Goal: Task Accomplishment & Management: Manage account settings

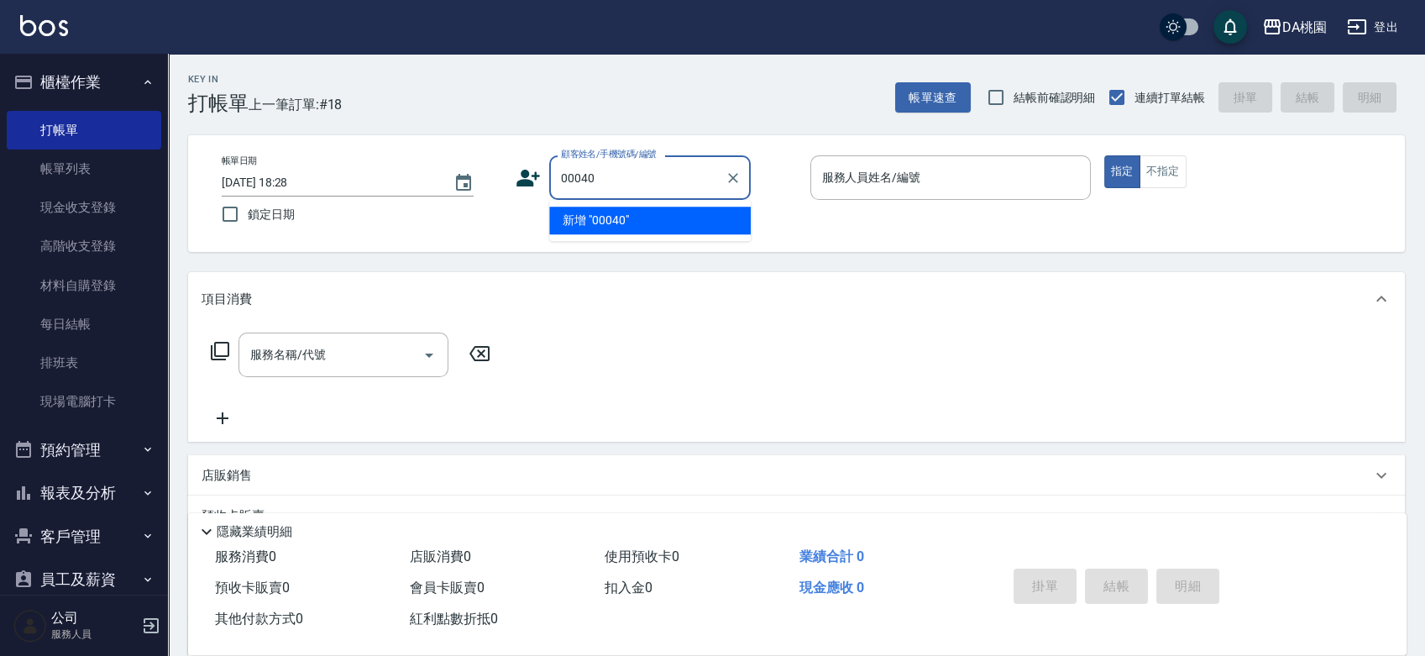
type input "00040"
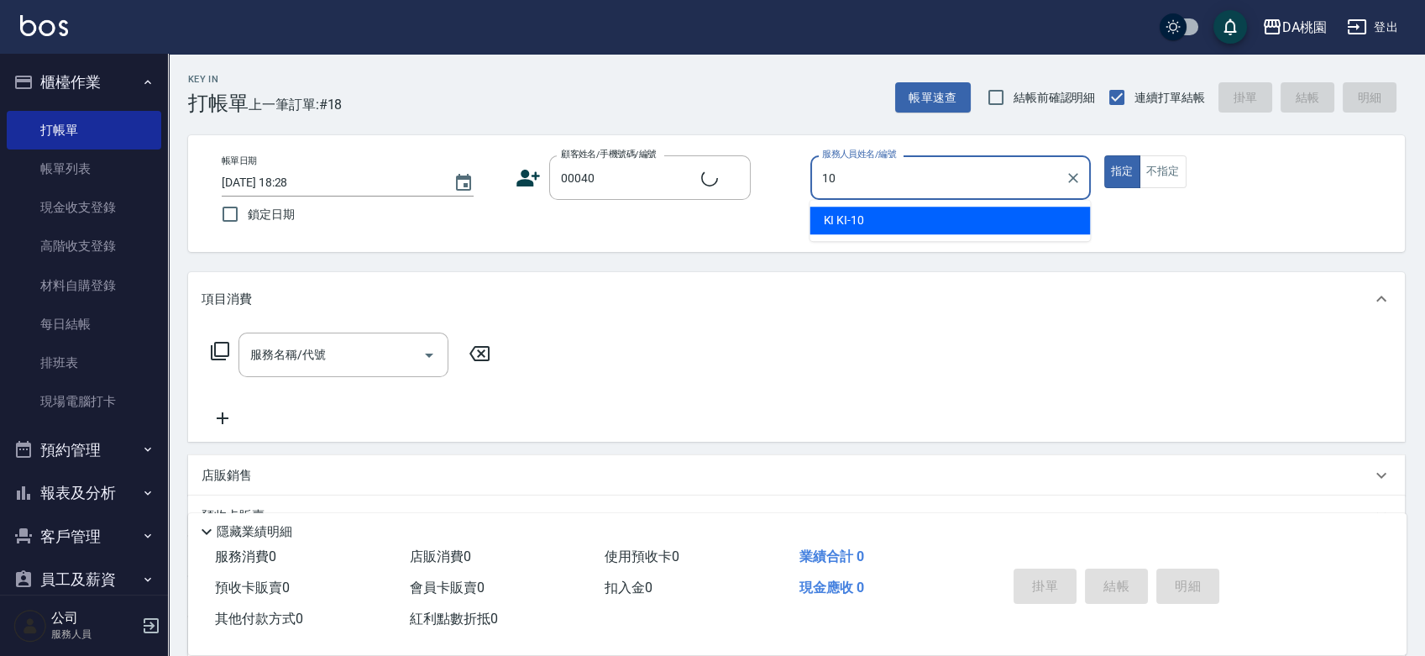
type input "10"
type button "true"
type input "公司/公司00040/00040"
type input "KI KI -10"
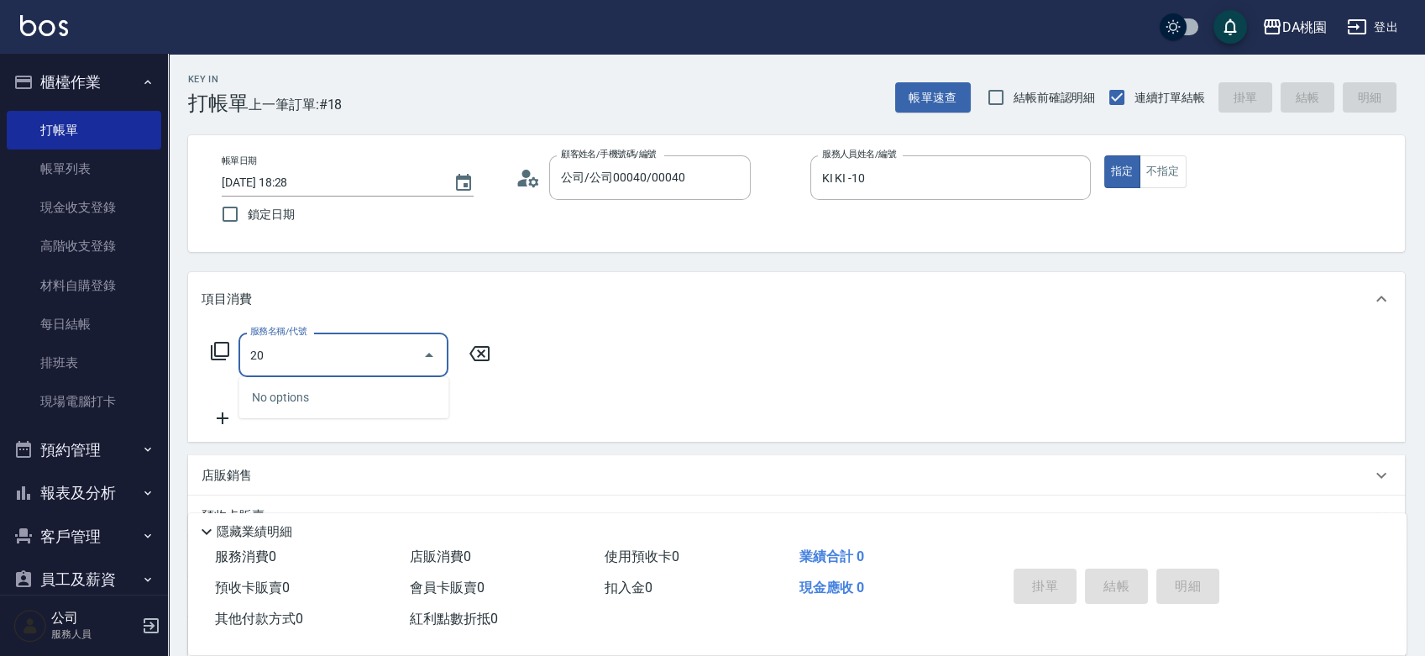
type input "200"
type input "150"
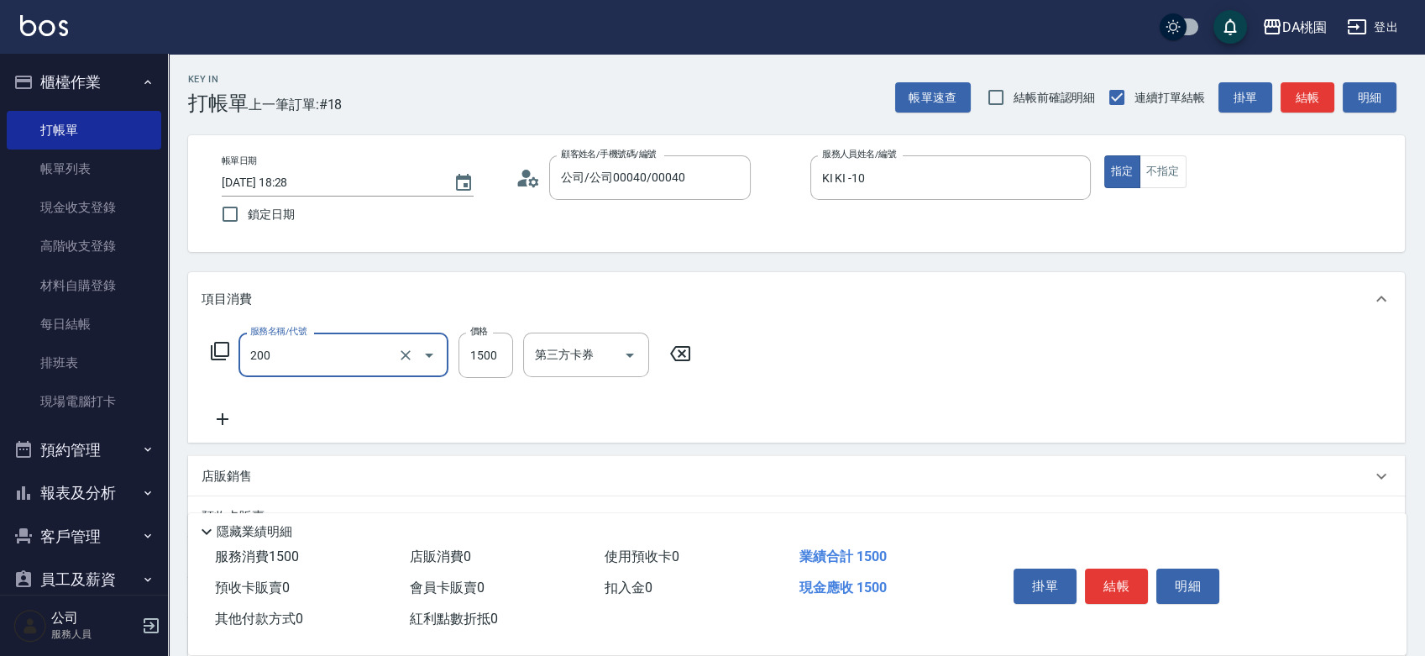
type input "離子燙(200)"
type input "0"
type input "139"
type input "10"
type input "1399"
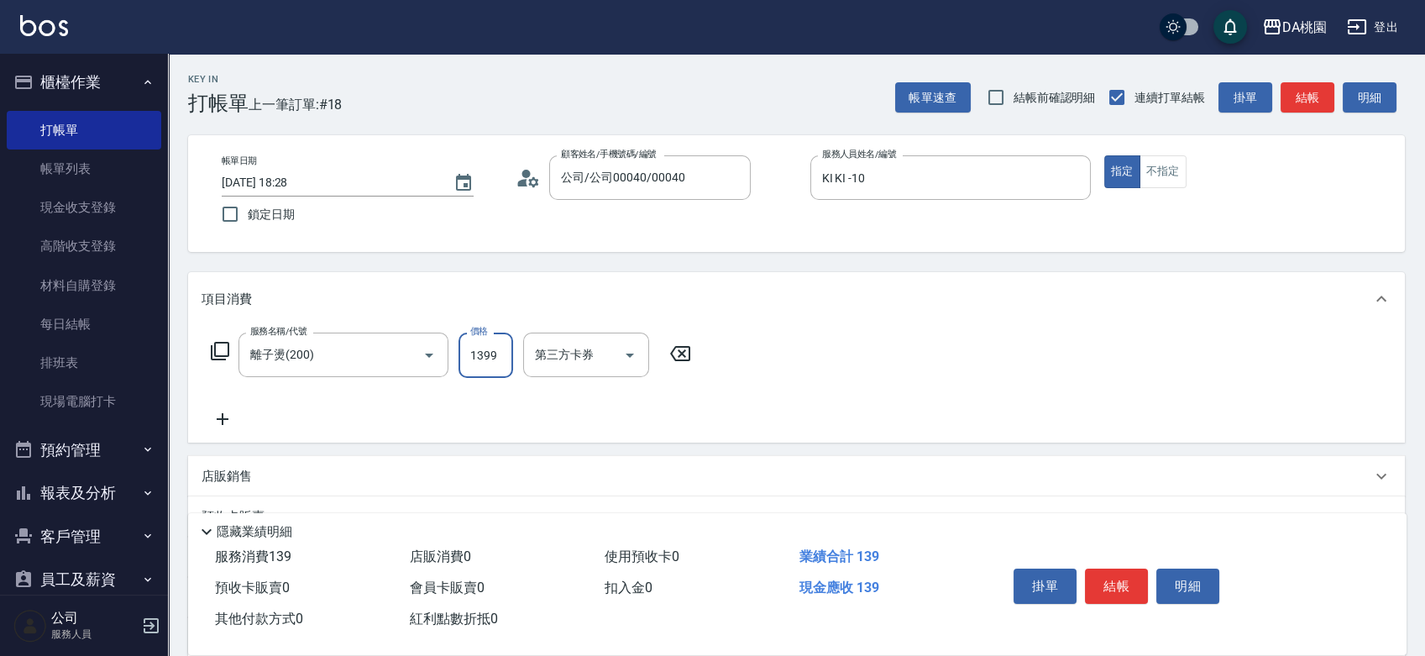
type input "130"
type input "1399"
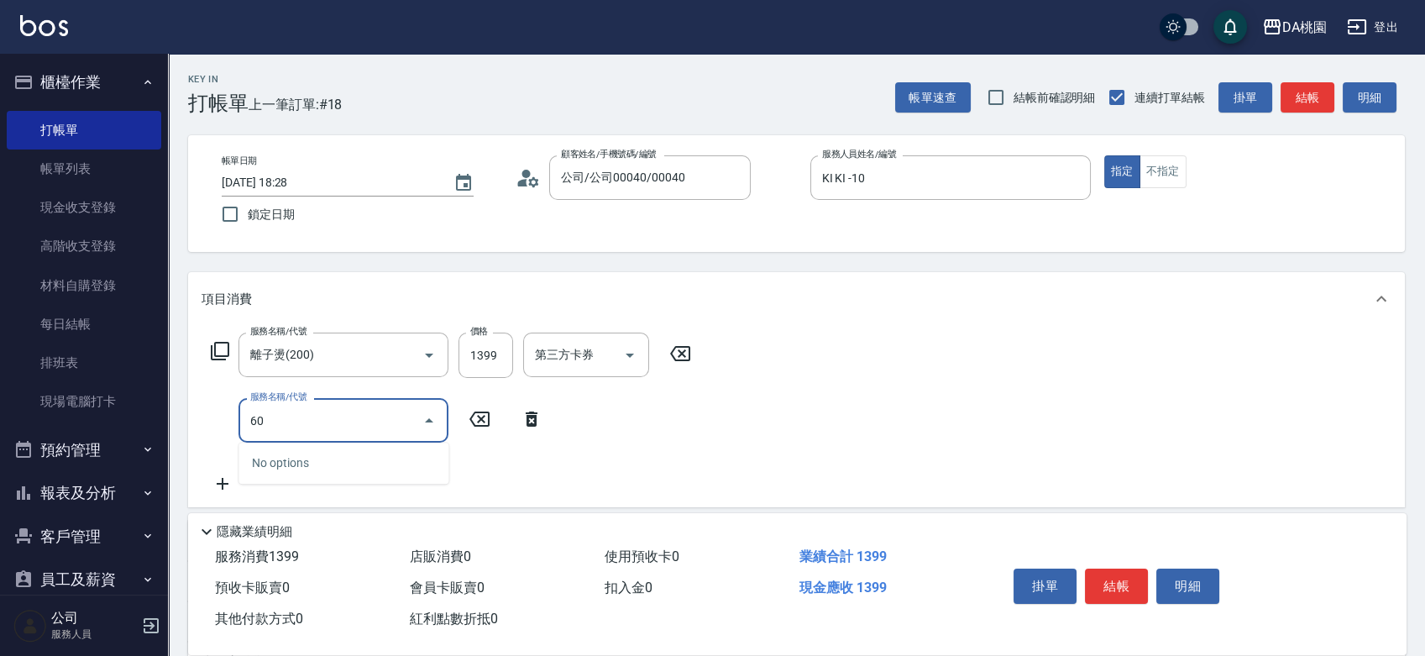
type input "608"
type input "250"
type input "鱗脂質護髮(608)"
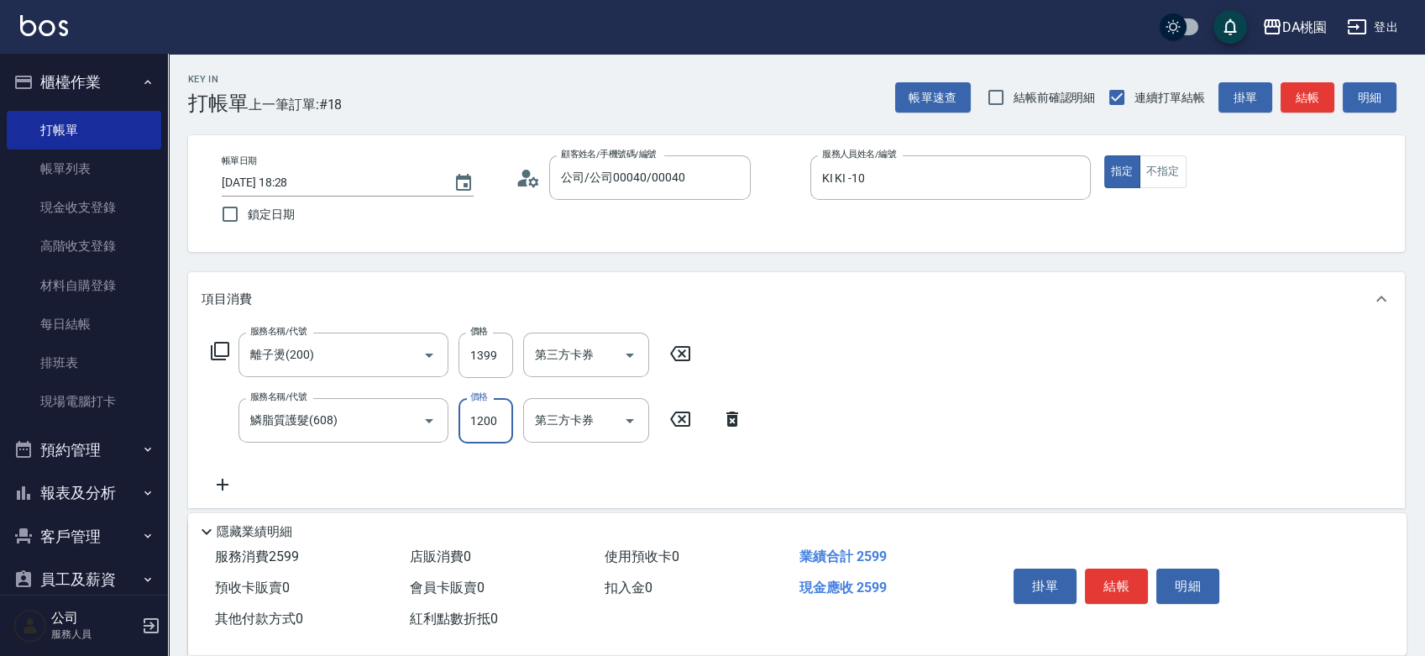
type input "140"
type input "100"
type input "230"
type input "1000"
click at [1119, 574] on button "結帳" at bounding box center [1116, 586] width 63 height 35
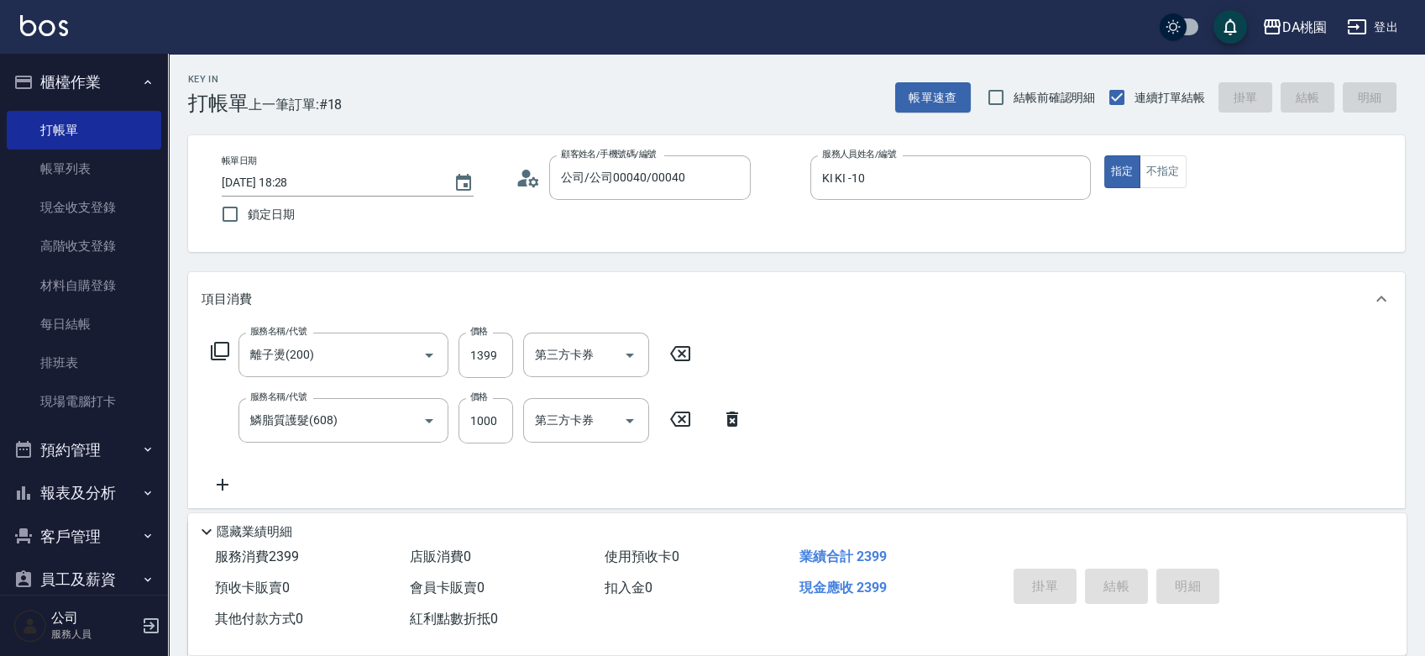
type input "2025/08/13 19:02"
type input "0"
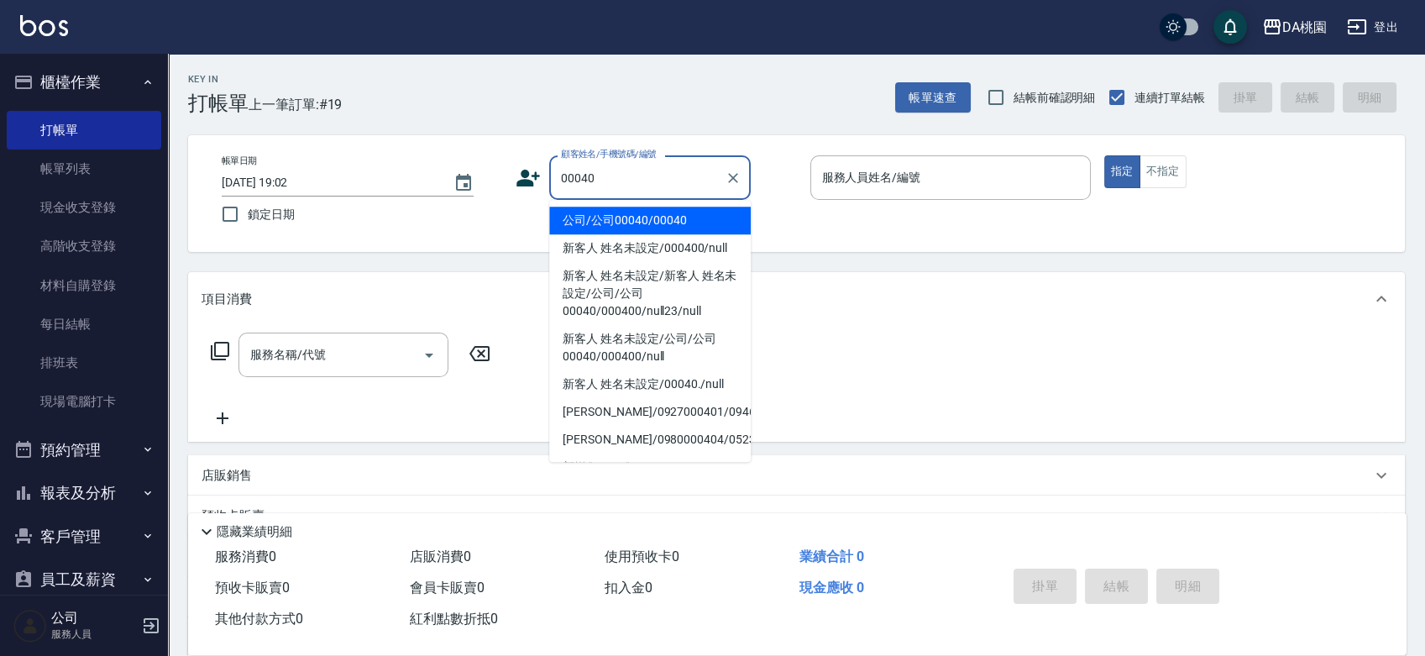
click at [639, 183] on input "00040" at bounding box center [637, 177] width 161 height 29
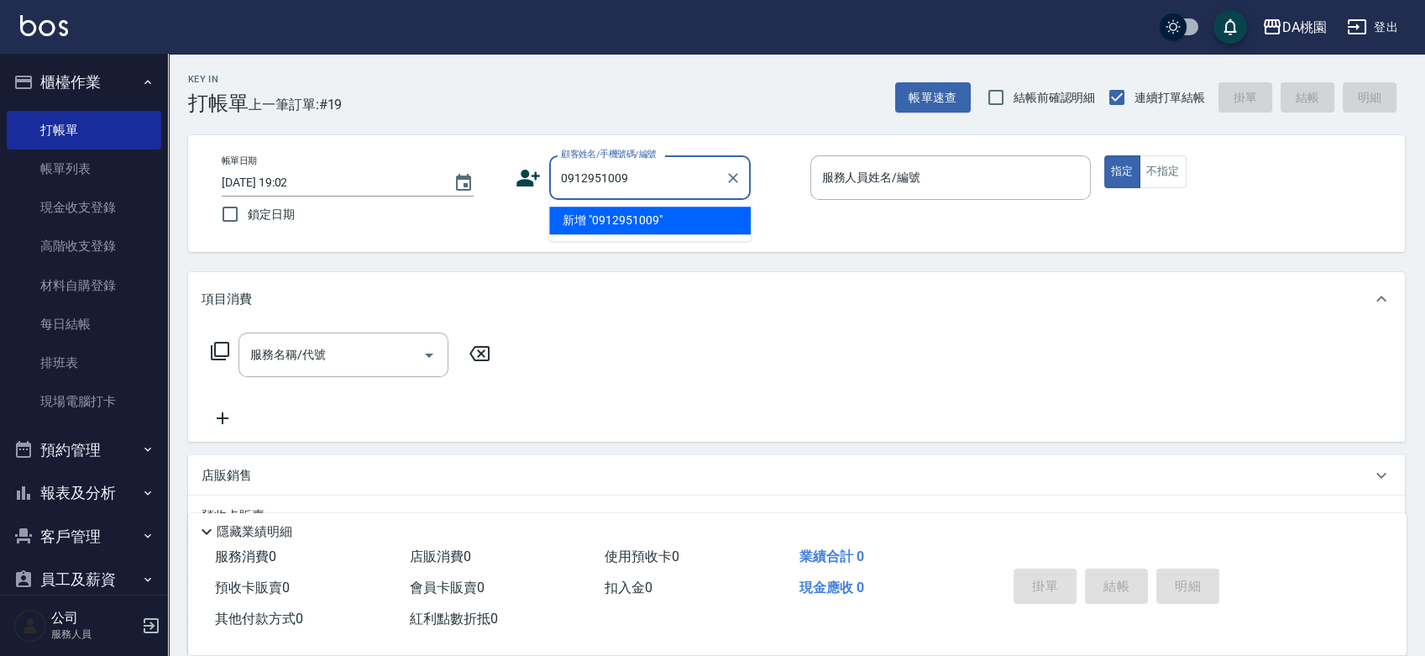
type input "0912951009"
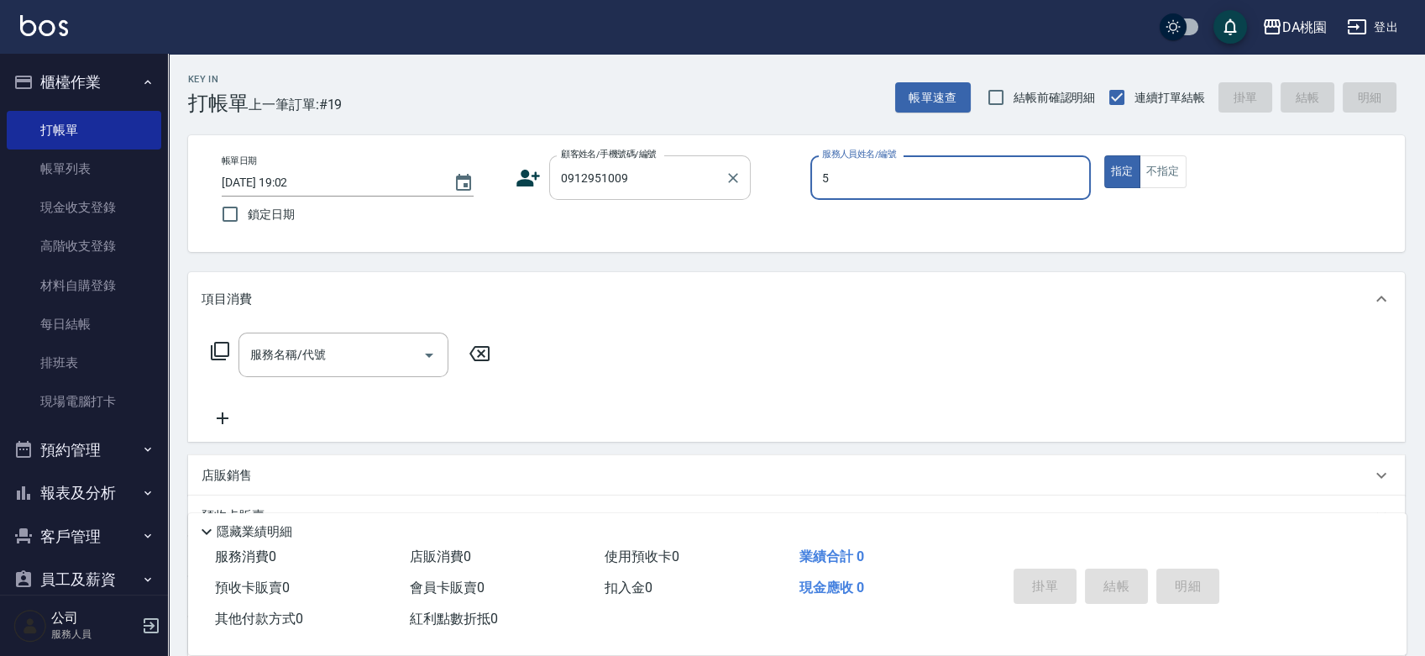
type input "琳達-5"
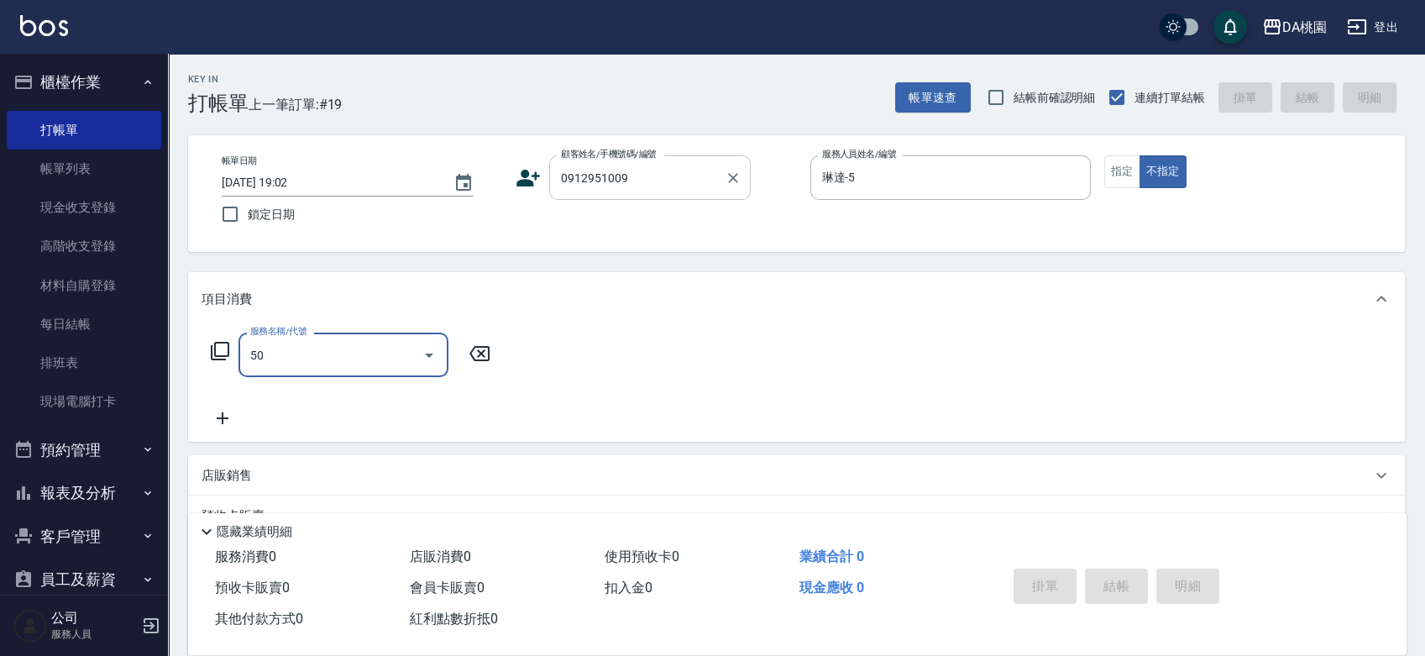
type input "501"
type input "20"
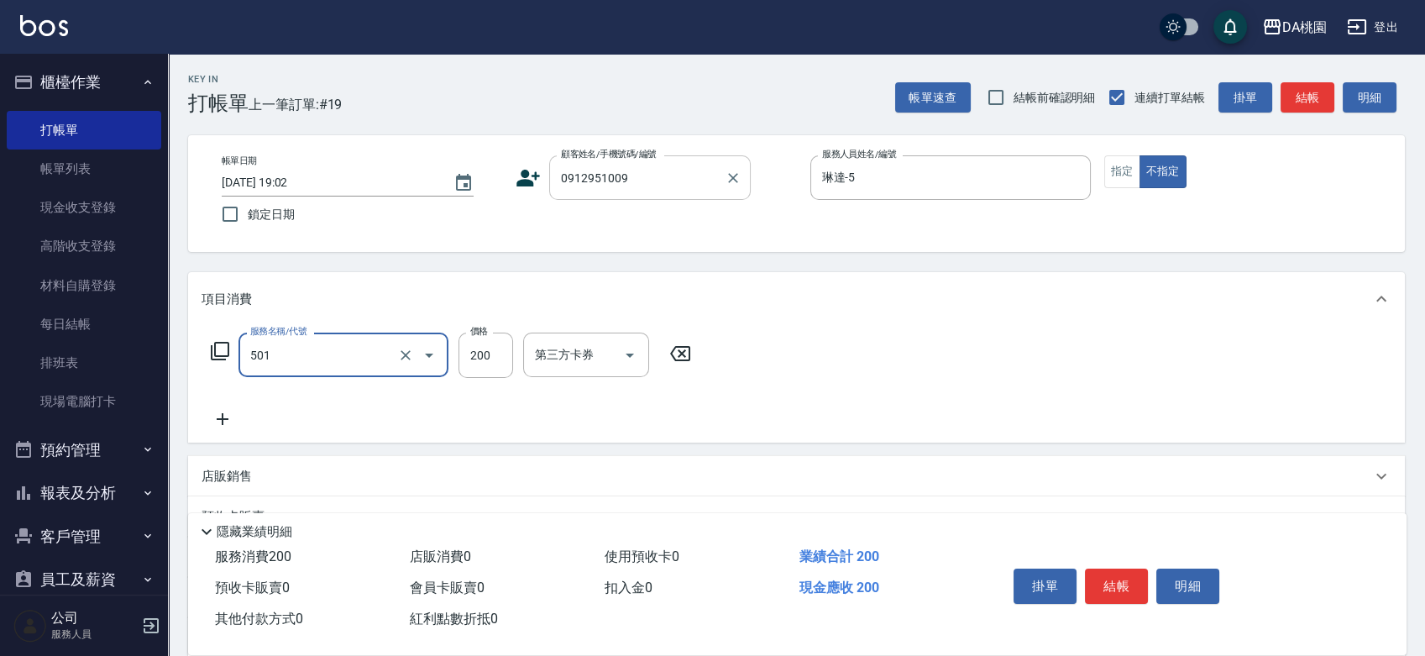
type input "洗髮(互助)(501)"
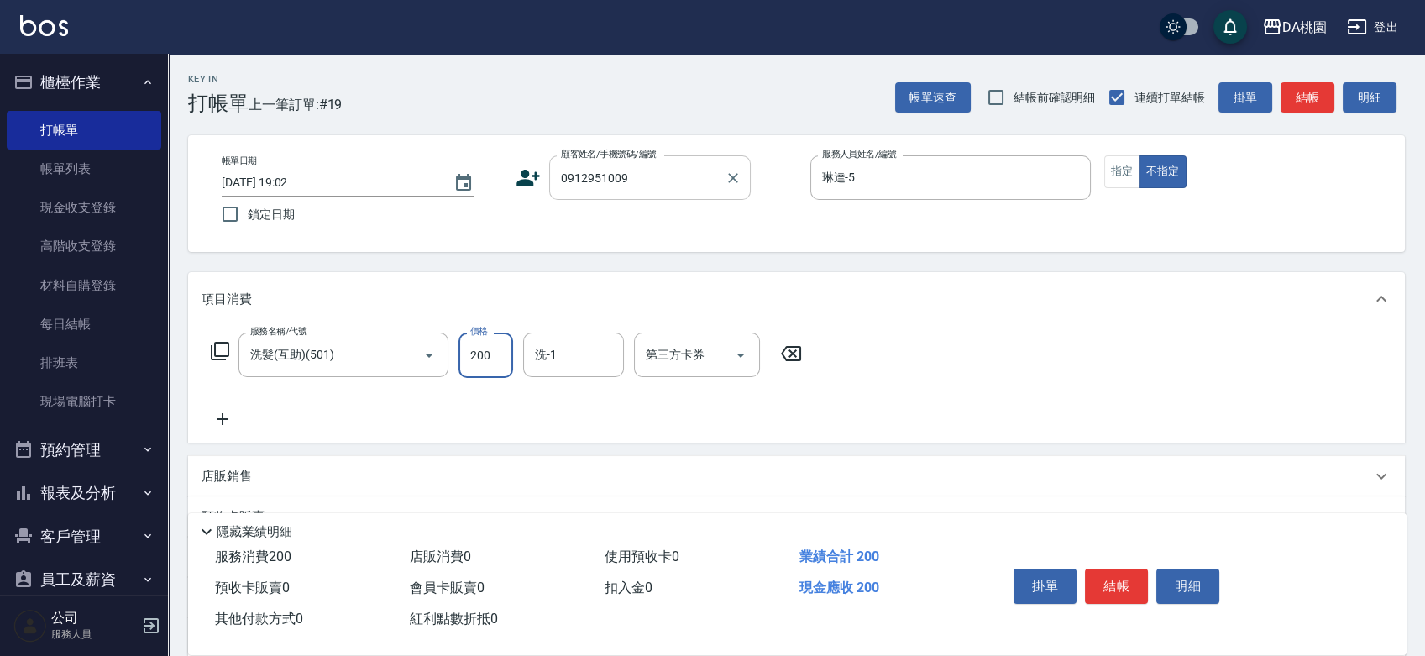
type input "0"
type input "200"
type input "20"
type input "可可-19"
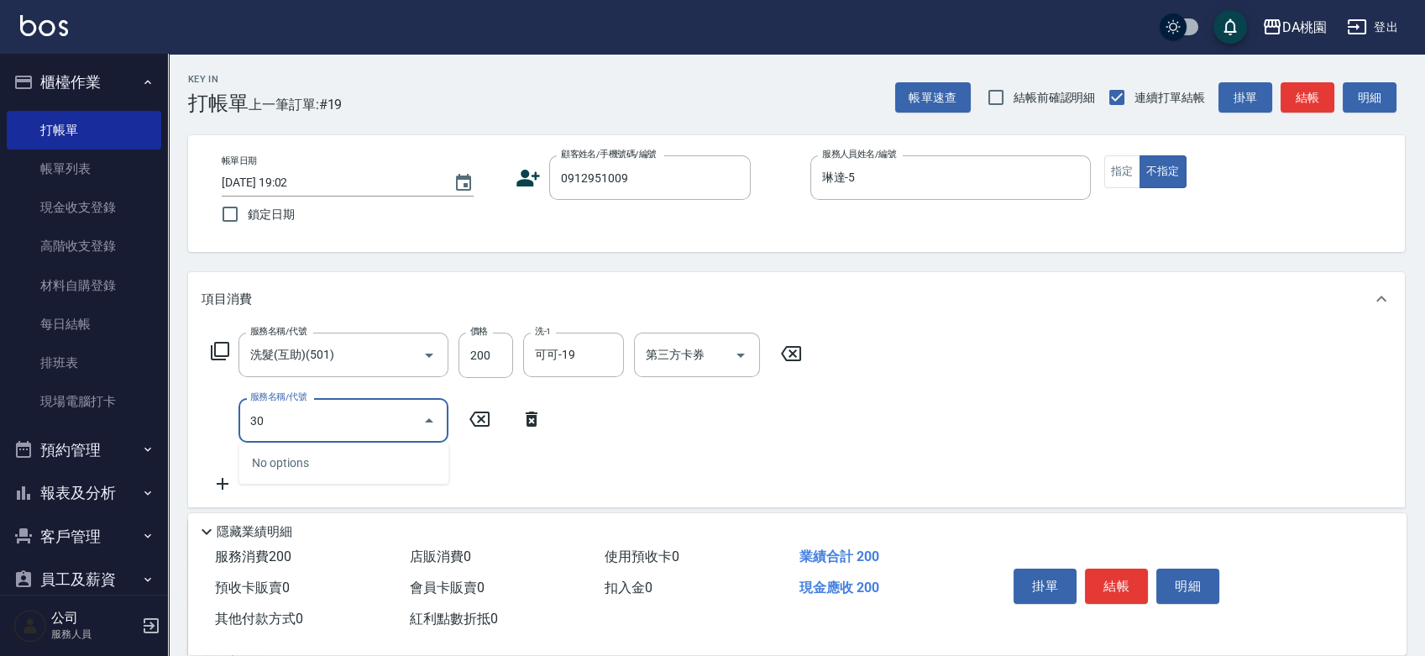
type input "303"
type input "50"
type input "A級剪髮(303)"
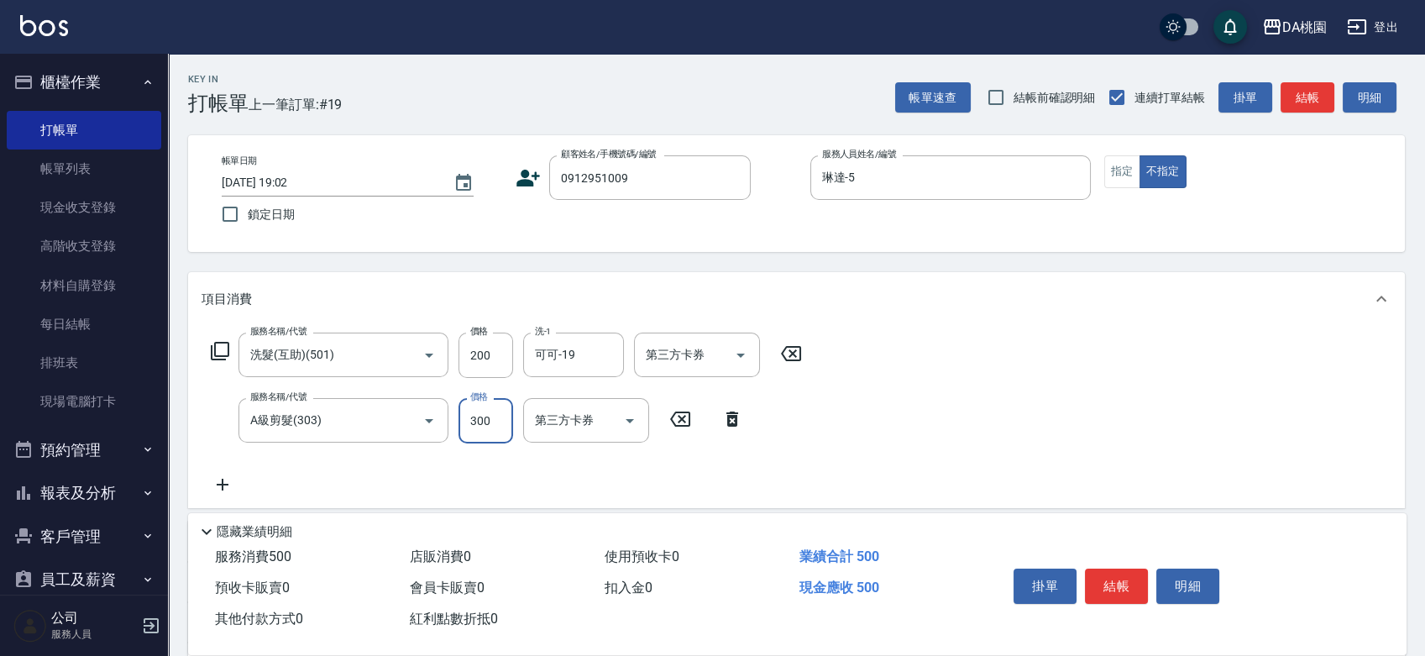
type input "3"
type input "20"
type input "350"
type input "50"
type input "350"
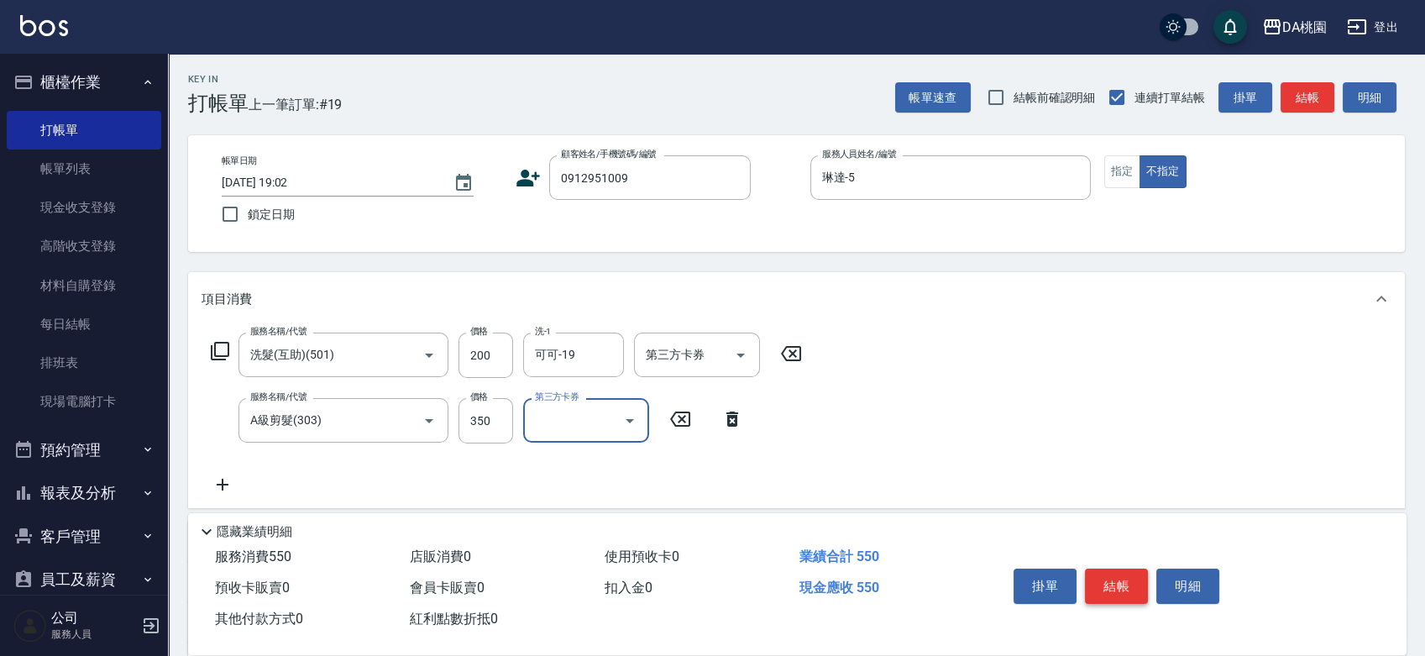
click at [1121, 578] on button "結帳" at bounding box center [1116, 586] width 63 height 35
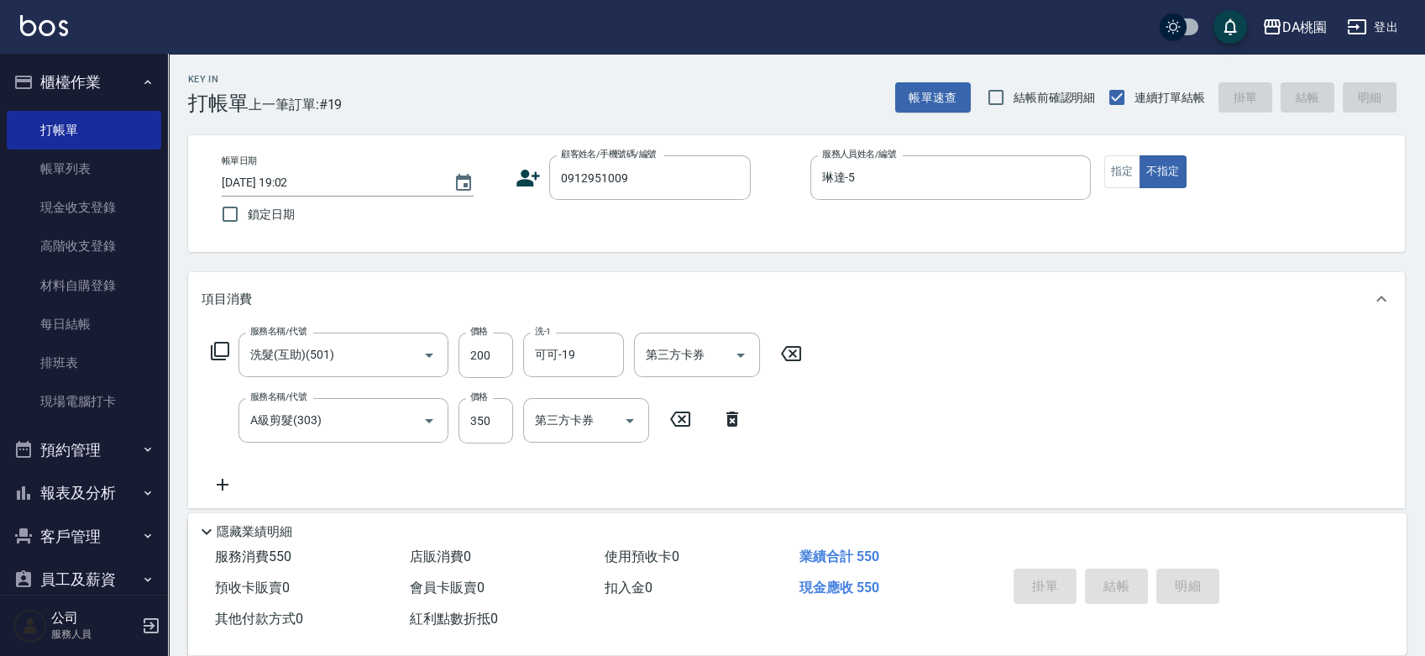
type input "0"
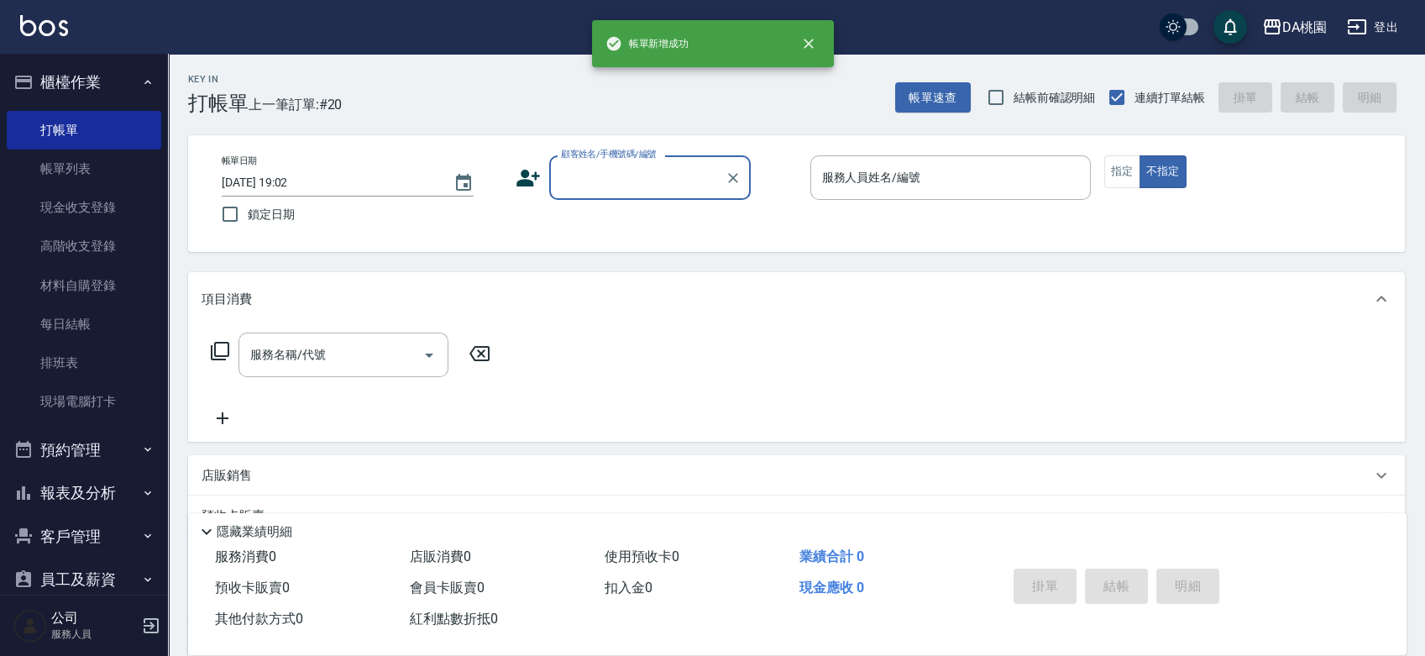
click at [628, 182] on input "顧客姓名/手機號碼/編號" at bounding box center [637, 177] width 161 height 29
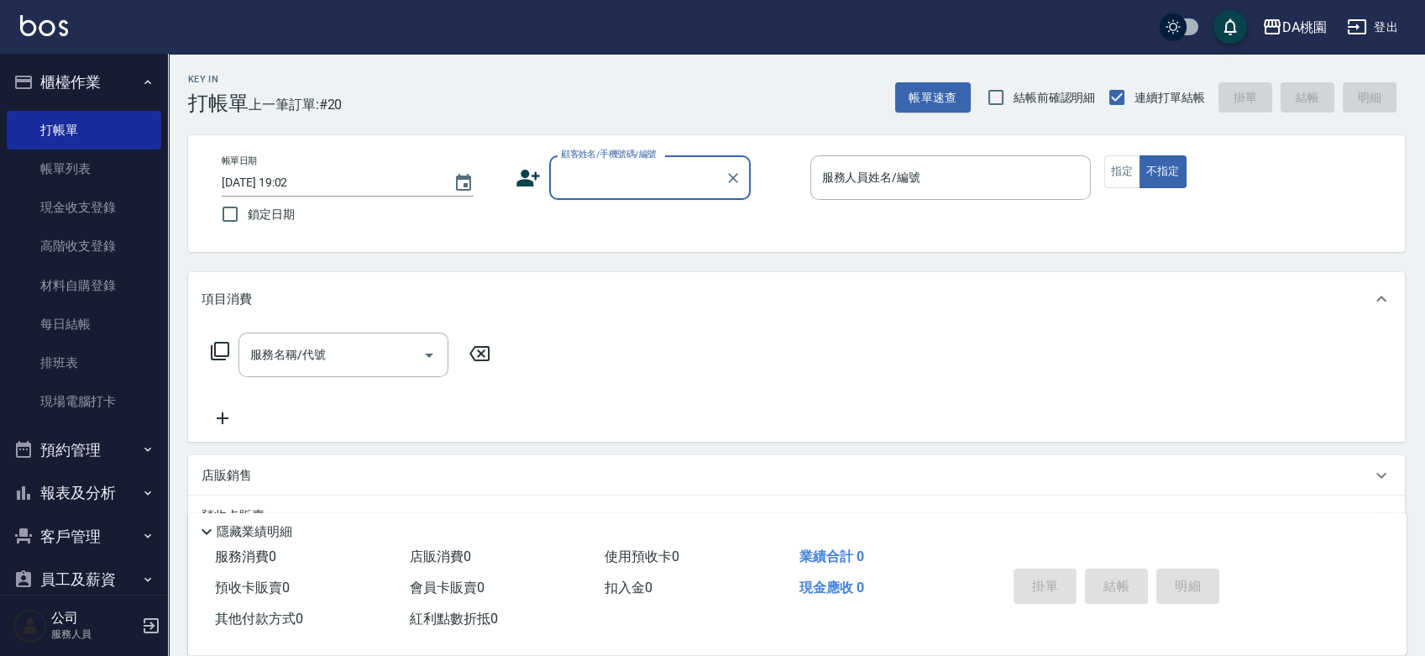
click at [614, 160] on label "顧客姓名/手機號碼/編號" at bounding box center [609, 154] width 96 height 13
click at [614, 163] on input "顧客姓名/手機號碼/編號" at bounding box center [637, 177] width 161 height 29
click at [605, 180] on input "顧客姓名/手機號碼/編號" at bounding box center [637, 177] width 161 height 29
type input "0912951009"
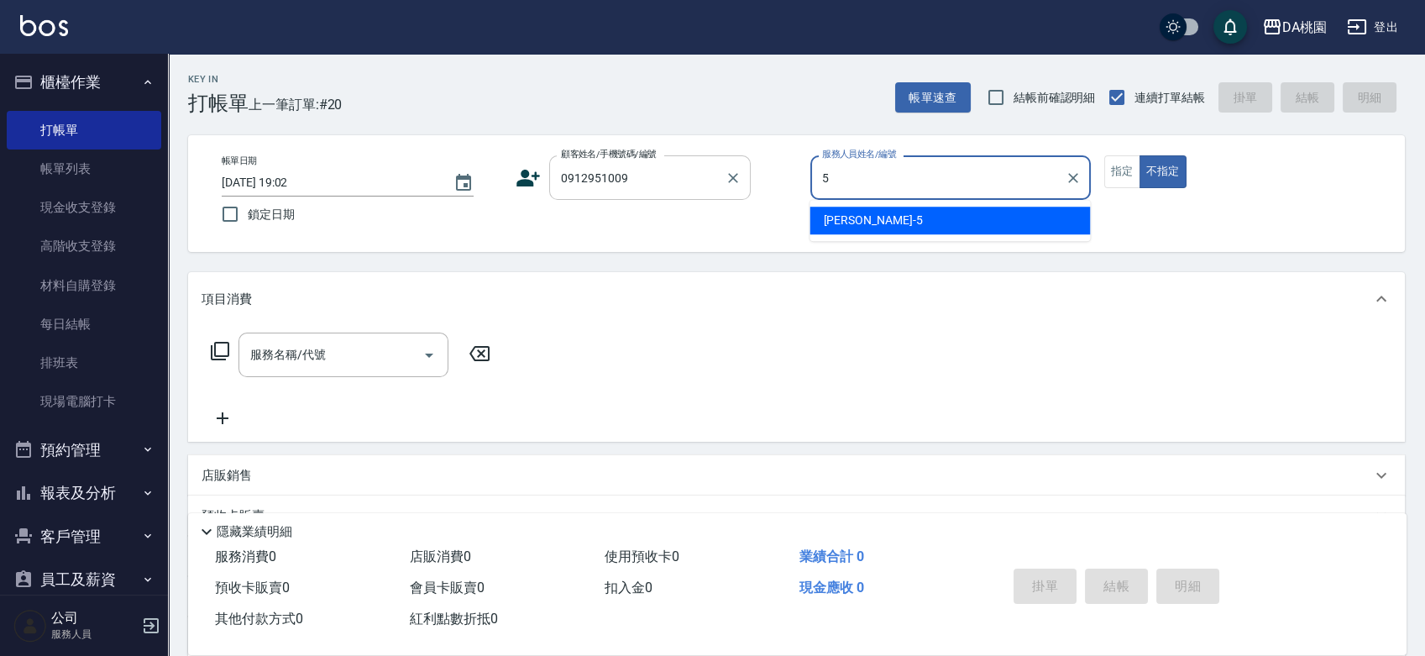
type input "琳達-5"
type button "false"
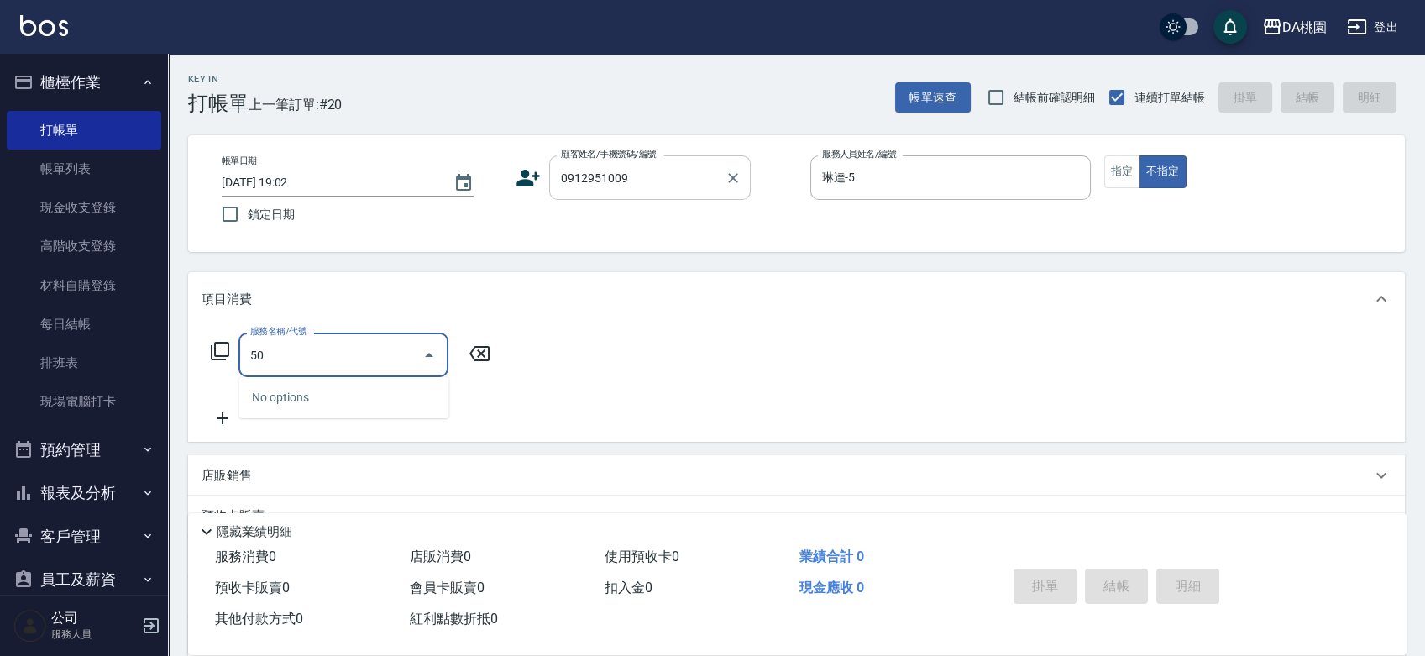
type input "500"
type input "20"
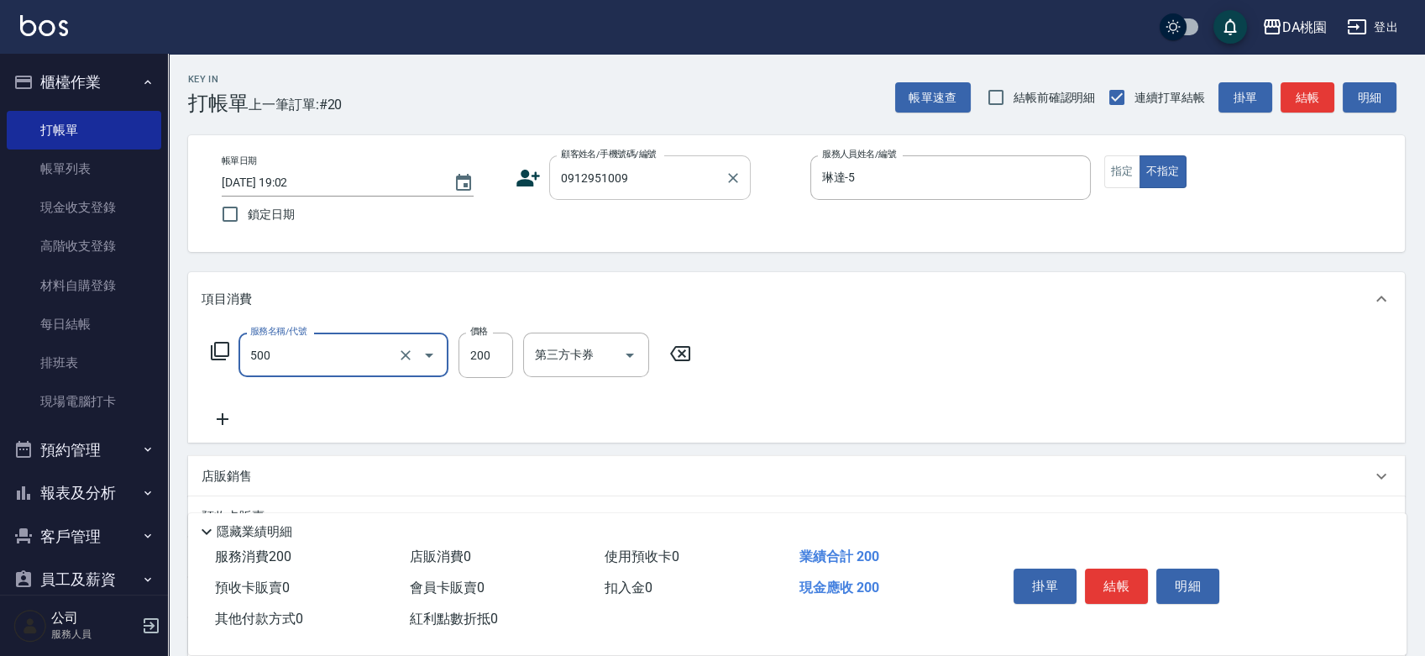
type input "洗髮(500)"
type input "3"
type input "0"
type input "35"
type input "30"
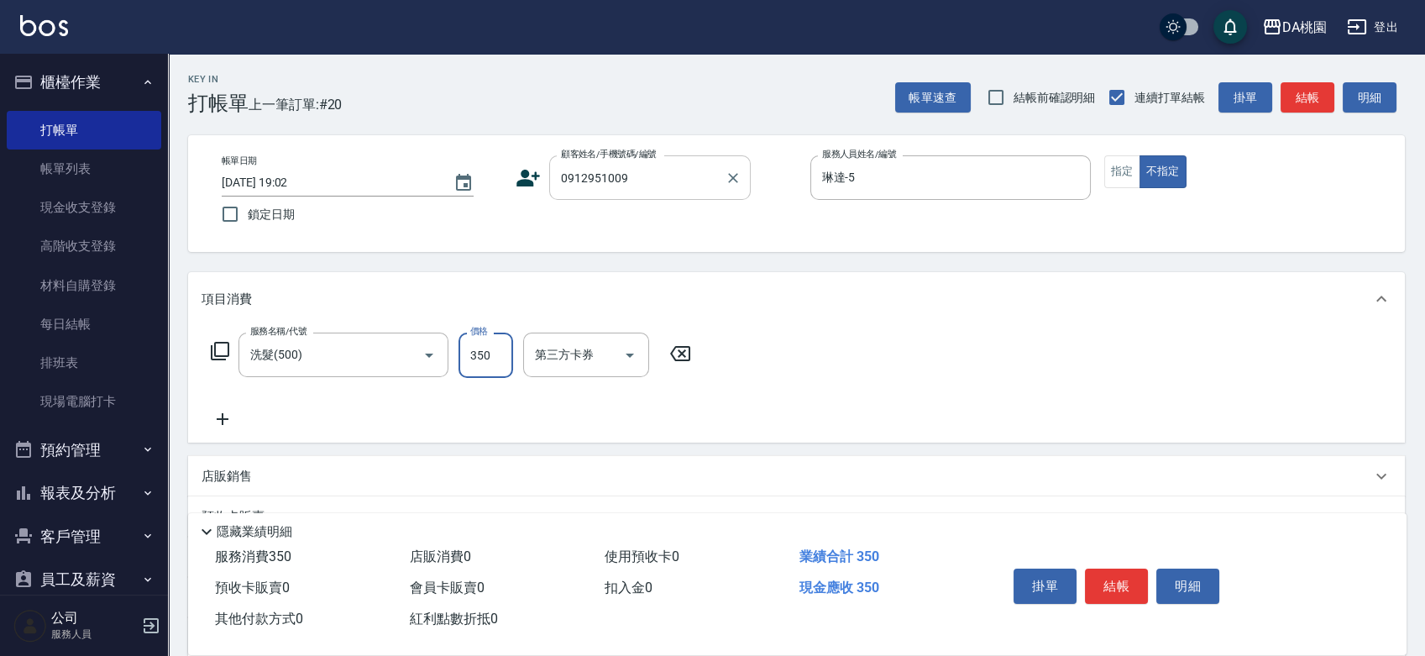
type input "350"
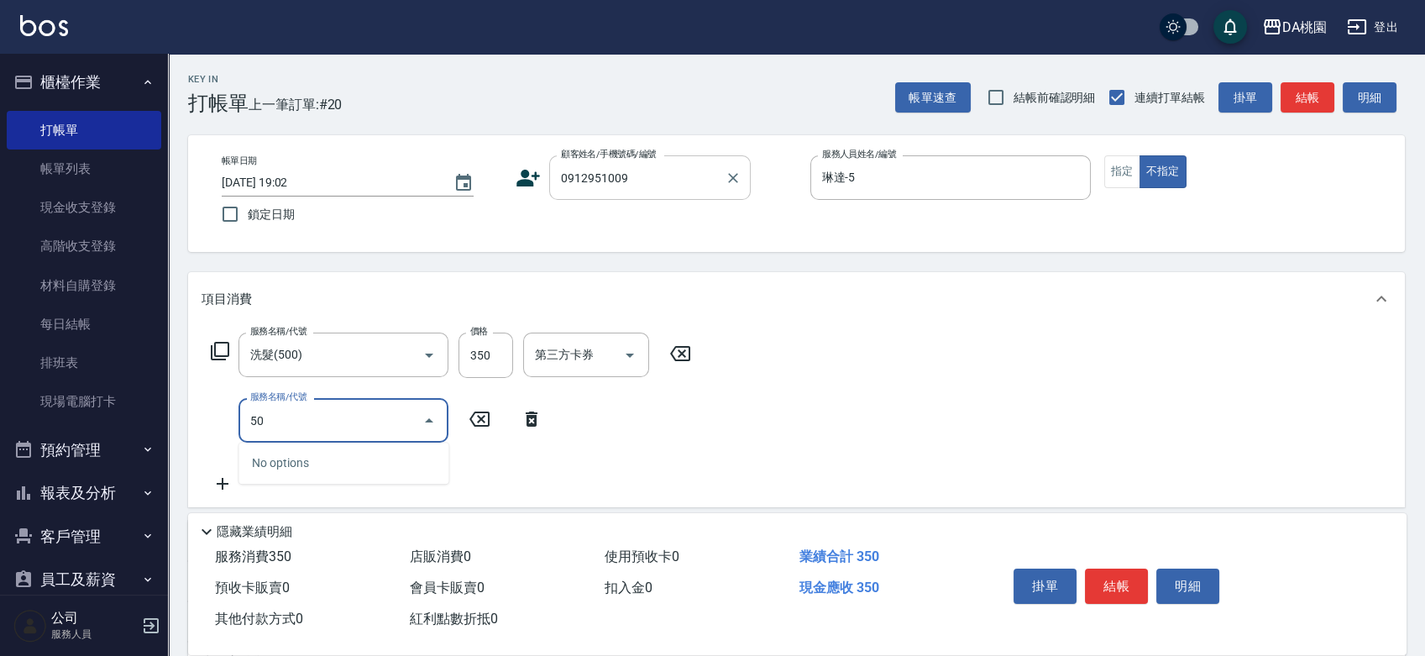
type input "502"
type input "40"
type input "精油-快速修護髮(502)"
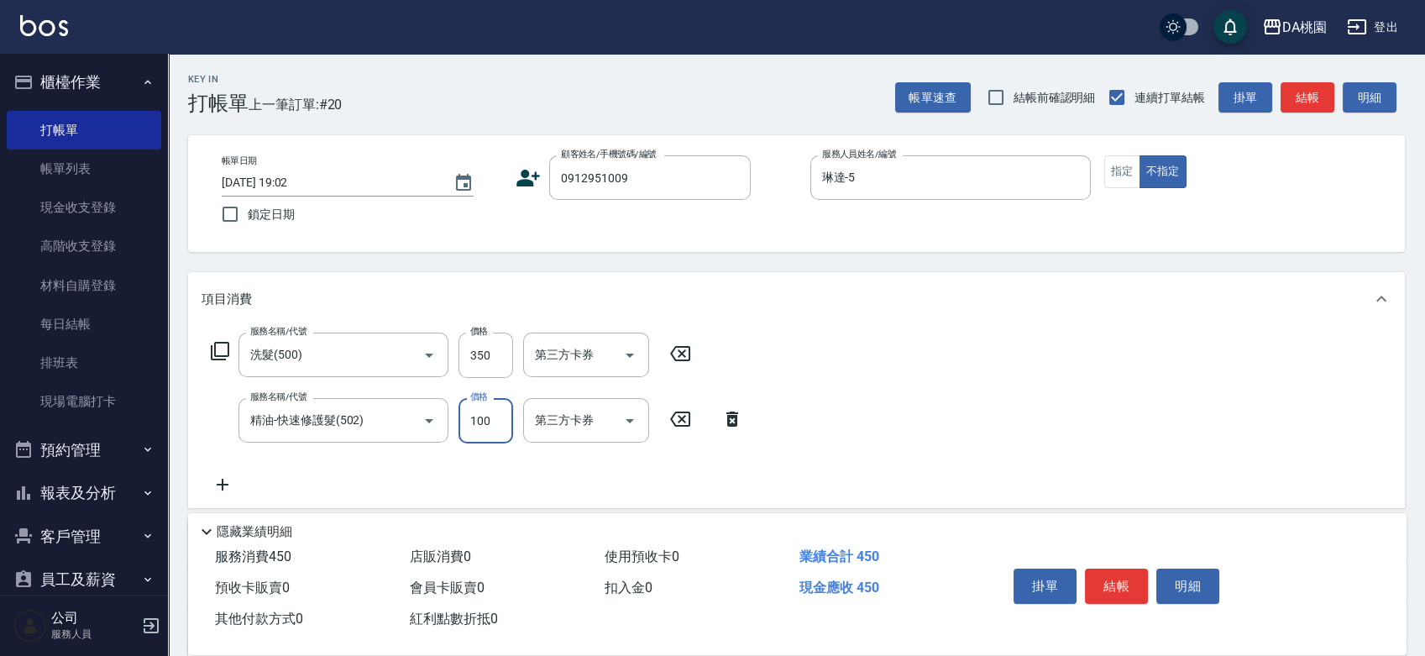
type input "30"
type input "5"
type input "40"
type input "50"
click at [1142, 573] on button "結帳" at bounding box center [1116, 586] width 63 height 35
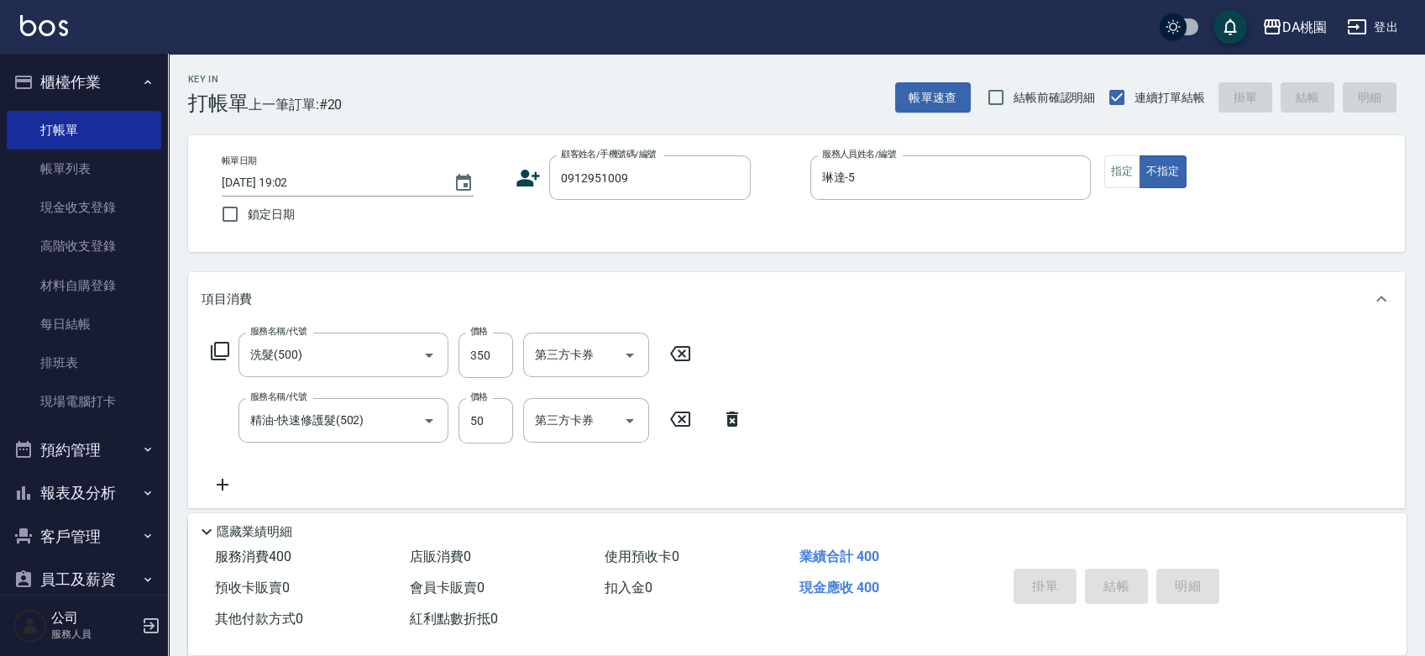
type input "2025/08/13 19:03"
type input "0"
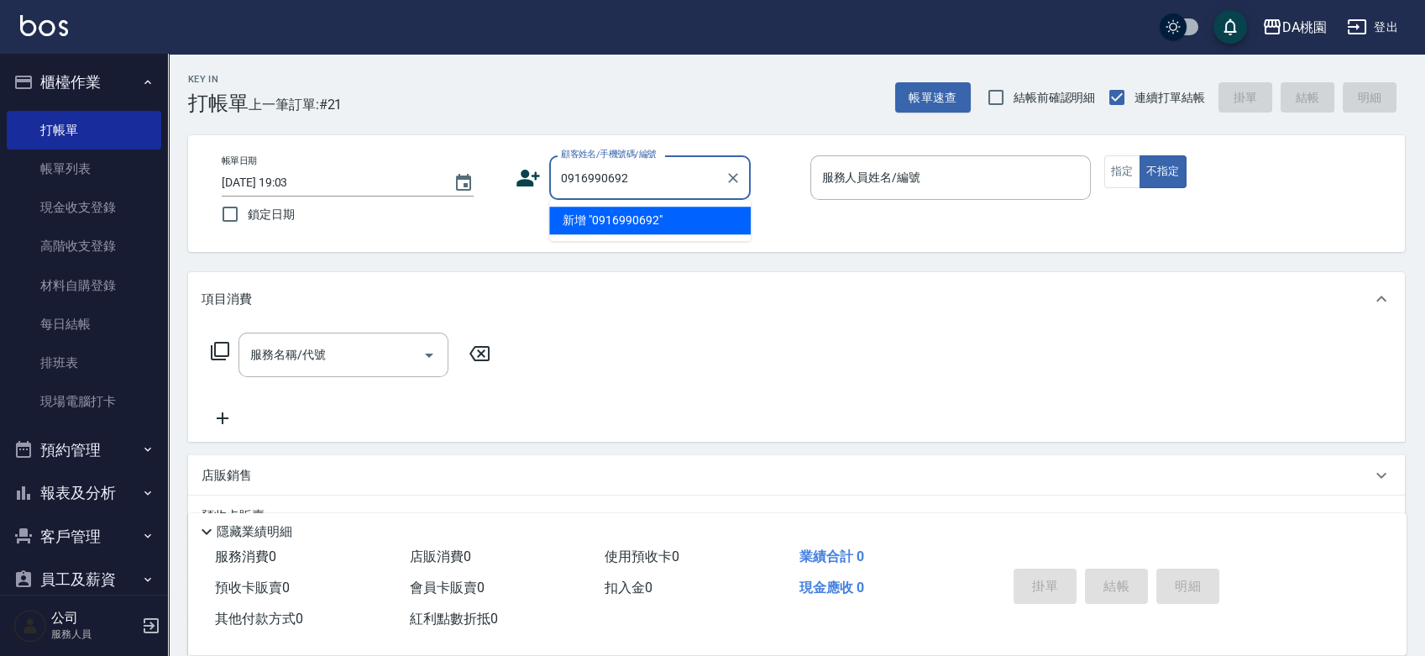
type input "0916990692"
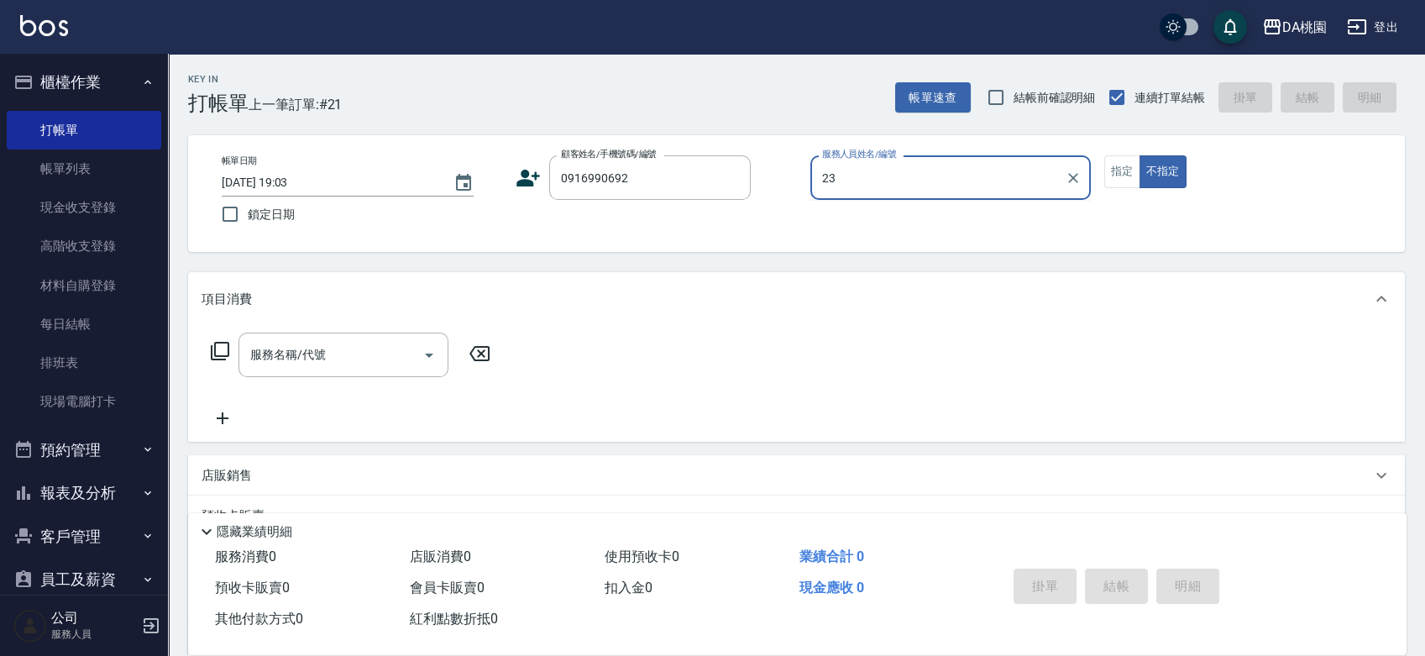
type input "亞瑟 -23"
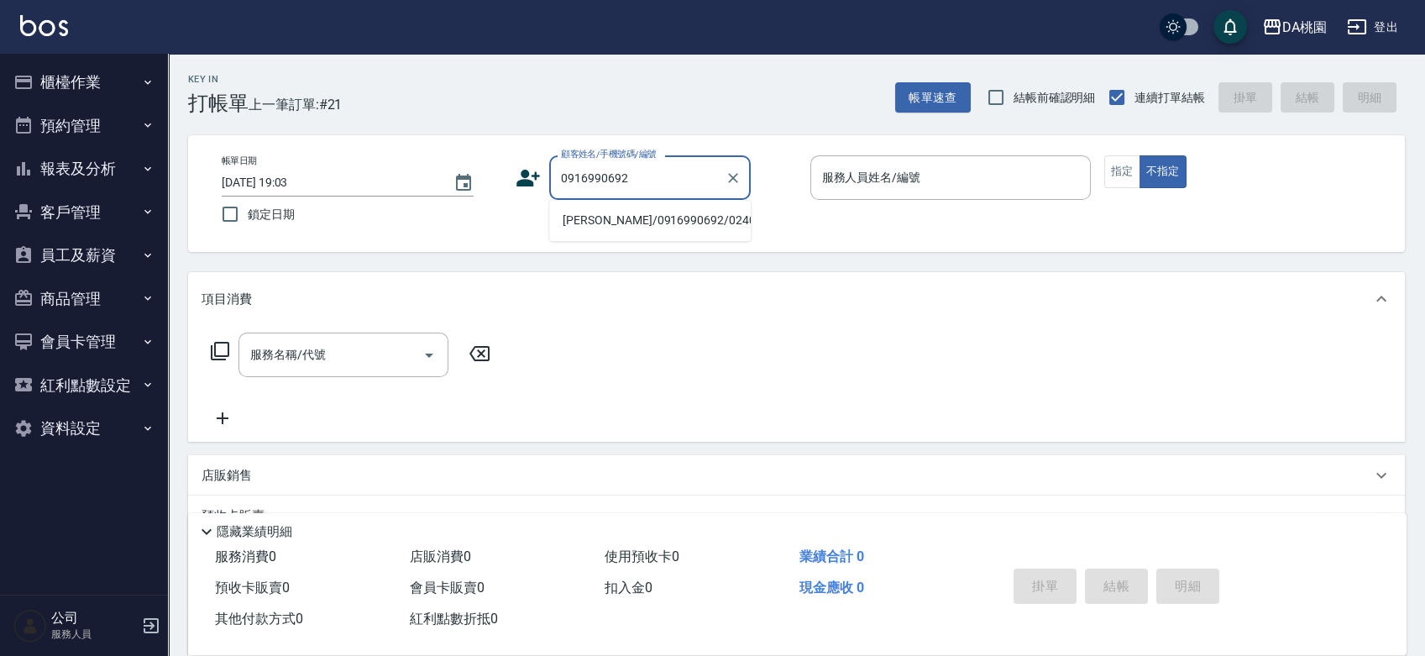
click at [636, 218] on li "龔俊佑/0916990692/02407" at bounding box center [650, 221] width 202 height 28
type input "龔俊佑/0916990692/02407"
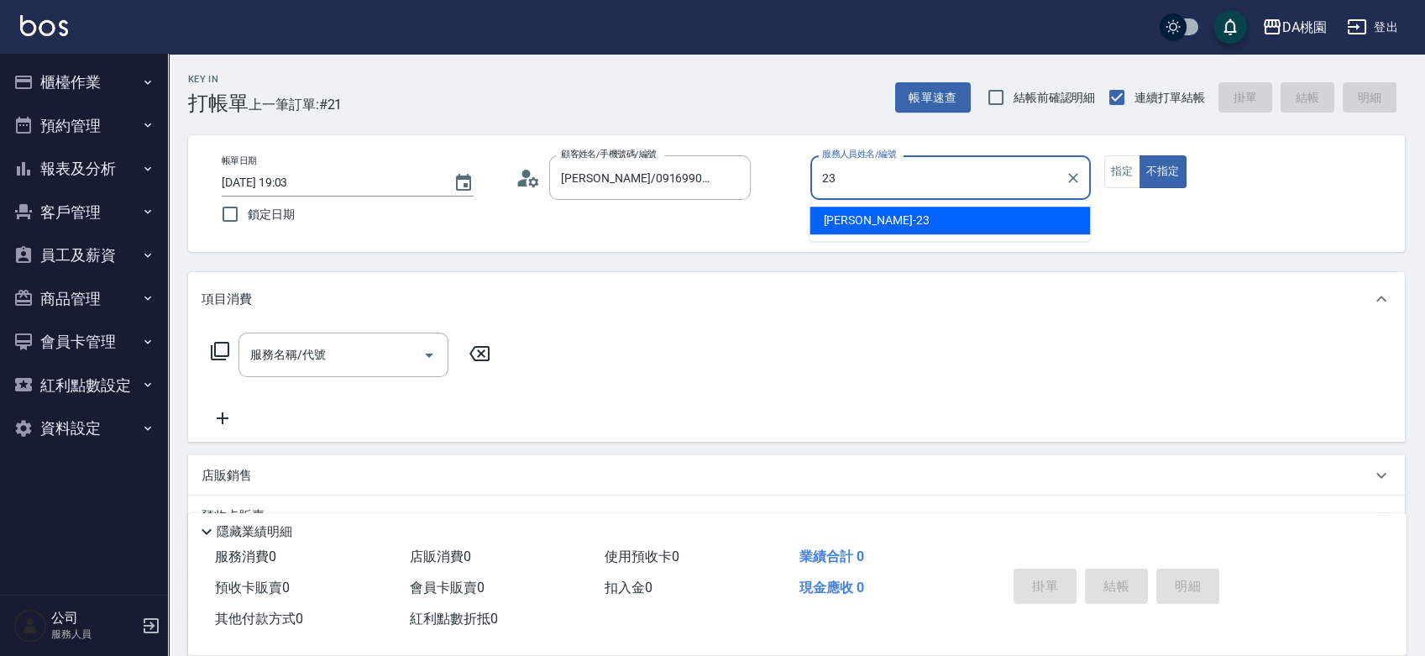
type input "[PERSON_NAME] -23"
type button "false"
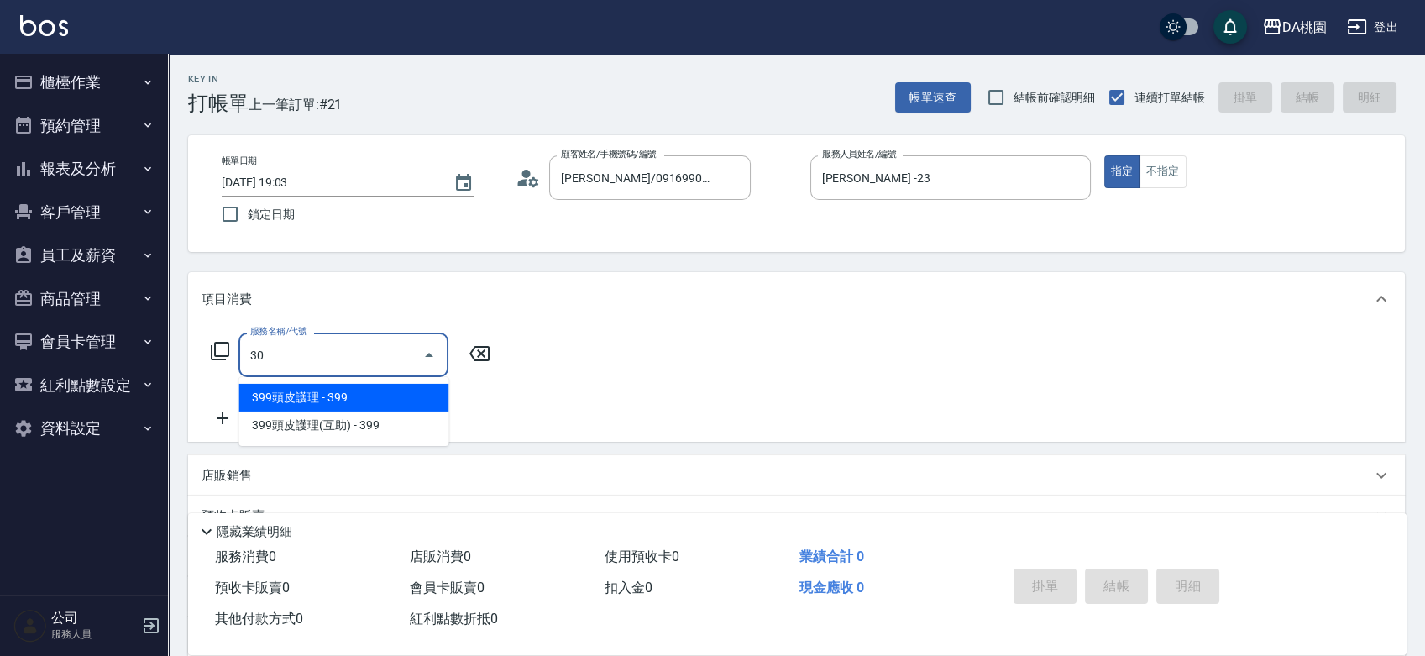
type input "303"
type input "30"
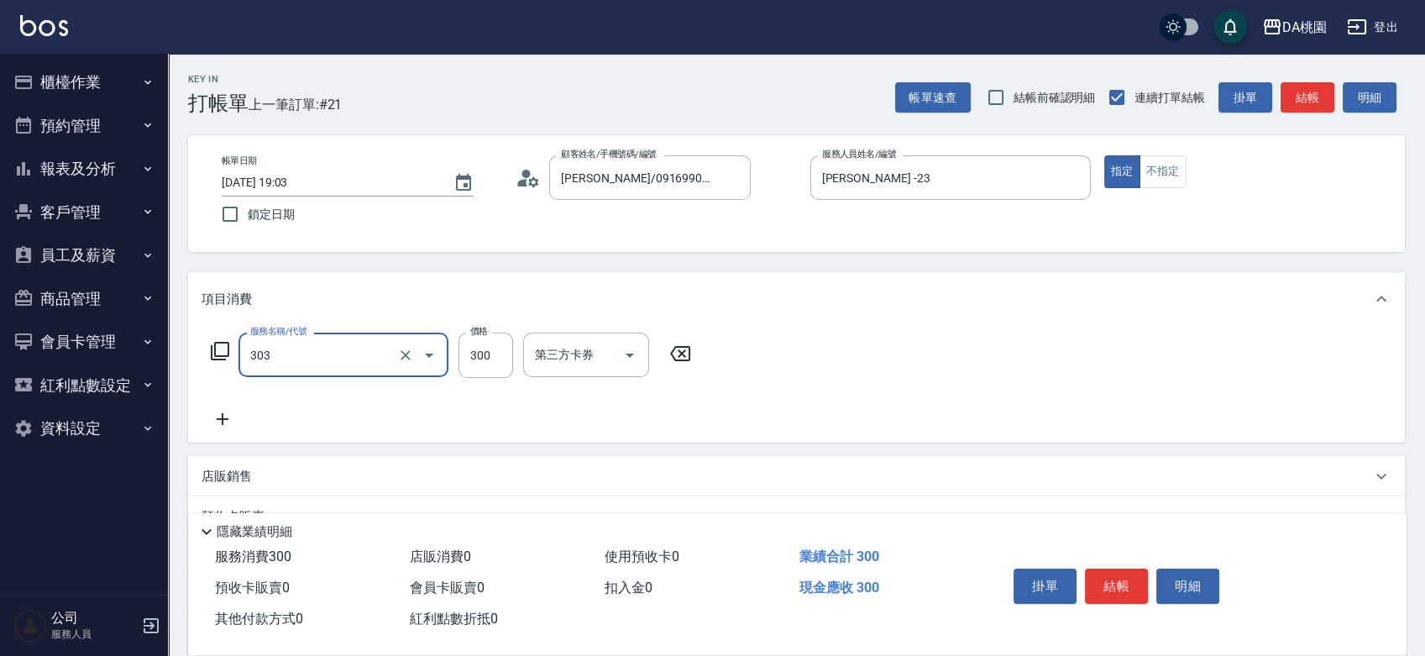
type input "A級剪髮(303)"
type input "0"
type input "50"
type input "500"
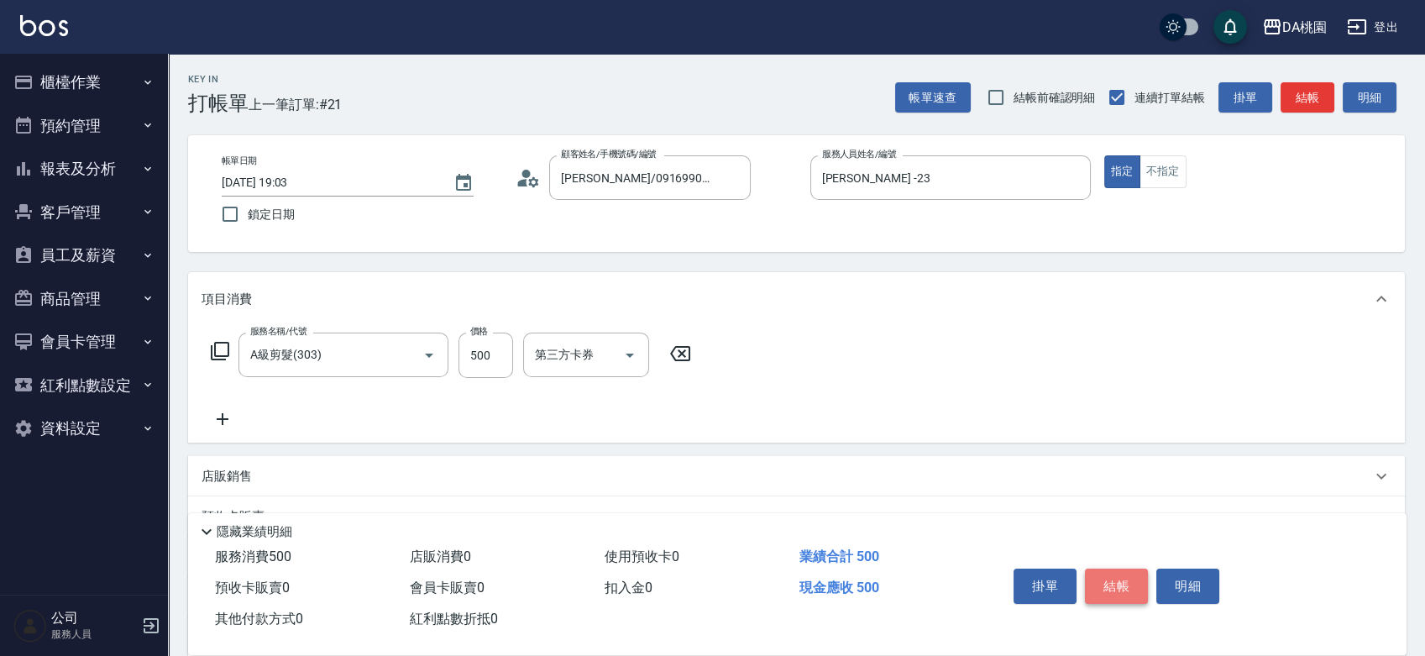
click at [1105, 590] on button "結帳" at bounding box center [1116, 586] width 63 height 35
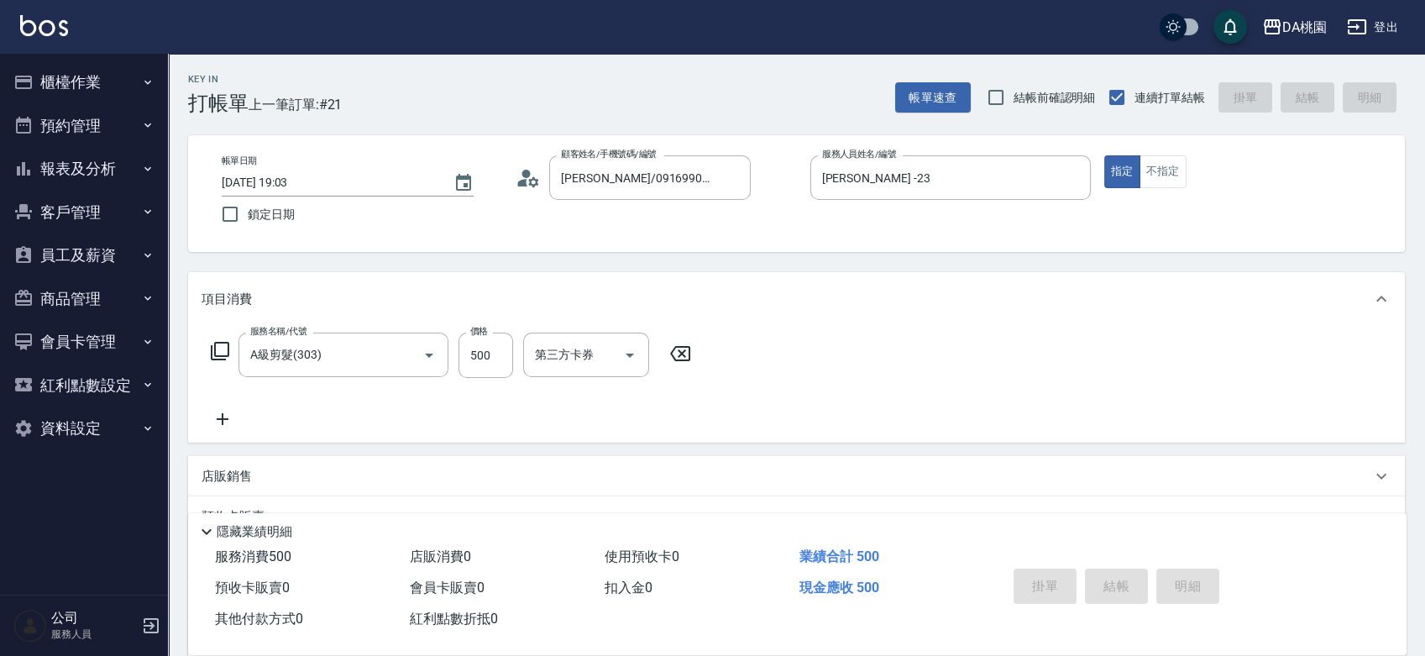
type input "0"
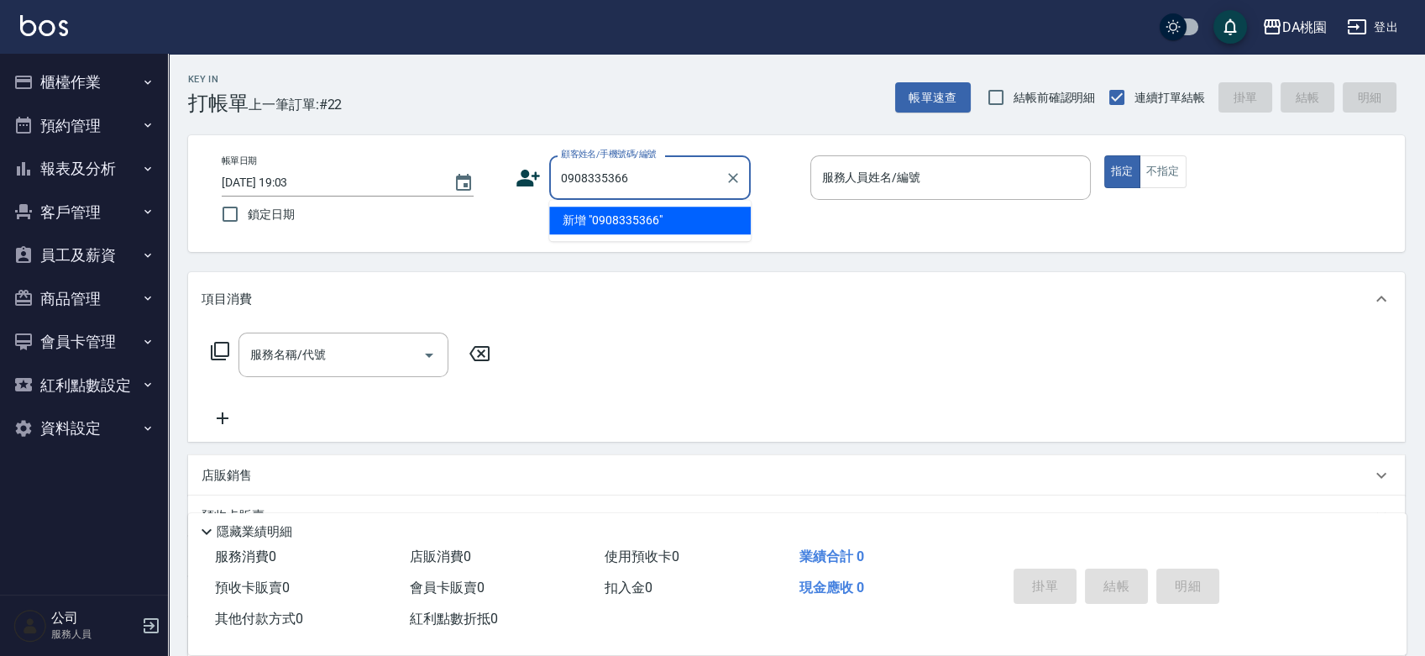
type input "0908335366"
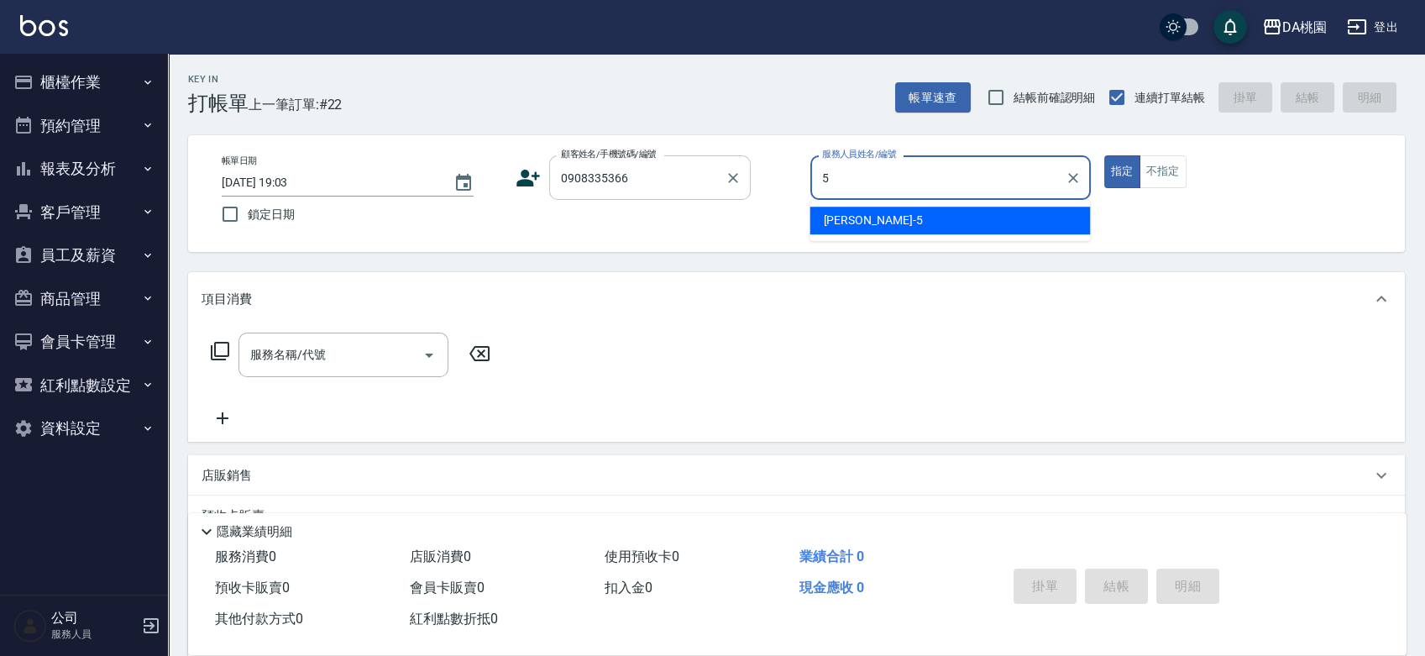
type input "琳達-5"
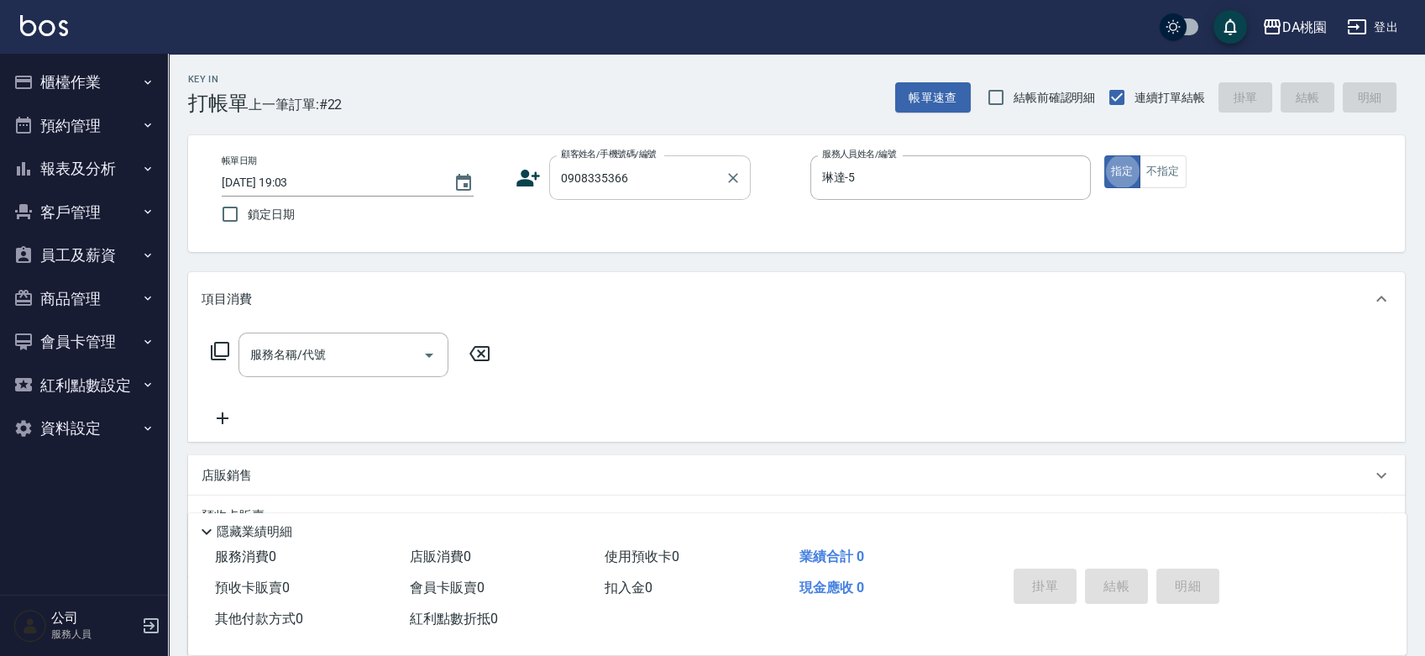
type button "true"
type input "500"
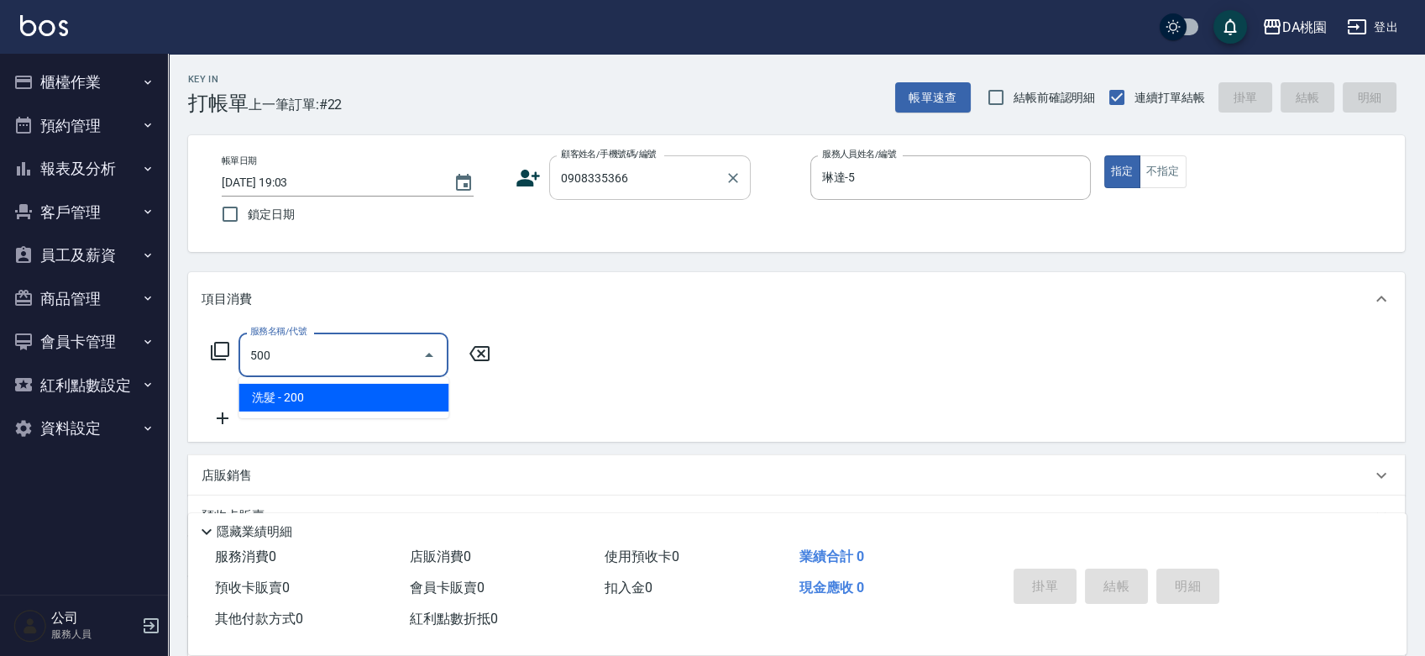
type input "20"
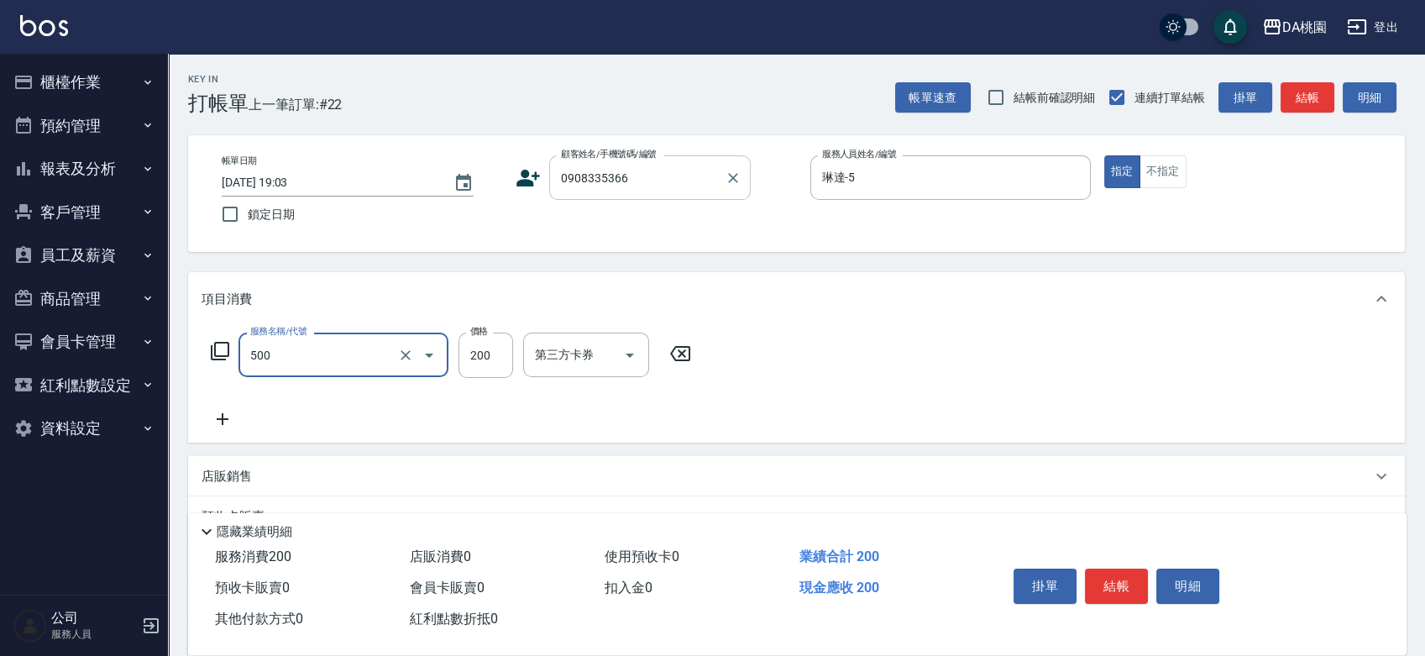
type input "洗髮(500)"
type input "0"
type input "250"
type input "20"
type input "250"
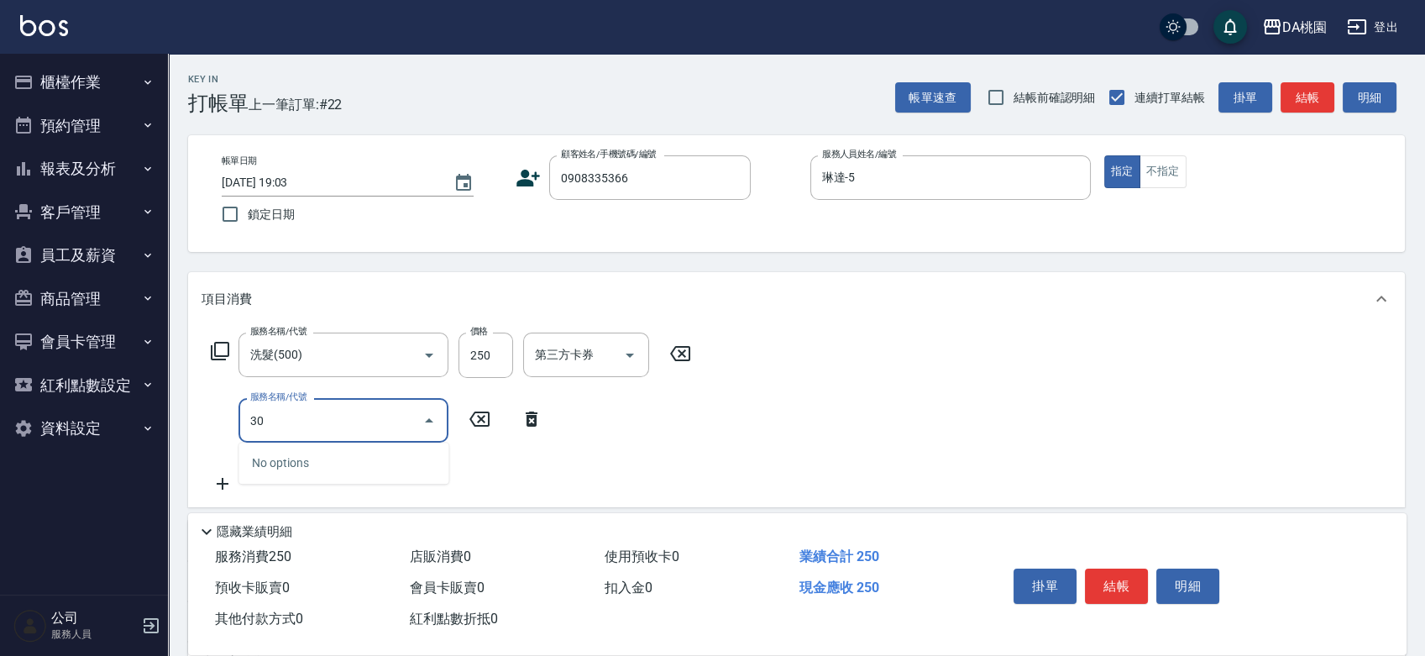
type input "303"
type input "50"
type input "A級剪髮(303)"
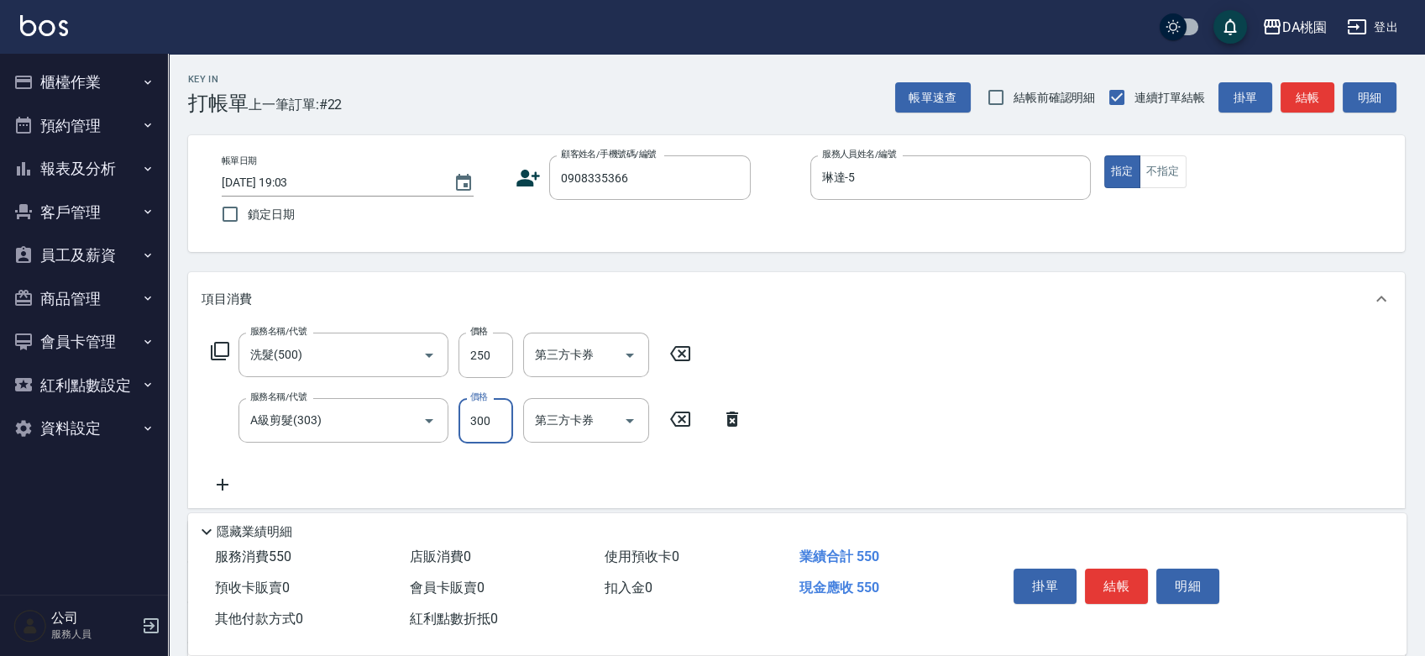
type input "3"
type input "20"
type input "35"
type input "60"
type input "350"
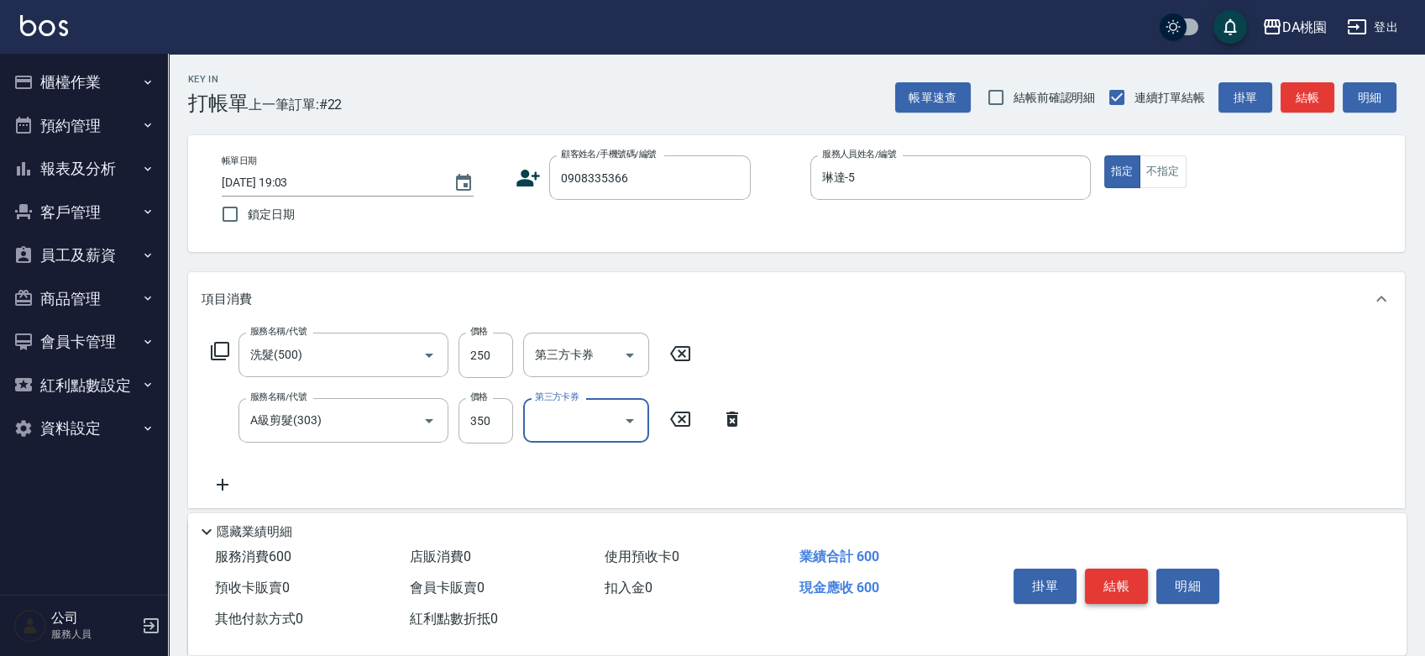
click at [1087, 584] on button "結帳" at bounding box center [1116, 586] width 63 height 35
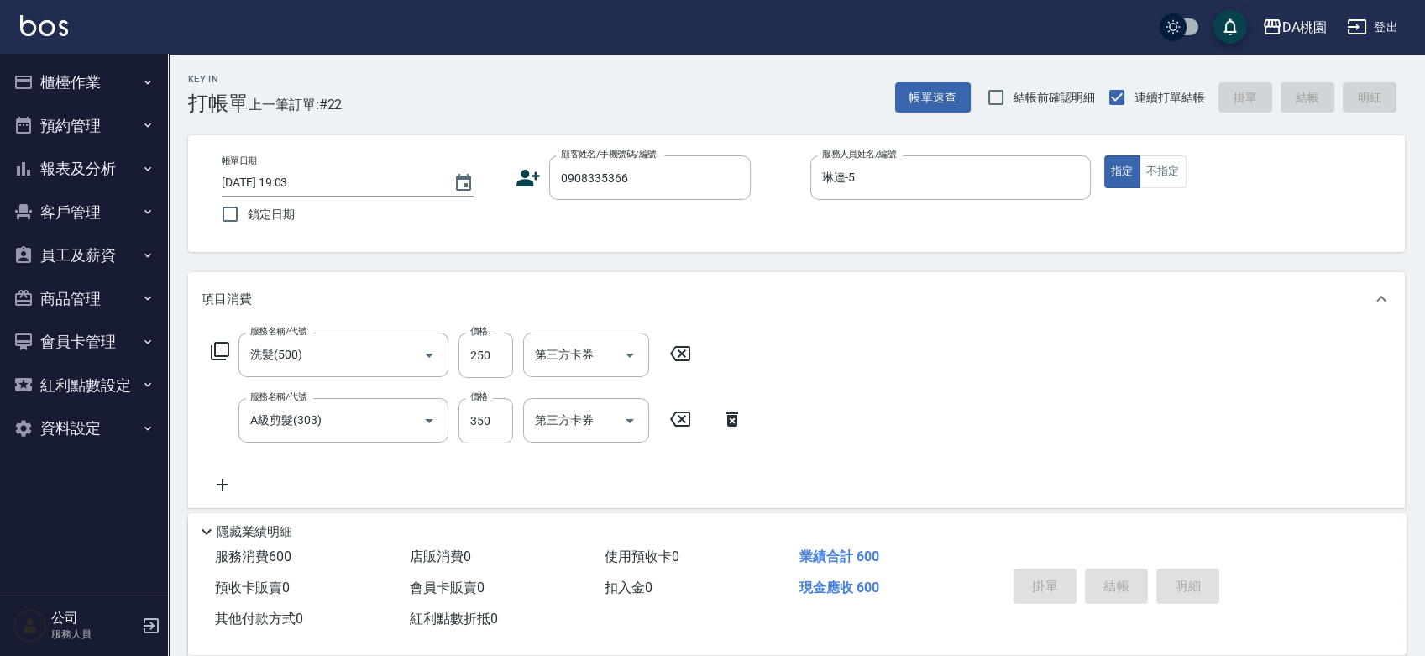
type input "2025/08/13 19:09"
type input "0"
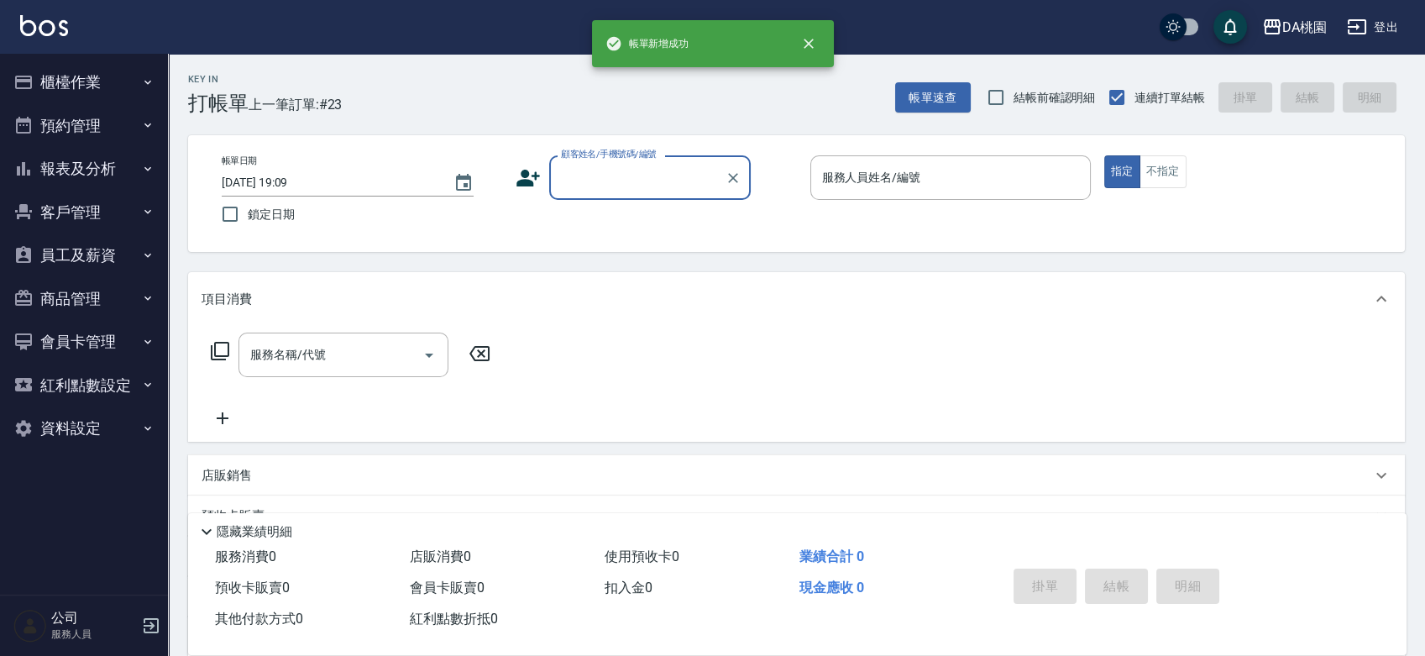
click at [631, 160] on label "顧客姓名/手機號碼/編號" at bounding box center [609, 154] width 96 height 13
click at [631, 163] on input "顧客姓名/手機號碼/編號" at bounding box center [637, 177] width 161 height 29
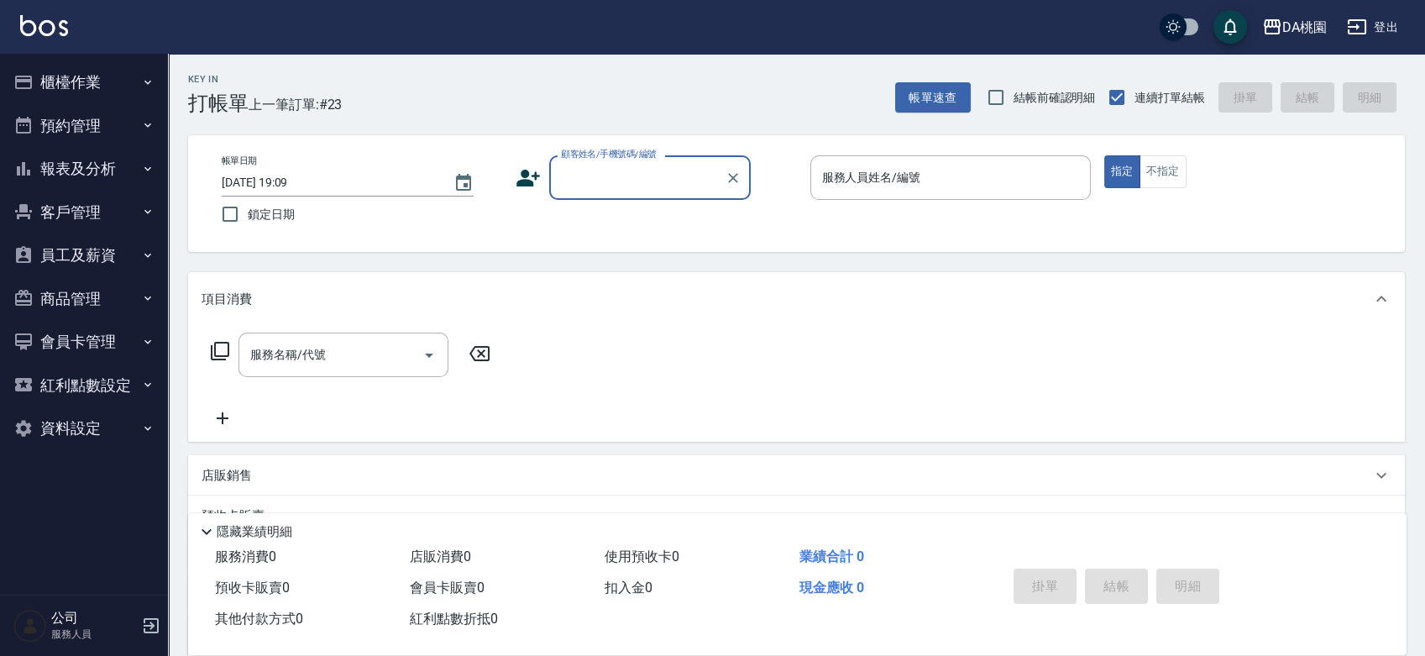
click at [631, 168] on input "顧客姓名/手機號碼/編號" at bounding box center [637, 177] width 161 height 29
click at [631, 186] on input "顧客姓名/手機號碼/編號" at bounding box center [637, 177] width 161 height 29
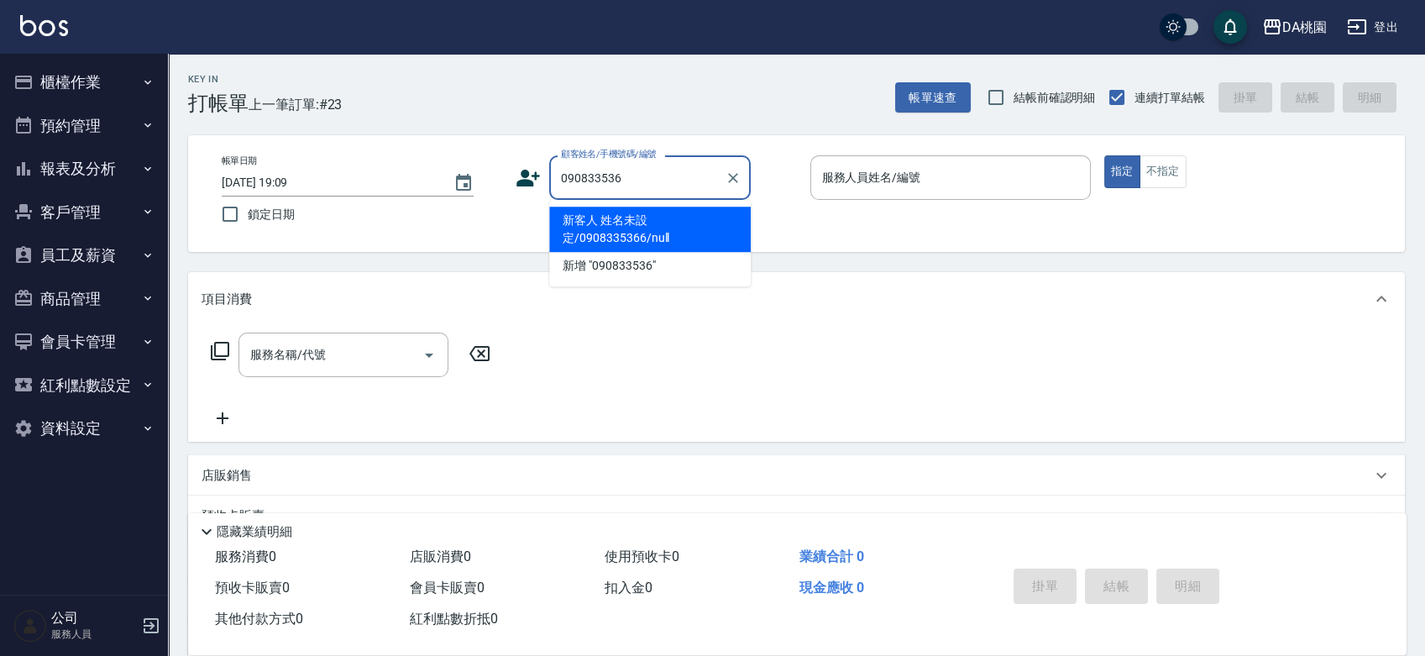
type input "0908335366"
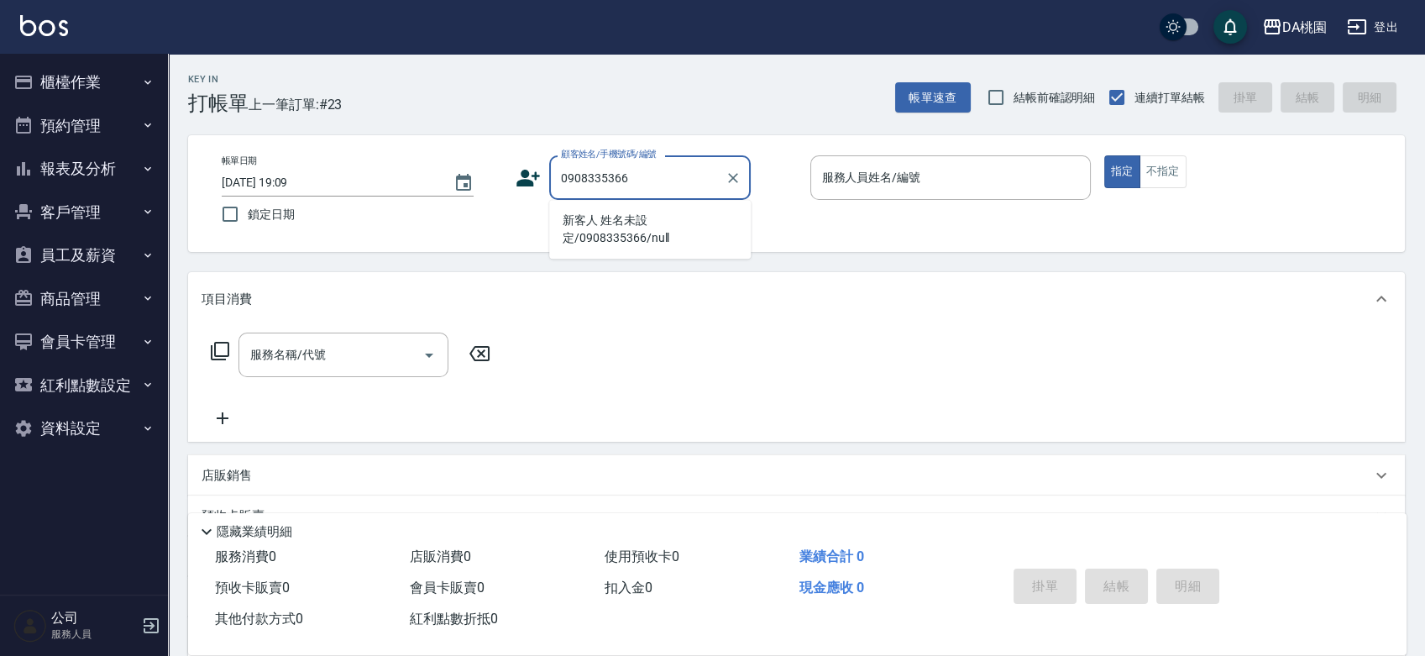
click at [632, 227] on li "新客人 姓名未設定/0908335366/null" at bounding box center [650, 229] width 202 height 45
click at [636, 220] on li "新客人 姓名未設定/0908335366/null" at bounding box center [650, 229] width 202 height 45
type input "新客人 姓名未設定/0908335366/null"
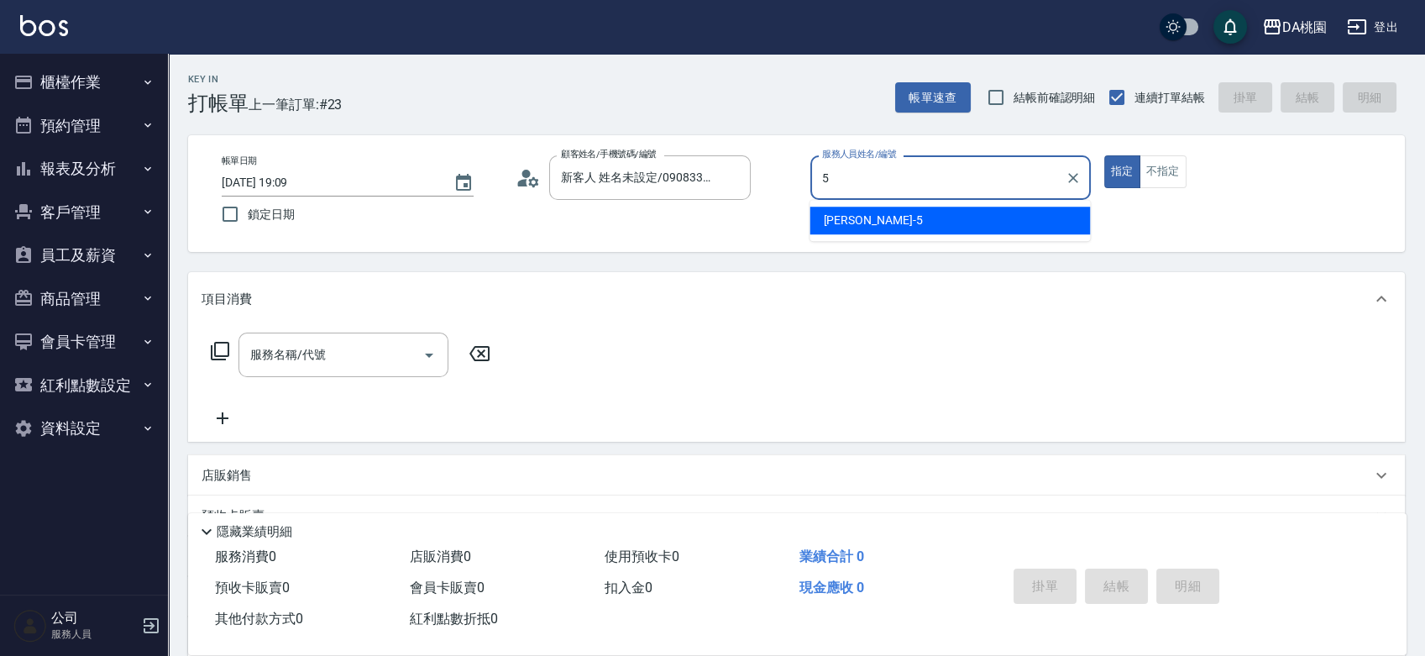
type input "琳達-5"
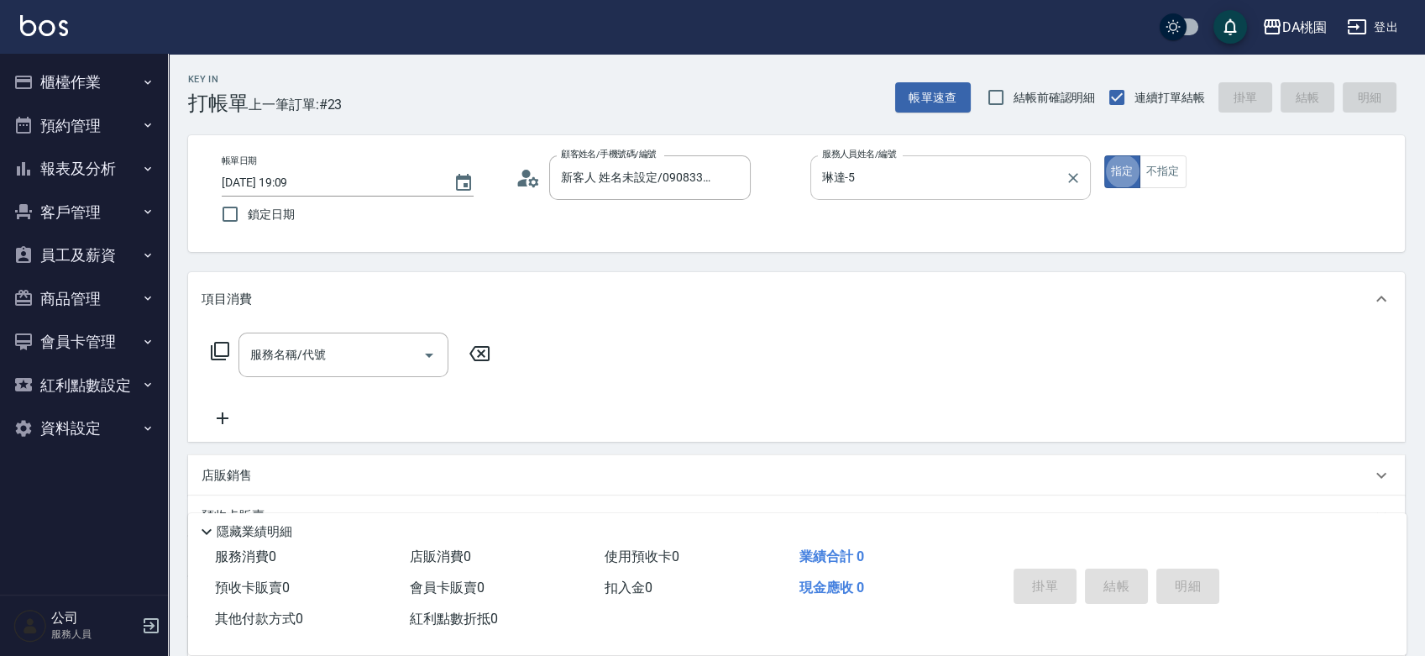
type button "true"
type input "500"
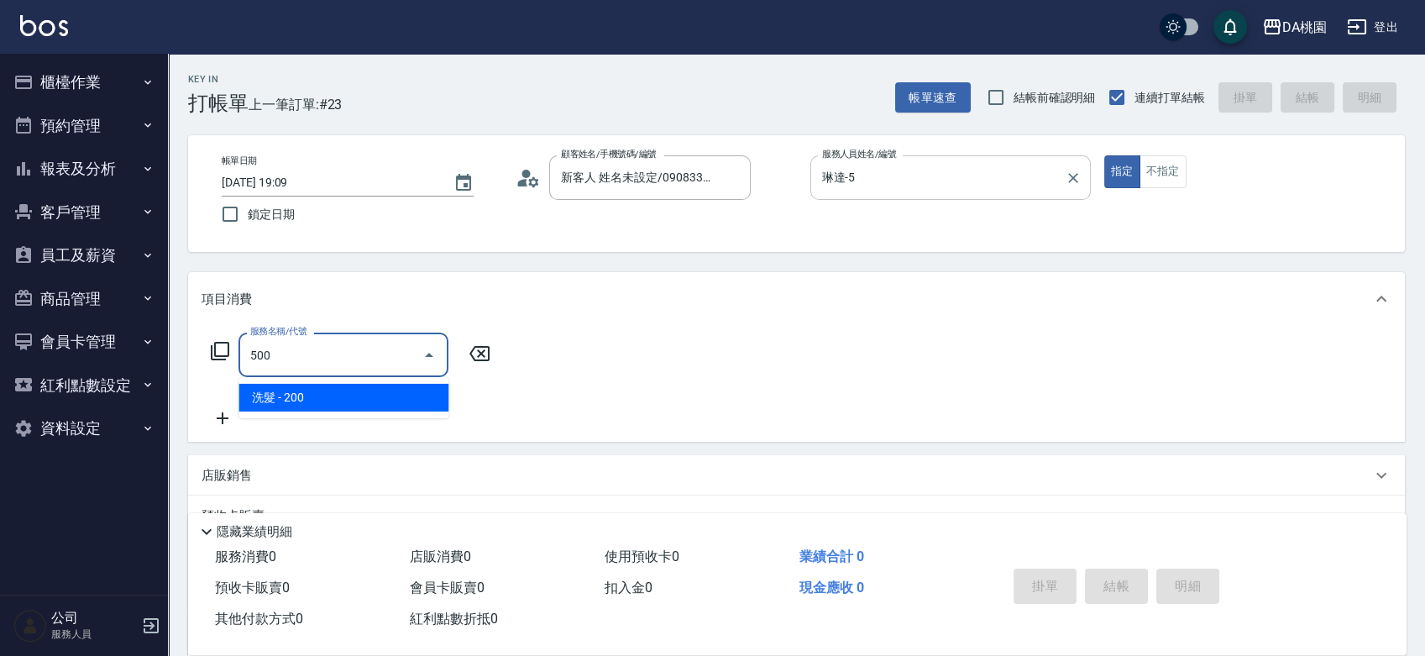
type input "20"
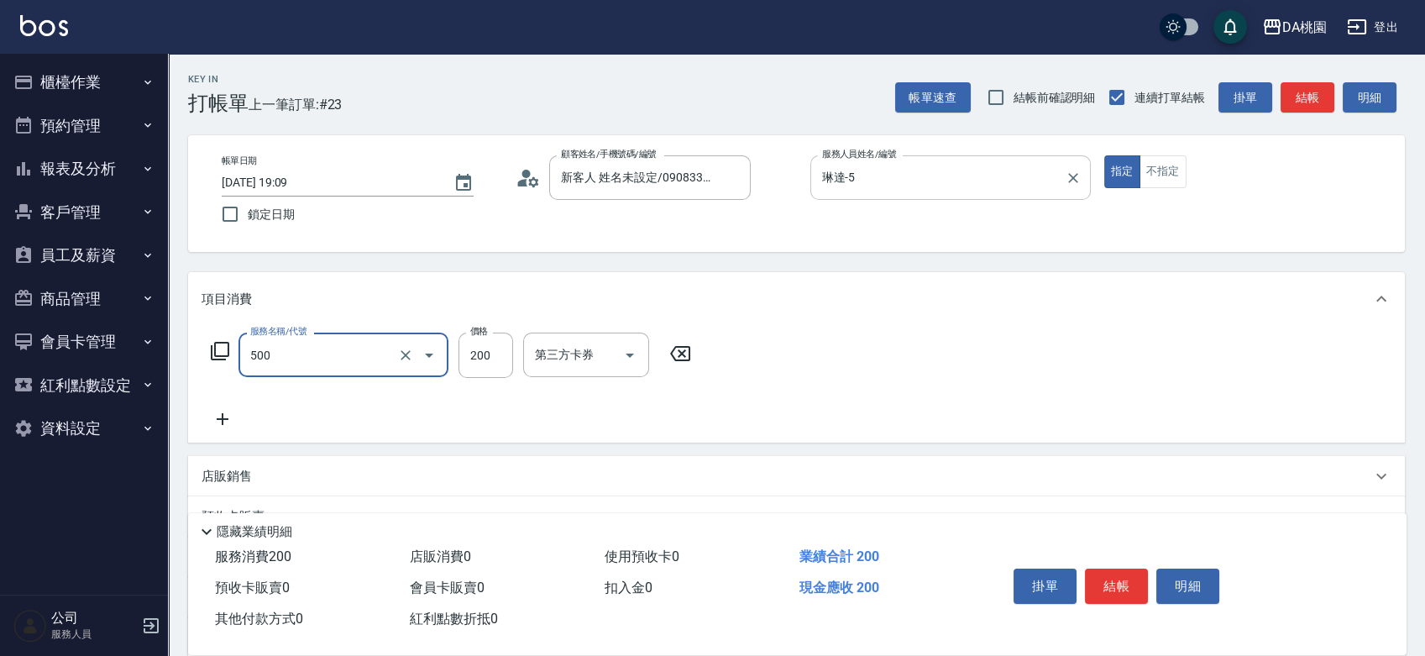
type input "洗髮(500)"
type input "0"
type input "25"
type input "20"
type input "250"
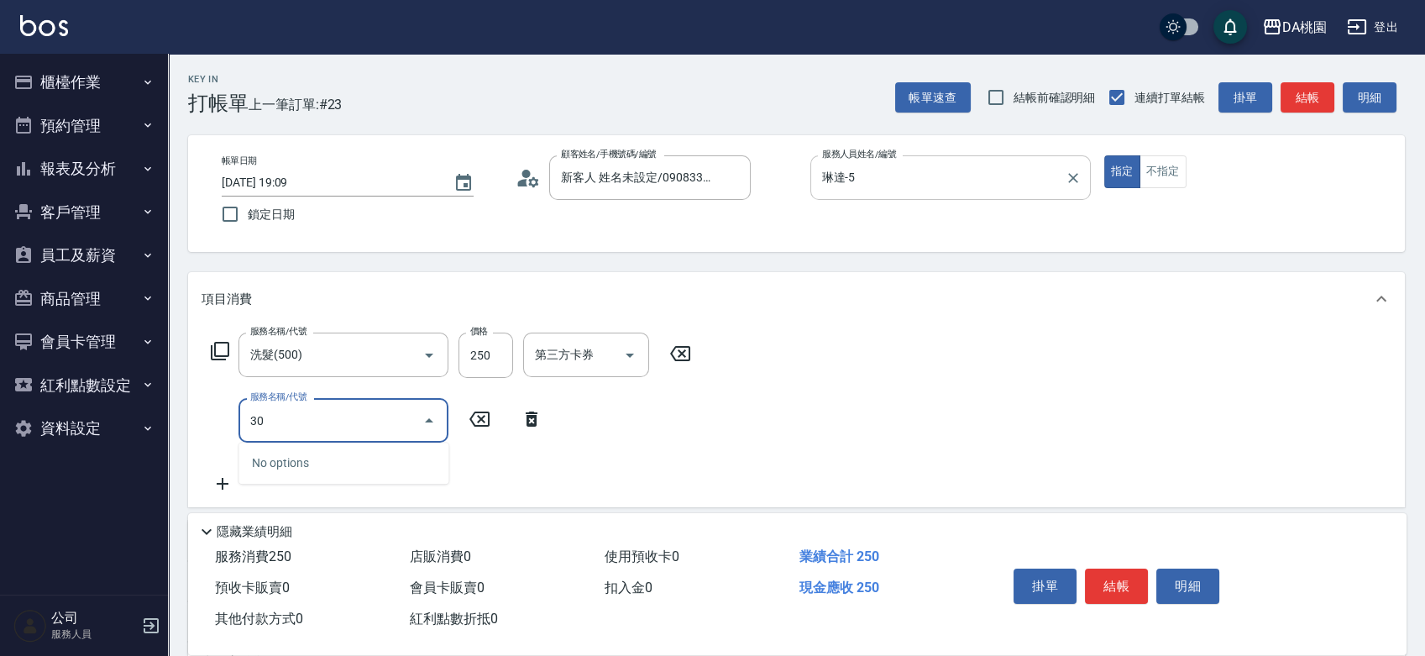
type input "303"
type input "50"
type input "A級剪髮(303)"
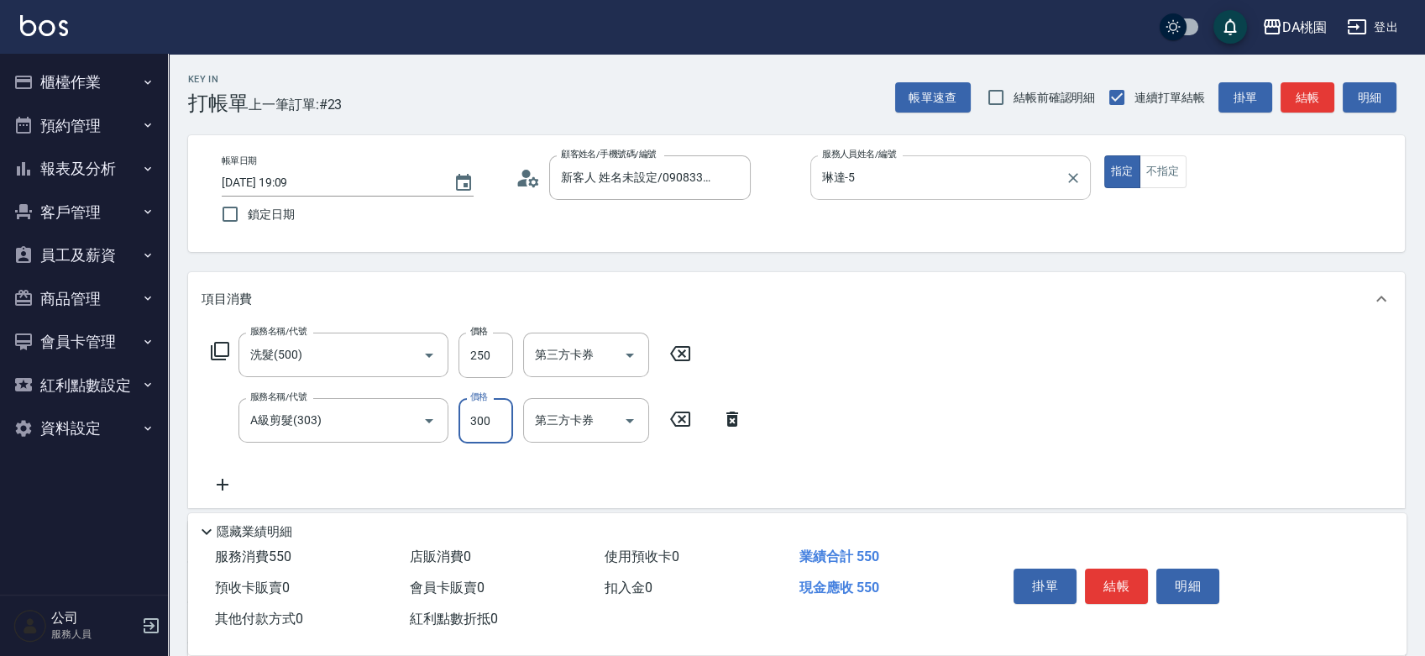
type input "20"
type input "35"
type input "60"
type input "350"
click at [1105, 581] on button "結帳" at bounding box center [1116, 586] width 63 height 35
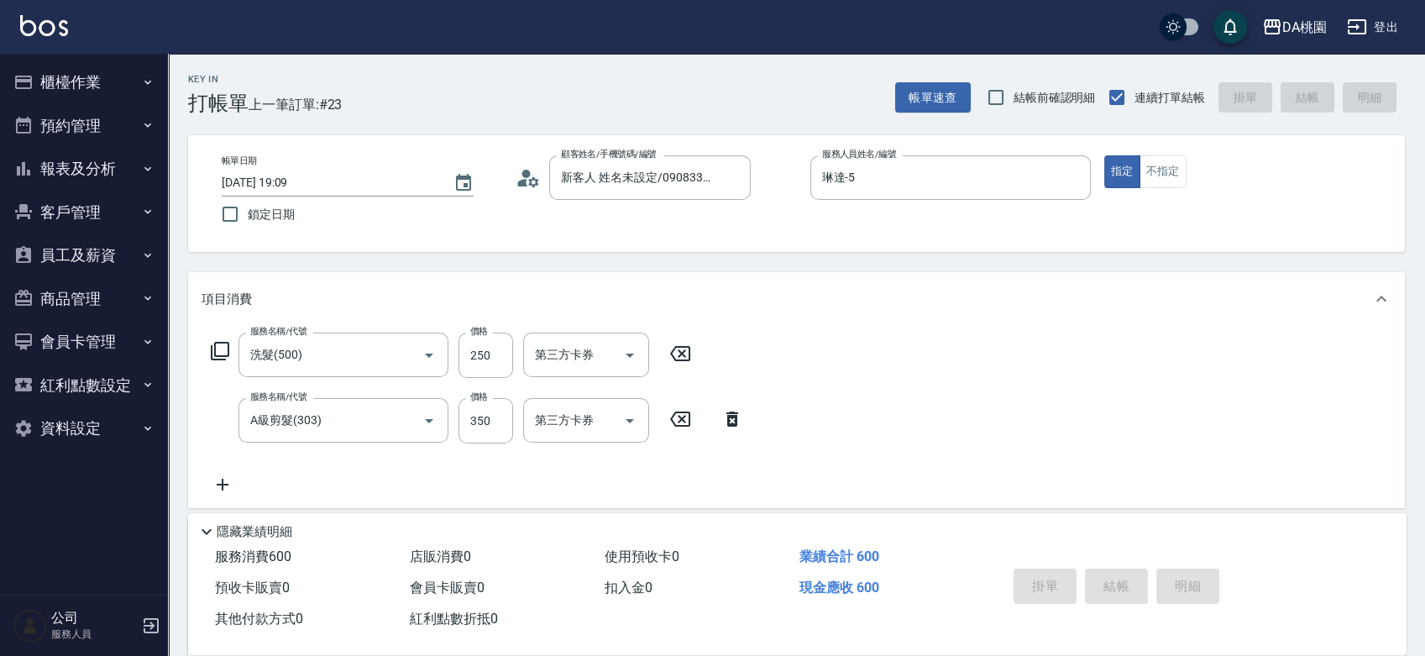
type input "0"
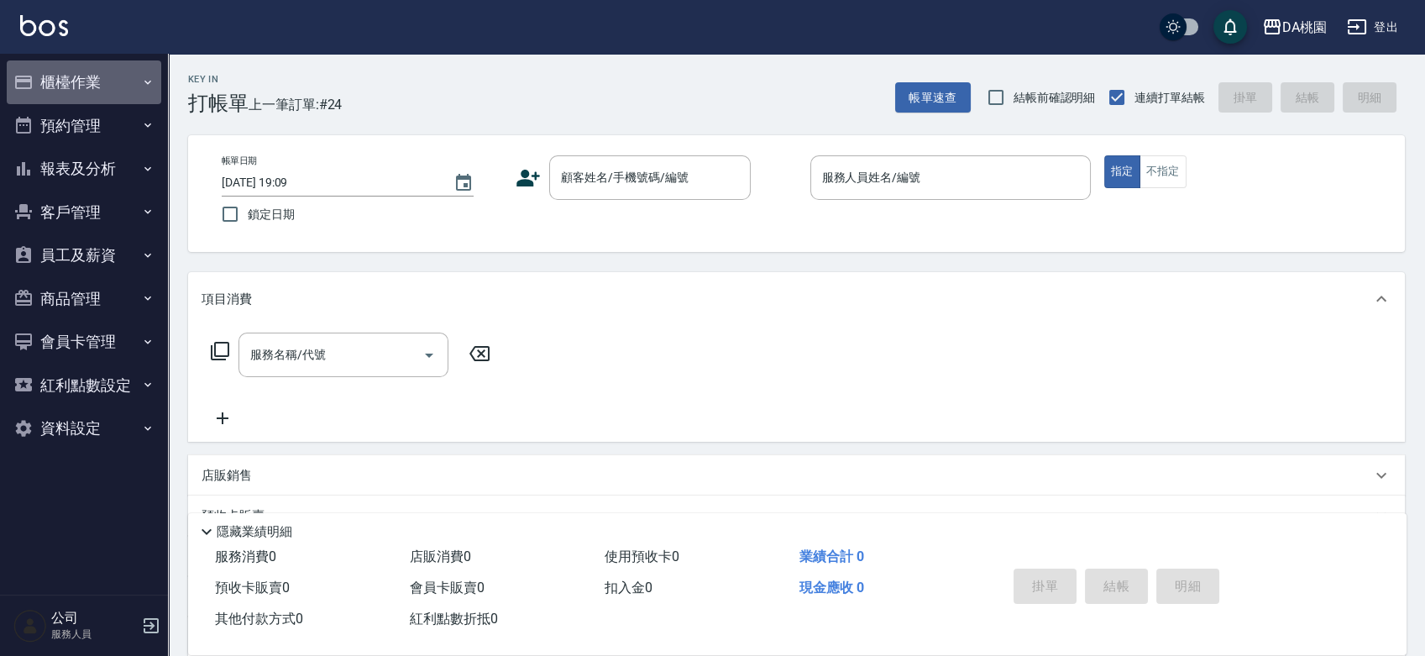
click at [55, 85] on button "櫃檯作業" at bounding box center [84, 82] width 155 height 44
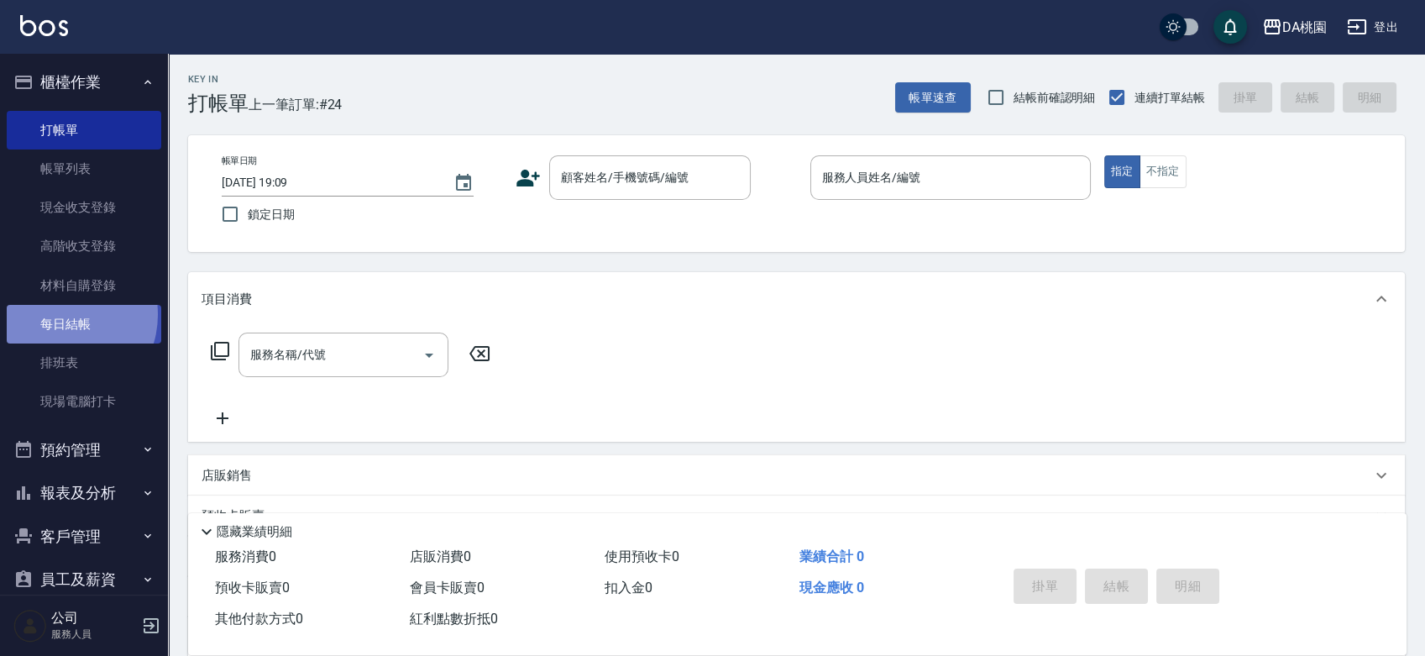
click at [60, 315] on link "每日結帳" at bounding box center [84, 324] width 155 height 39
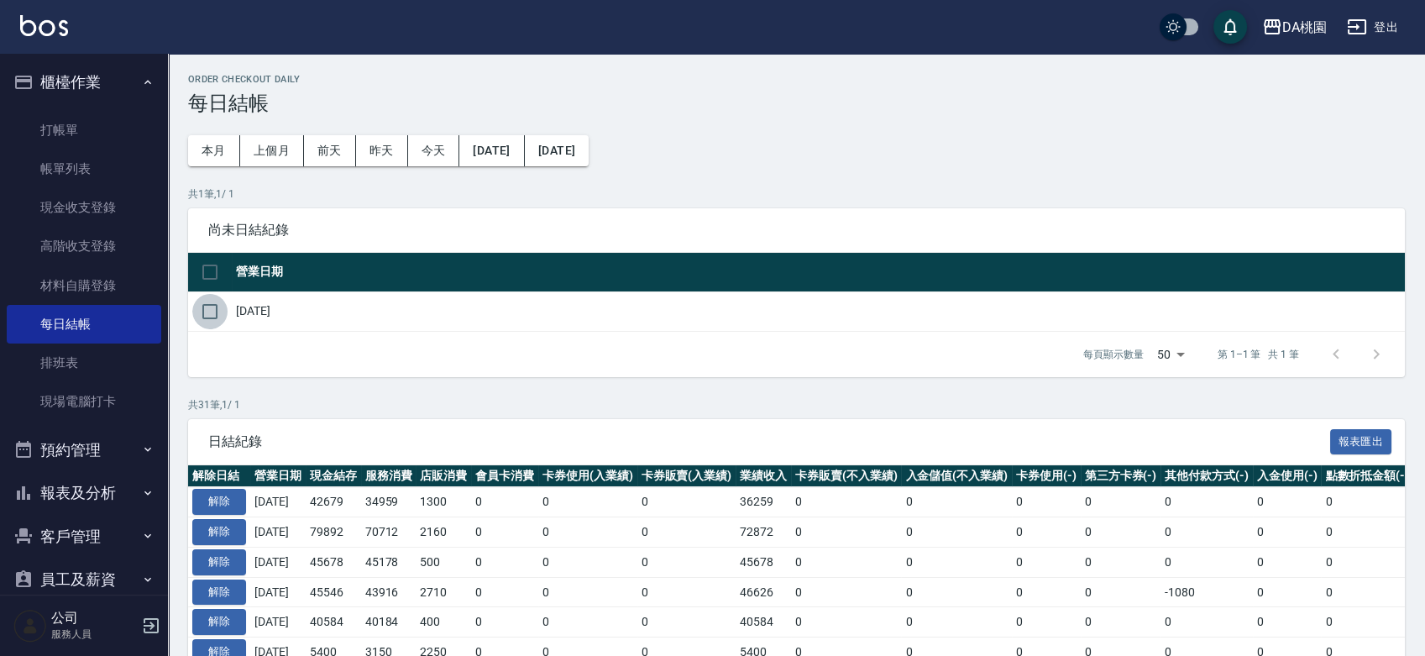
click at [214, 304] on input "checkbox" at bounding box center [209, 311] width 35 height 35
checkbox input "true"
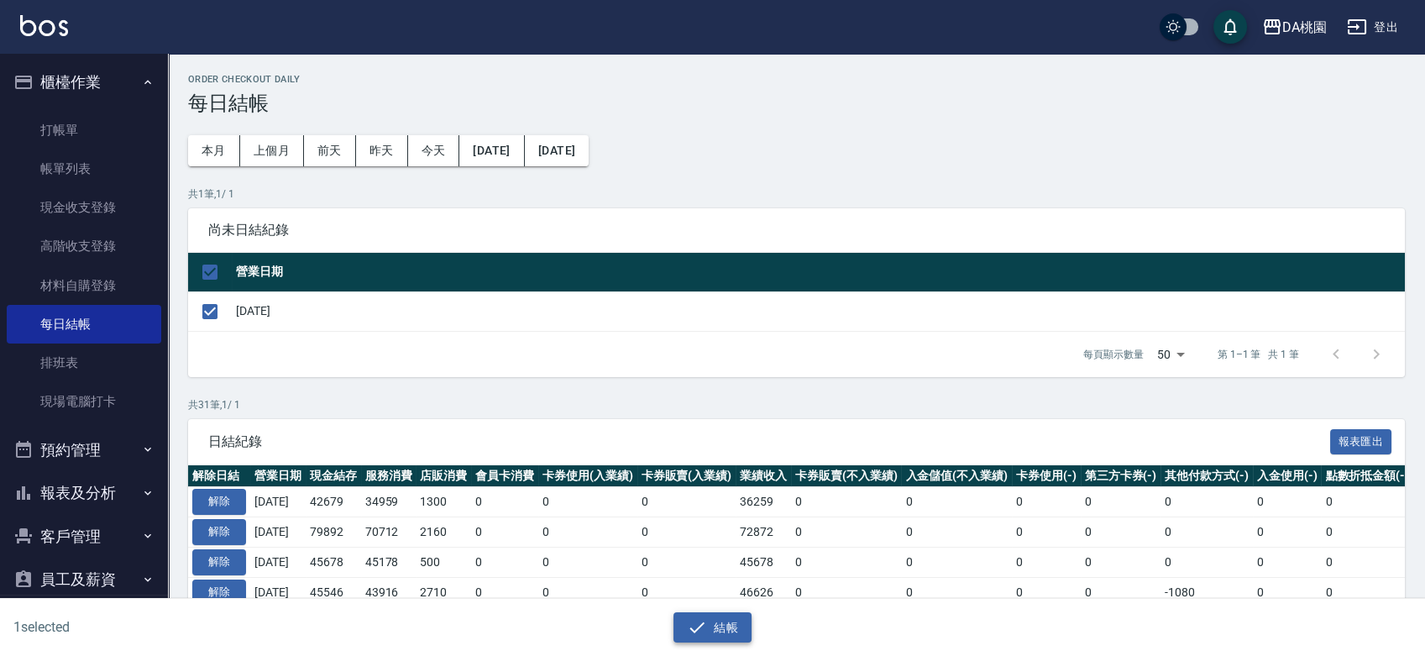
click at [711, 634] on button "結帳" at bounding box center [712, 627] width 78 height 31
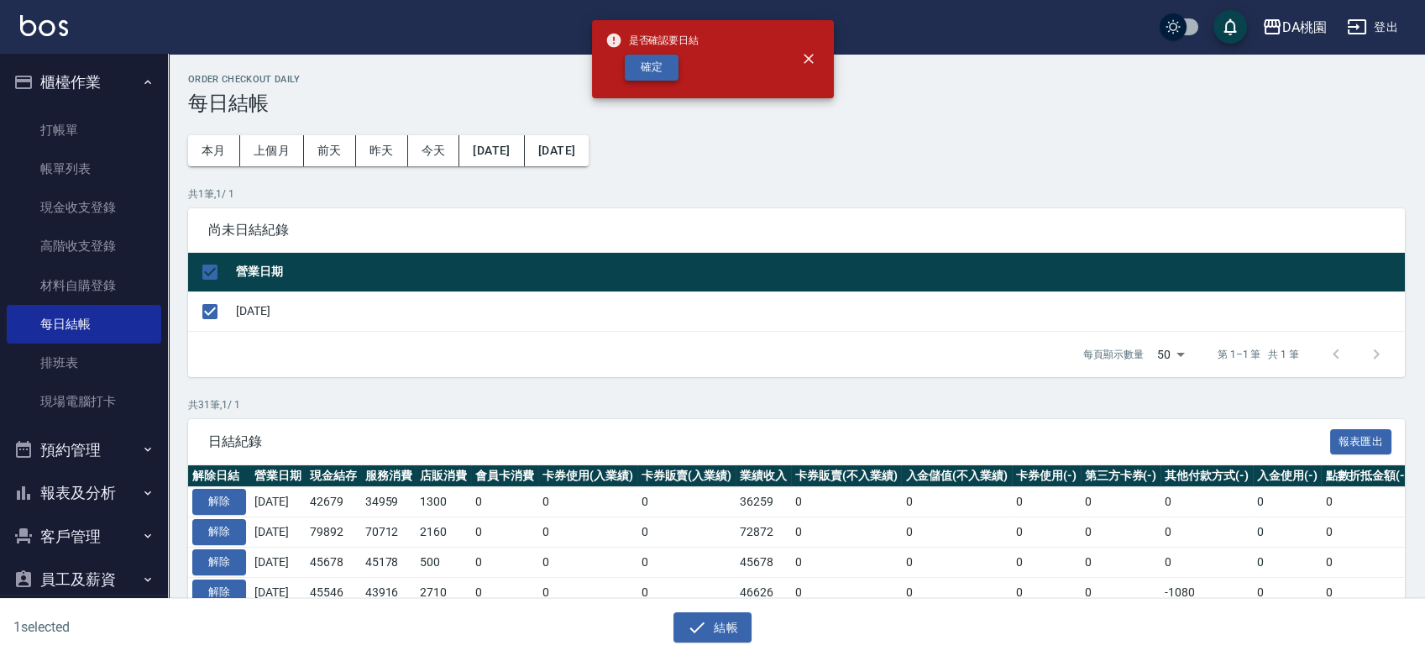
click at [658, 55] on button "確定" at bounding box center [652, 68] width 54 height 26
checkbox input "false"
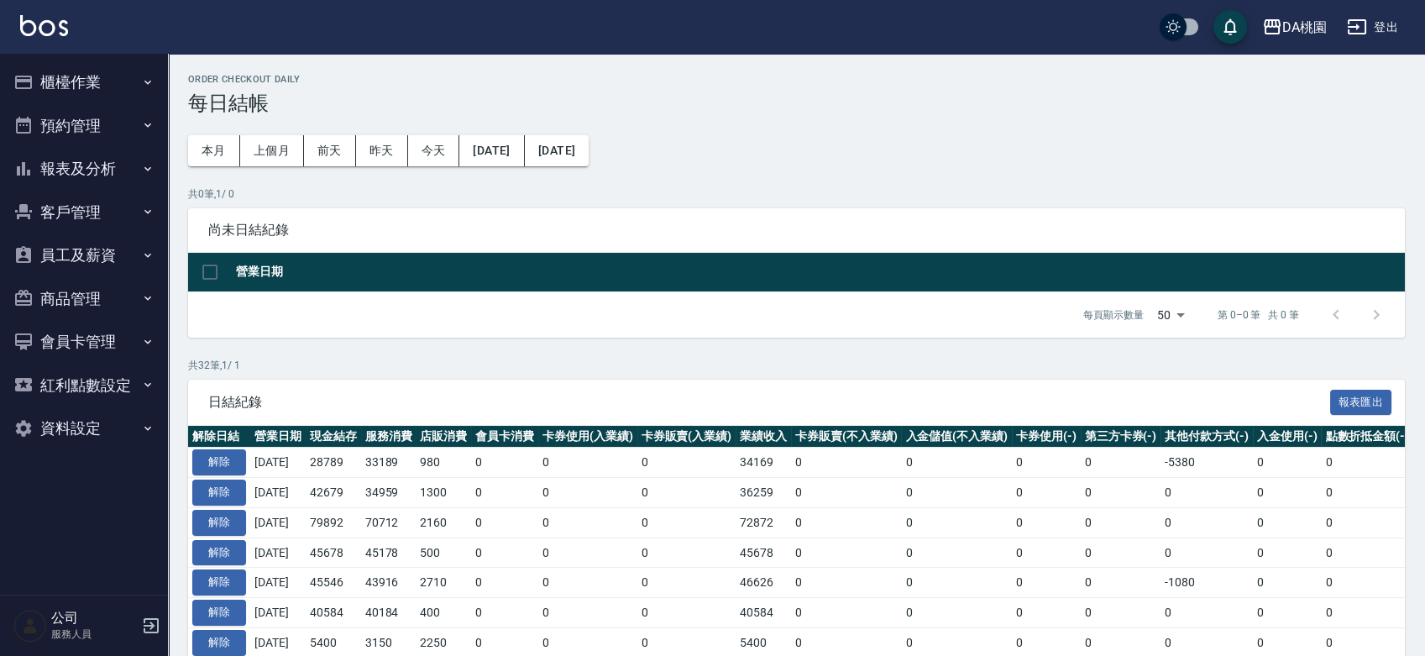
click at [87, 160] on button "報表及分析" at bounding box center [84, 169] width 155 height 44
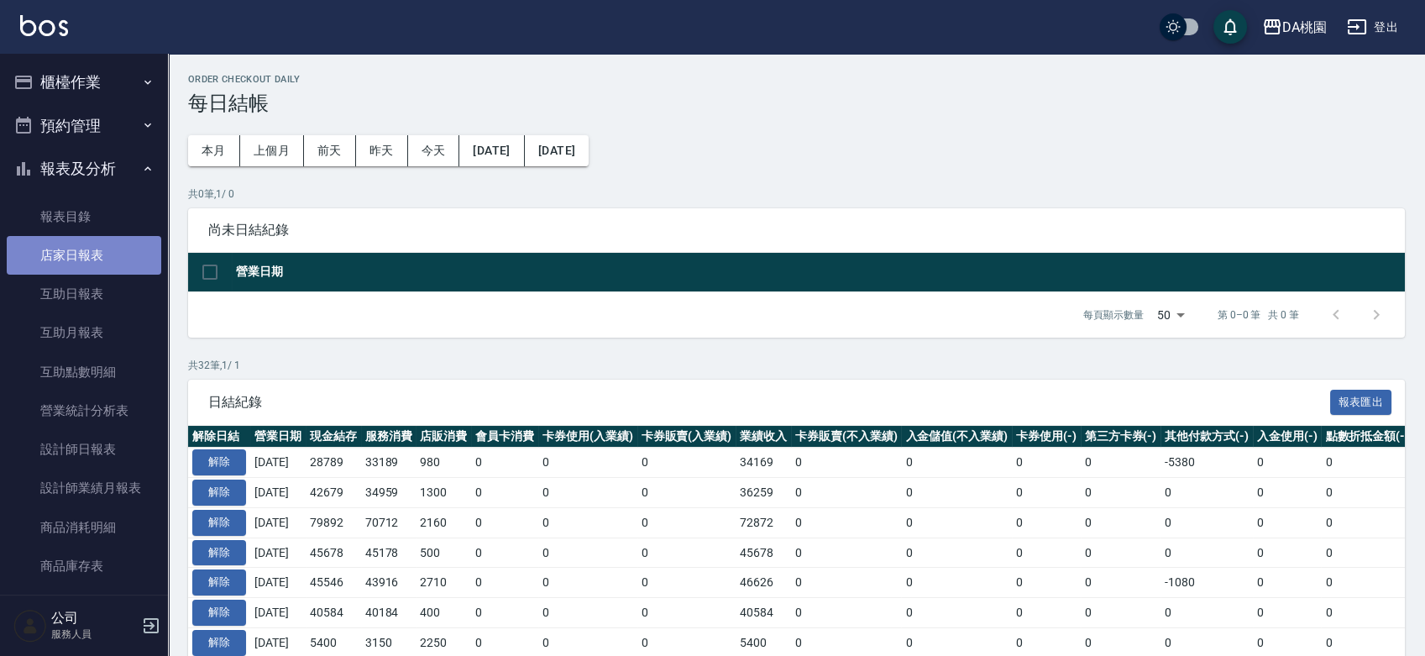
click at [94, 254] on link "店家日報表" at bounding box center [84, 255] width 155 height 39
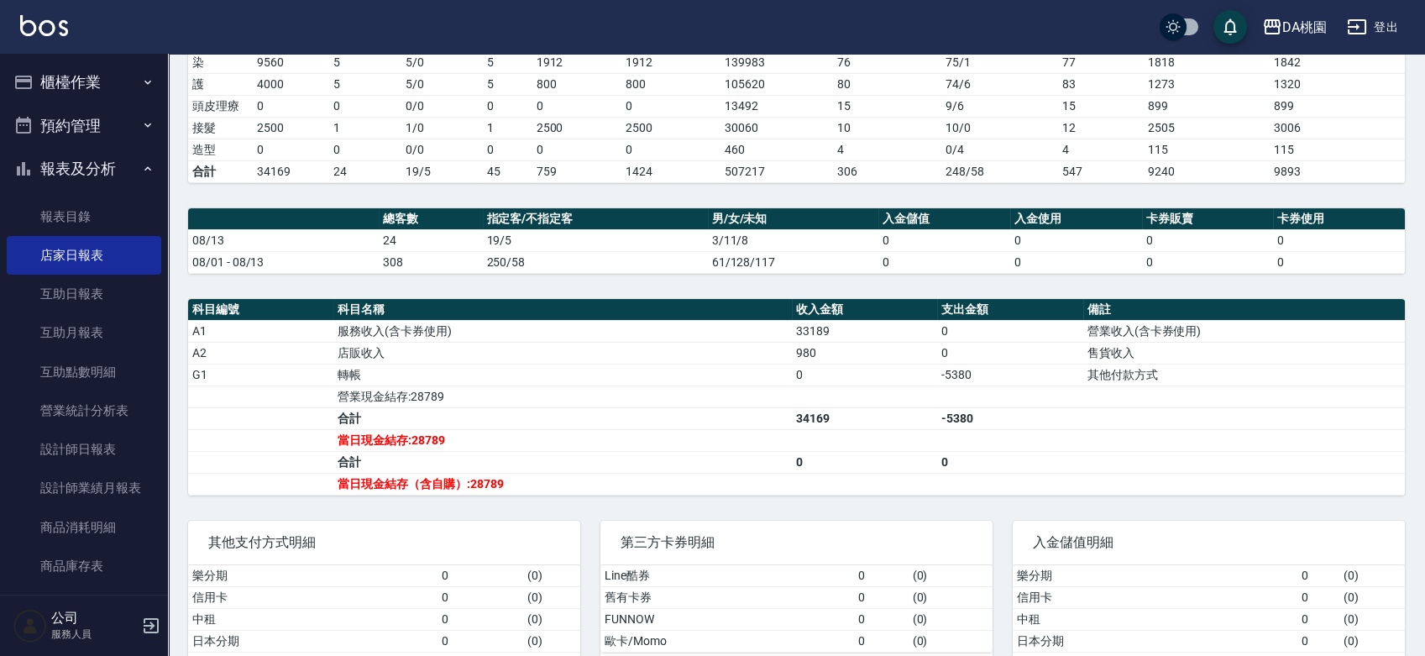
scroll to position [373, 0]
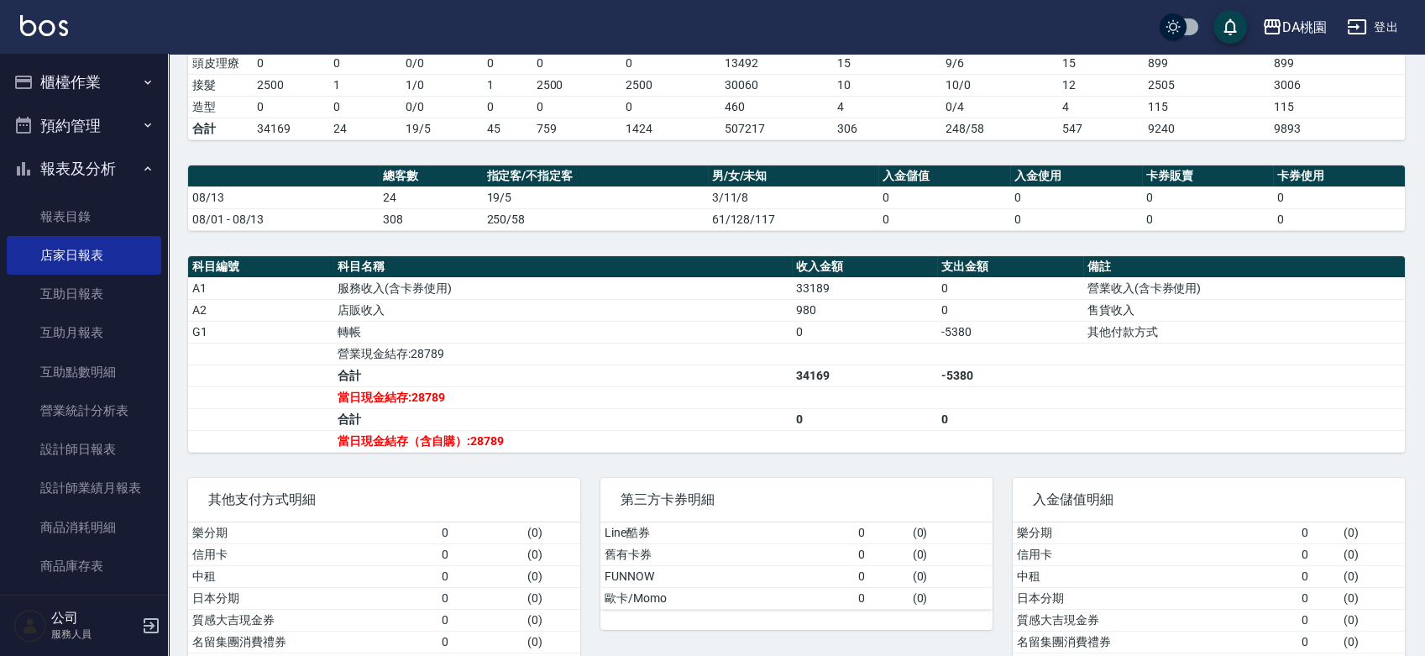
click at [77, 167] on button "報表及分析" at bounding box center [84, 169] width 155 height 44
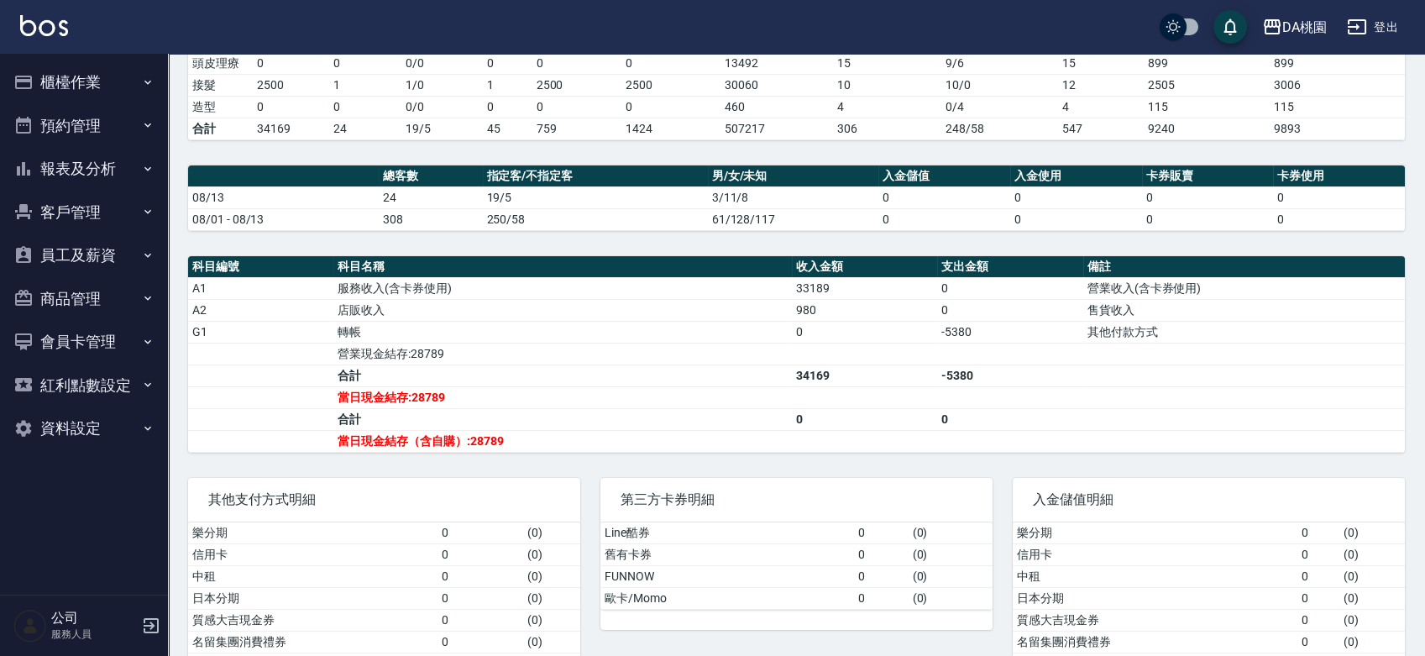
click at [76, 89] on button "櫃檯作業" at bounding box center [84, 82] width 155 height 44
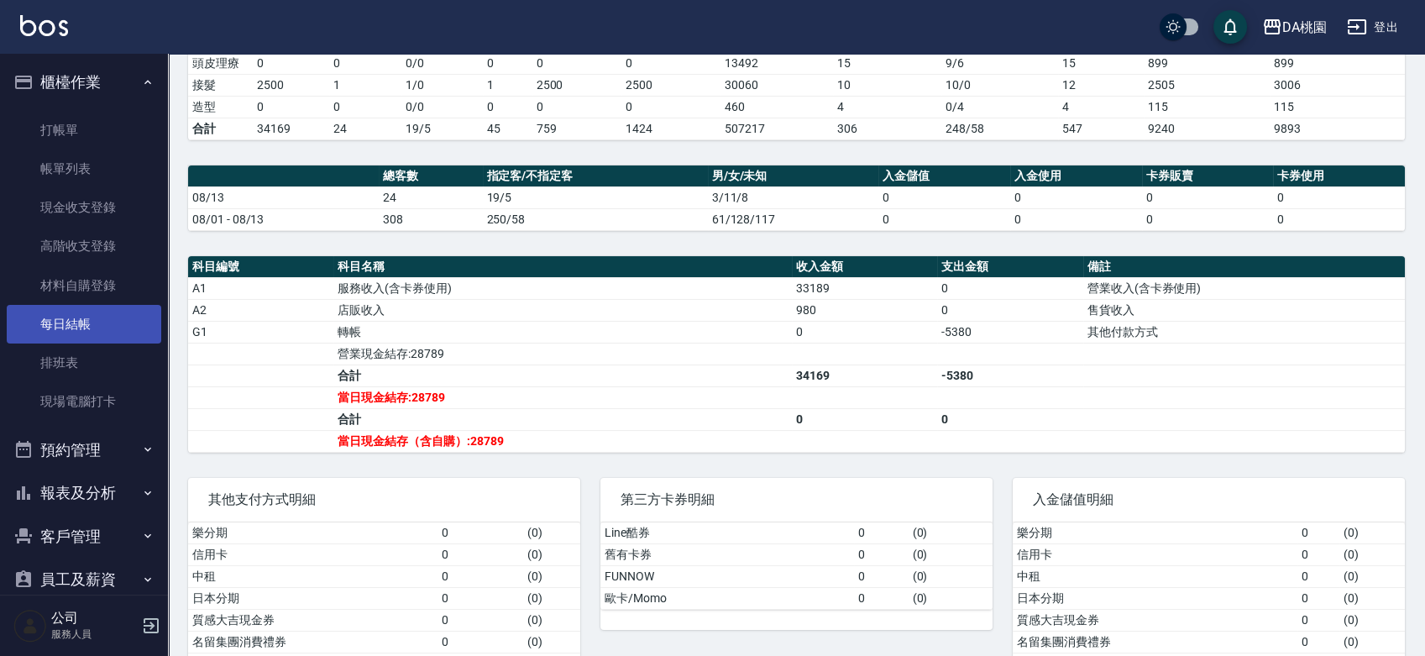
click at [81, 327] on link "每日結帳" at bounding box center [84, 324] width 155 height 39
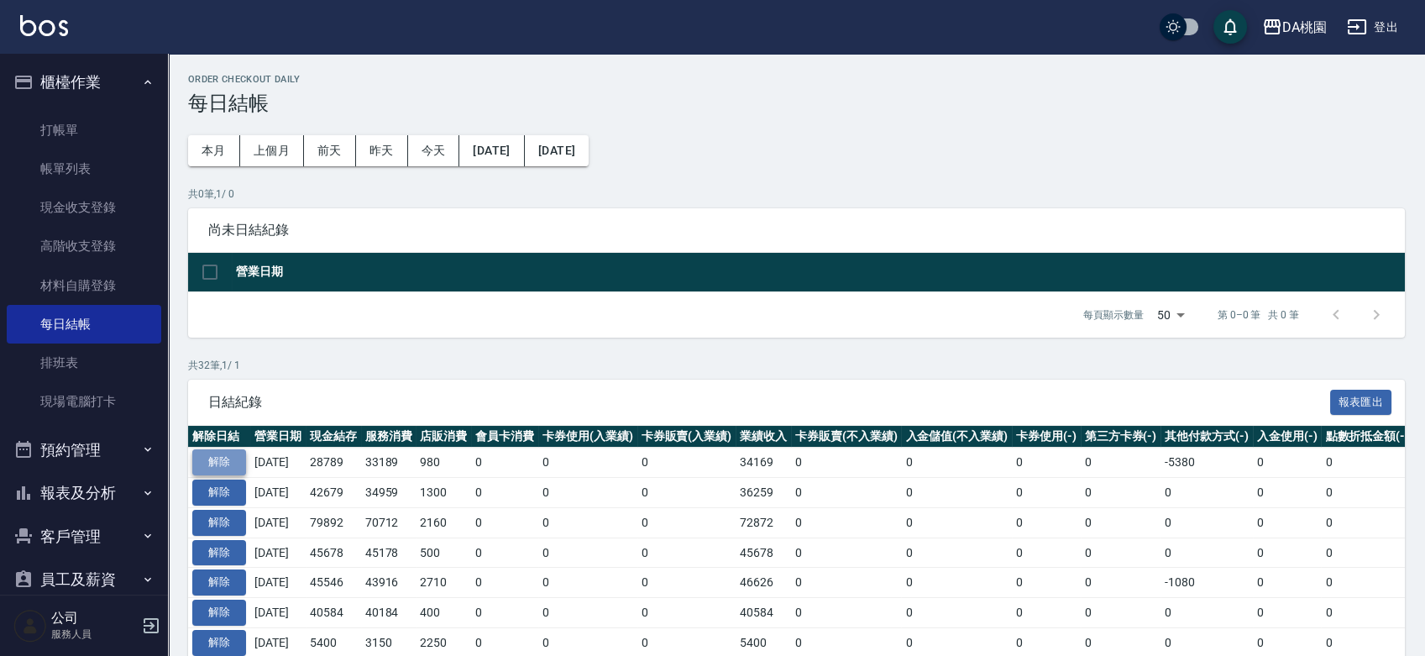
click at [213, 464] on button "解除" at bounding box center [219, 462] width 54 height 26
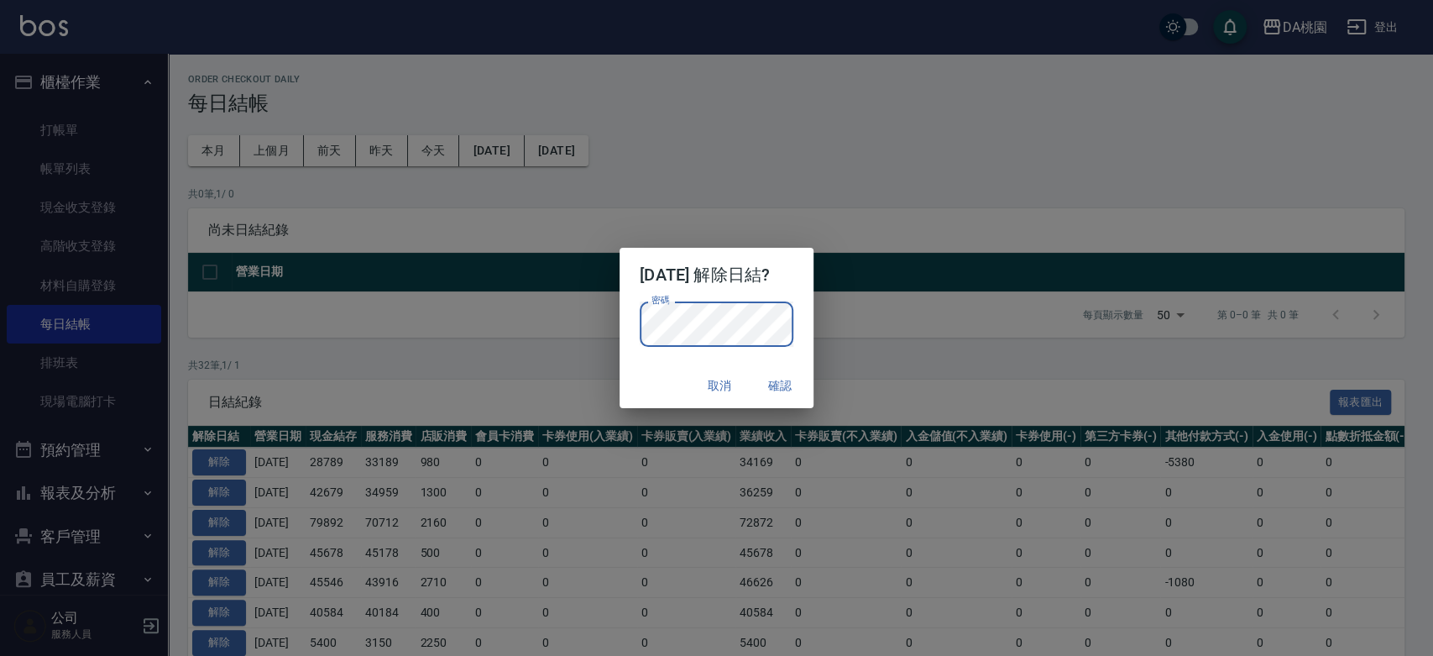
click at [795, 387] on button "確認" at bounding box center [780, 385] width 54 height 31
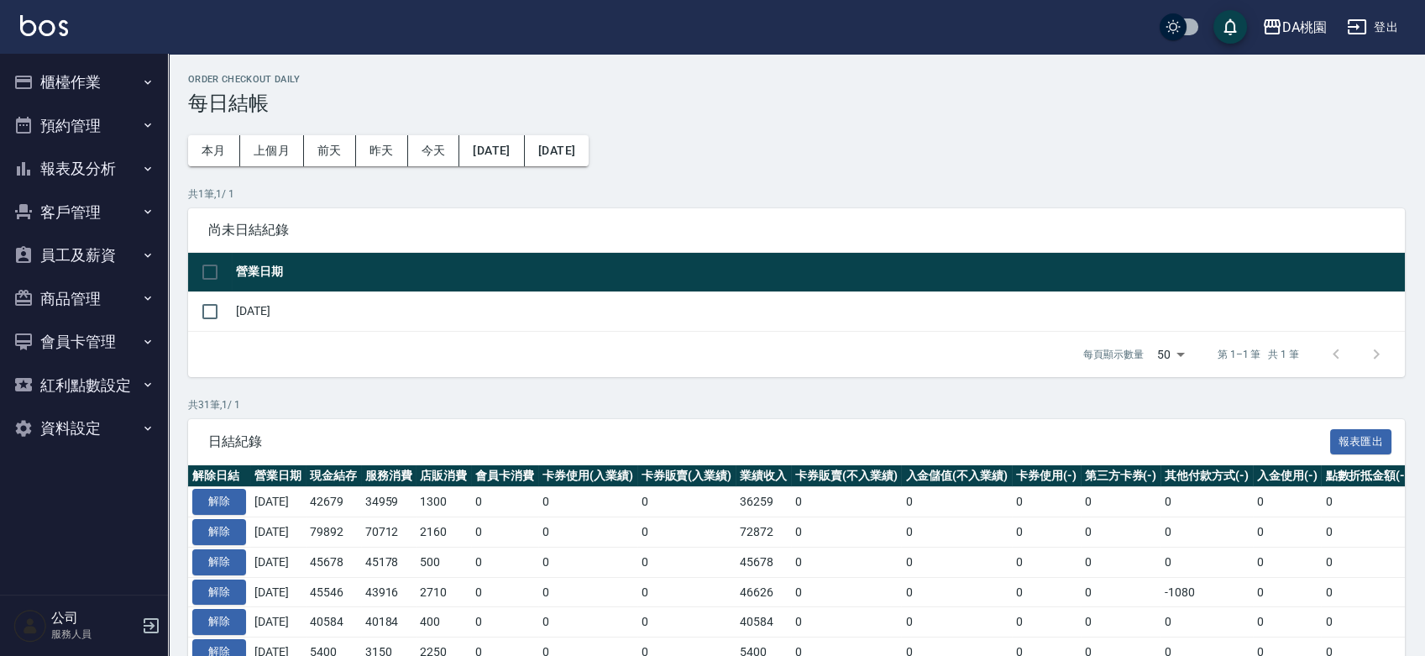
drag, startPoint x: 0, startPoint y: 0, endPoint x: 78, endPoint y: 71, distance: 105.2
click at [78, 71] on button "櫃檯作業" at bounding box center [84, 82] width 155 height 44
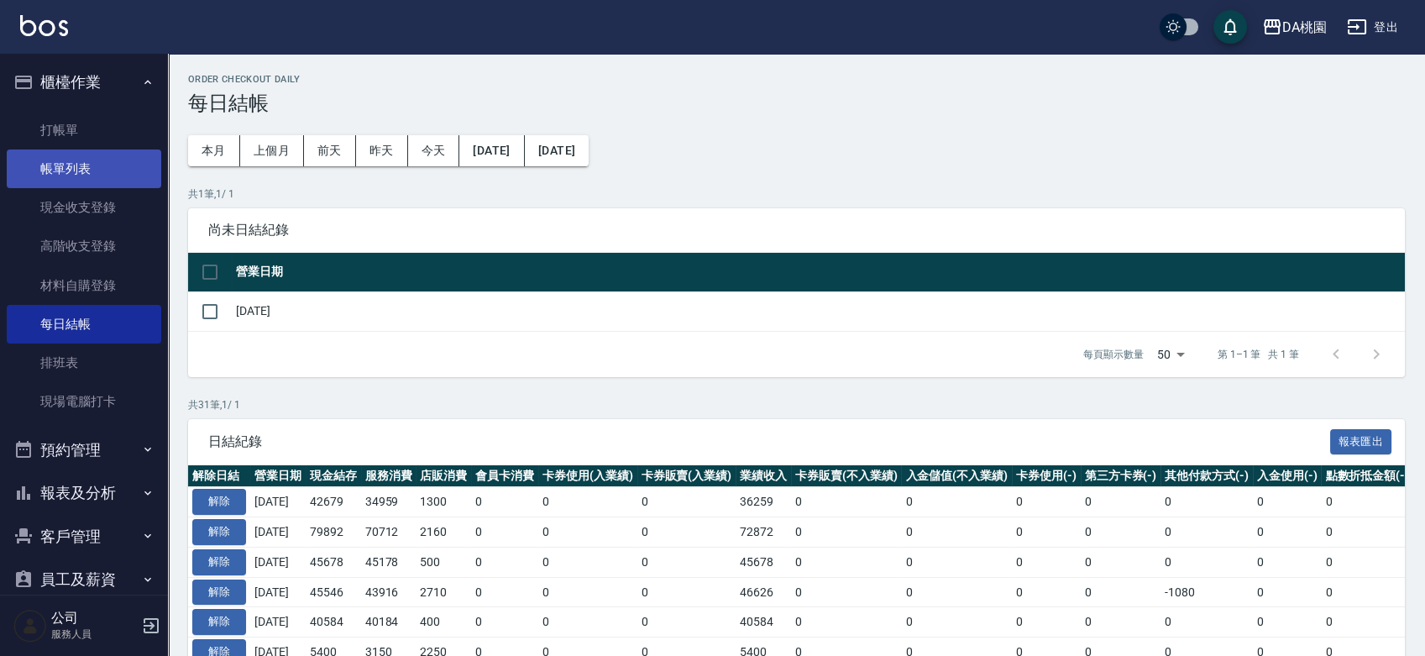
click at [92, 167] on link "帳單列表" at bounding box center [84, 168] width 155 height 39
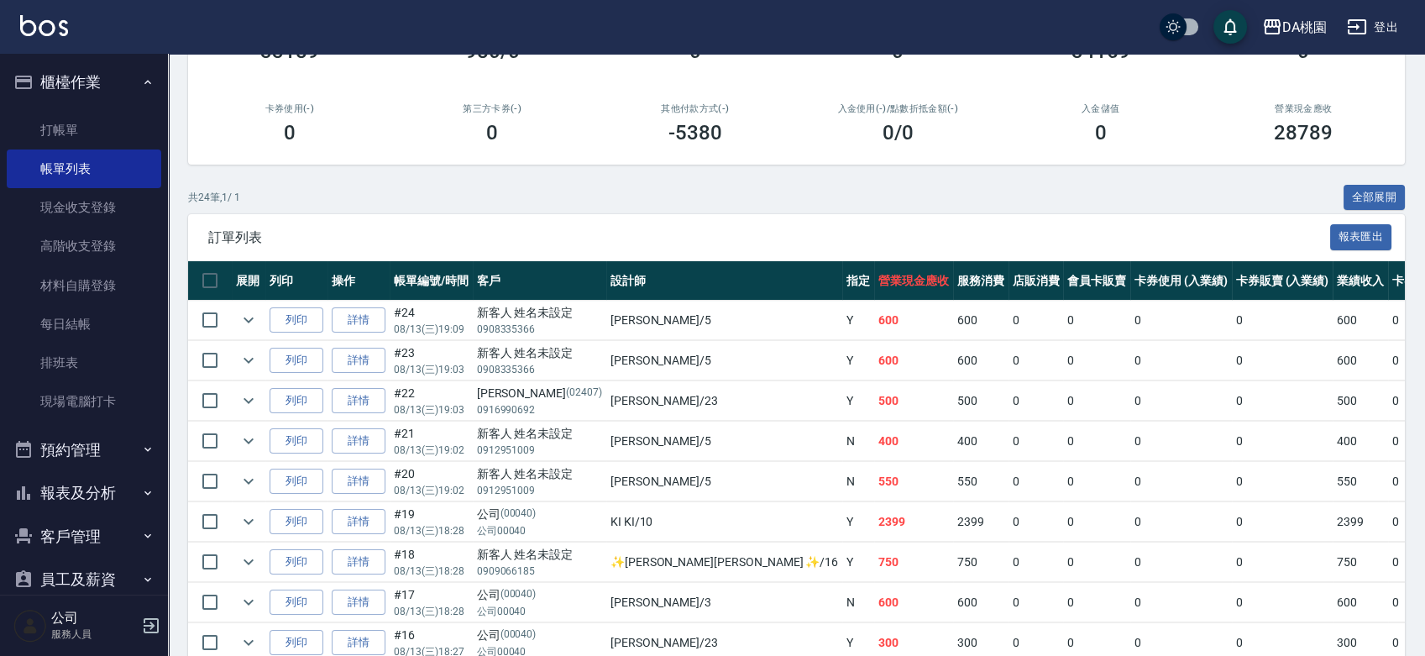
scroll to position [892, 0]
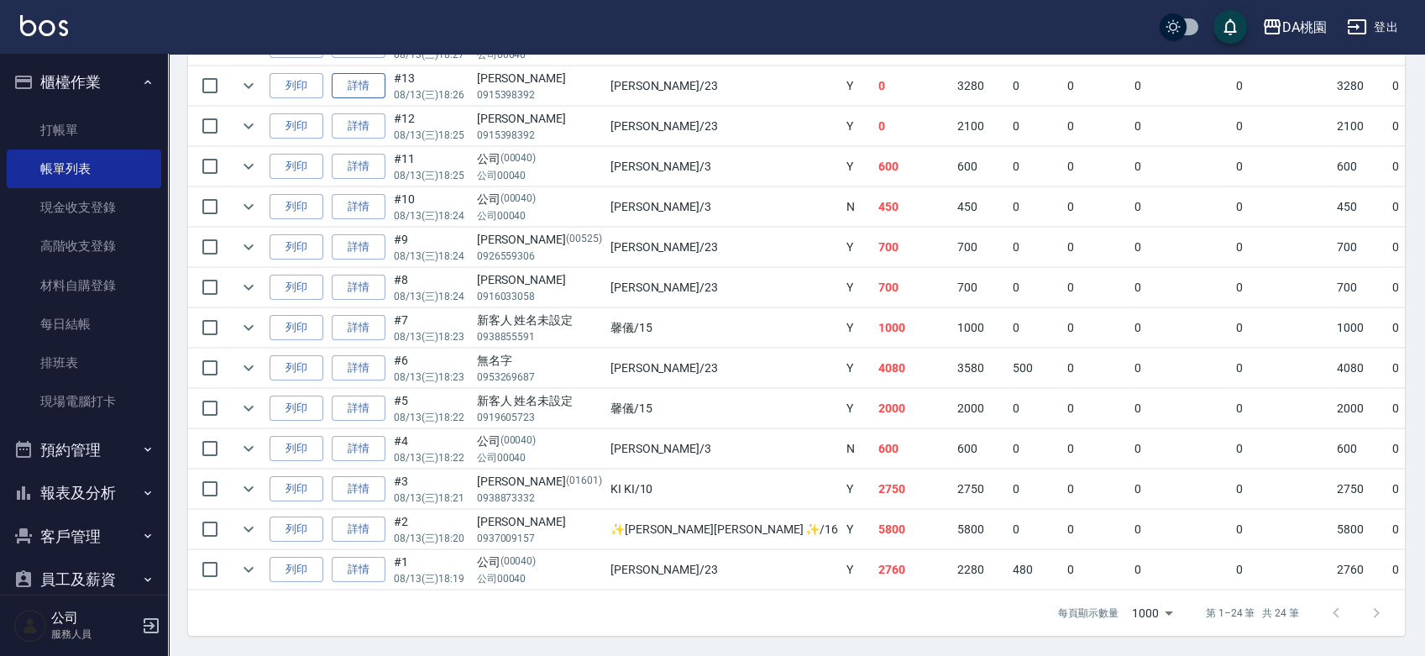
click at [343, 78] on link "詳情" at bounding box center [359, 86] width 54 height 26
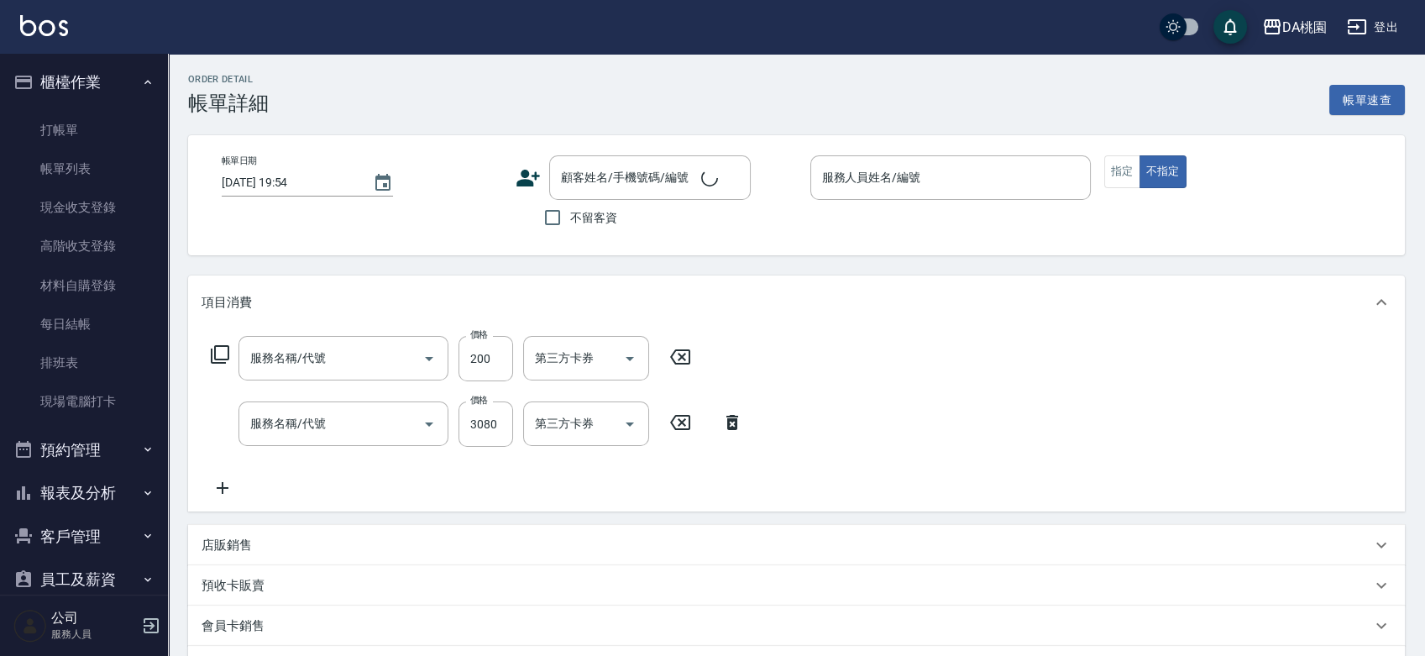
type input "[DATE] 18:26"
type input "[PERSON_NAME] -23"
type input "0"
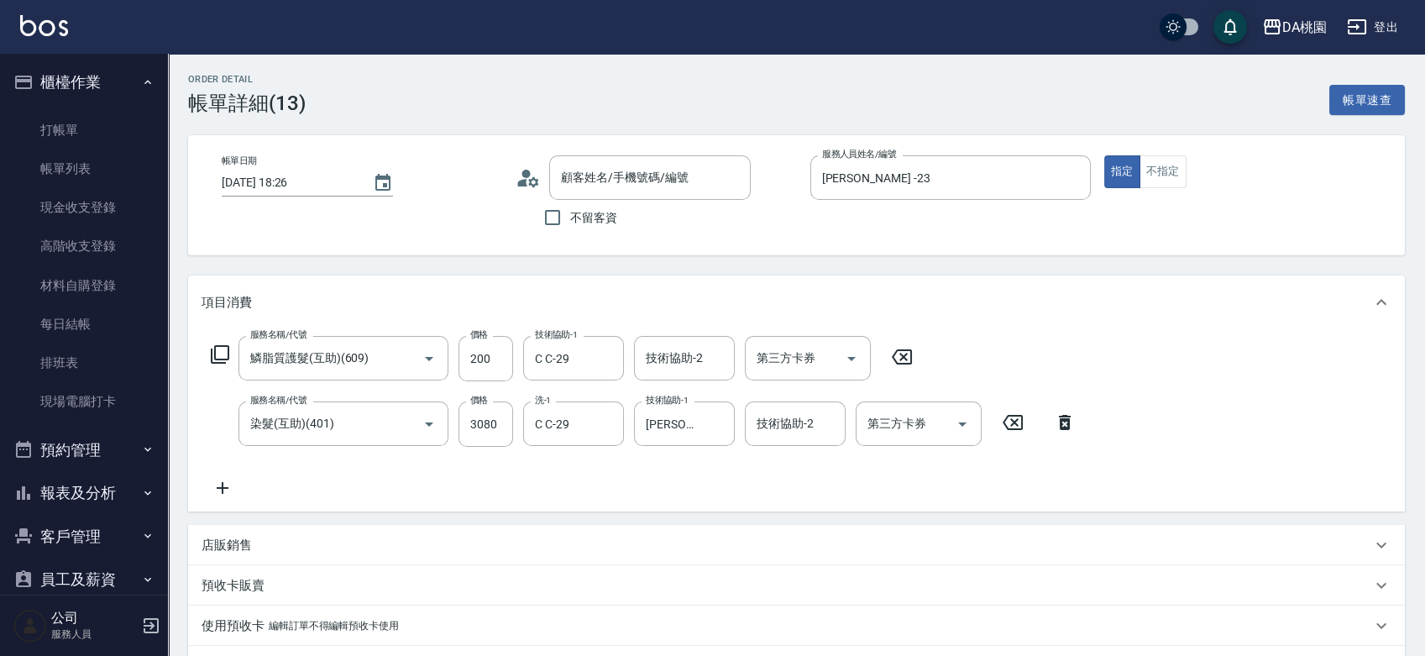
type input "鱗脂質護髮(互助)(609)"
type input "染髮(互助)(401)"
type input "[PERSON_NAME]/0915398392/null"
click at [584, 361] on input "C C-29" at bounding box center [561, 357] width 60 height 29
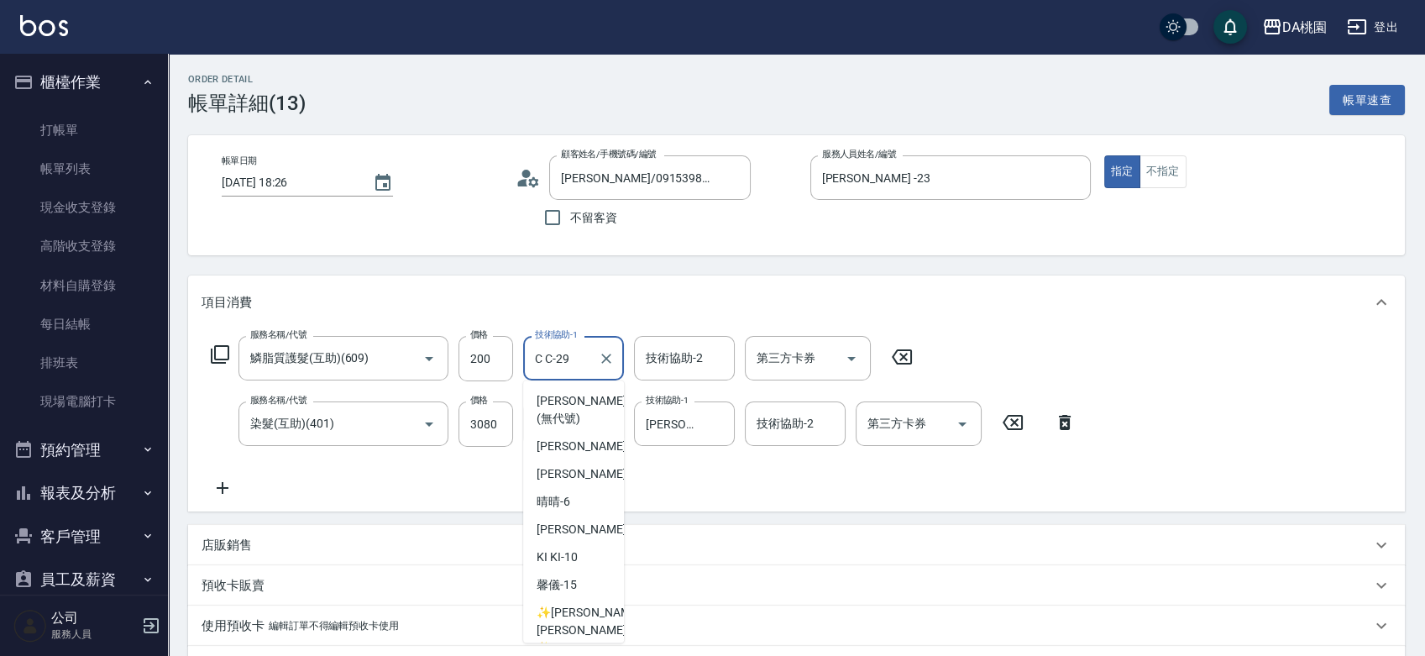
scroll to position [167, 0]
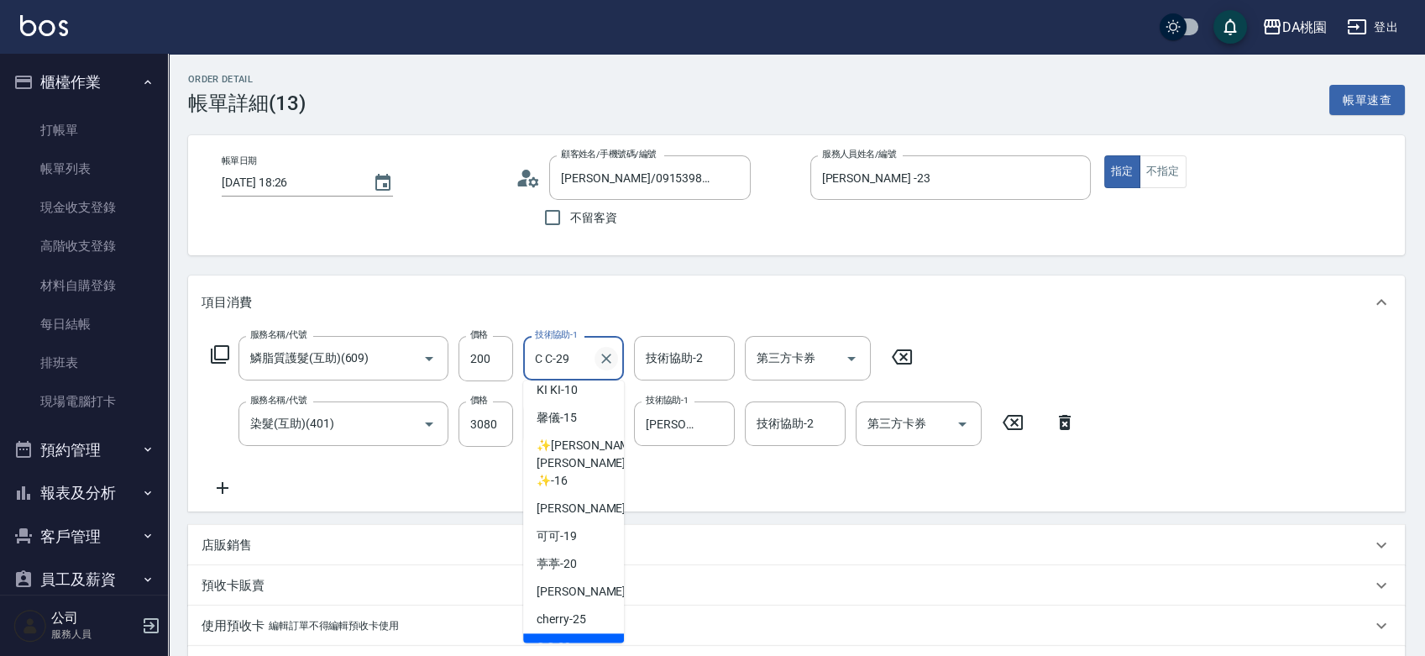
click at [606, 354] on icon "Clear" at bounding box center [606, 358] width 17 height 17
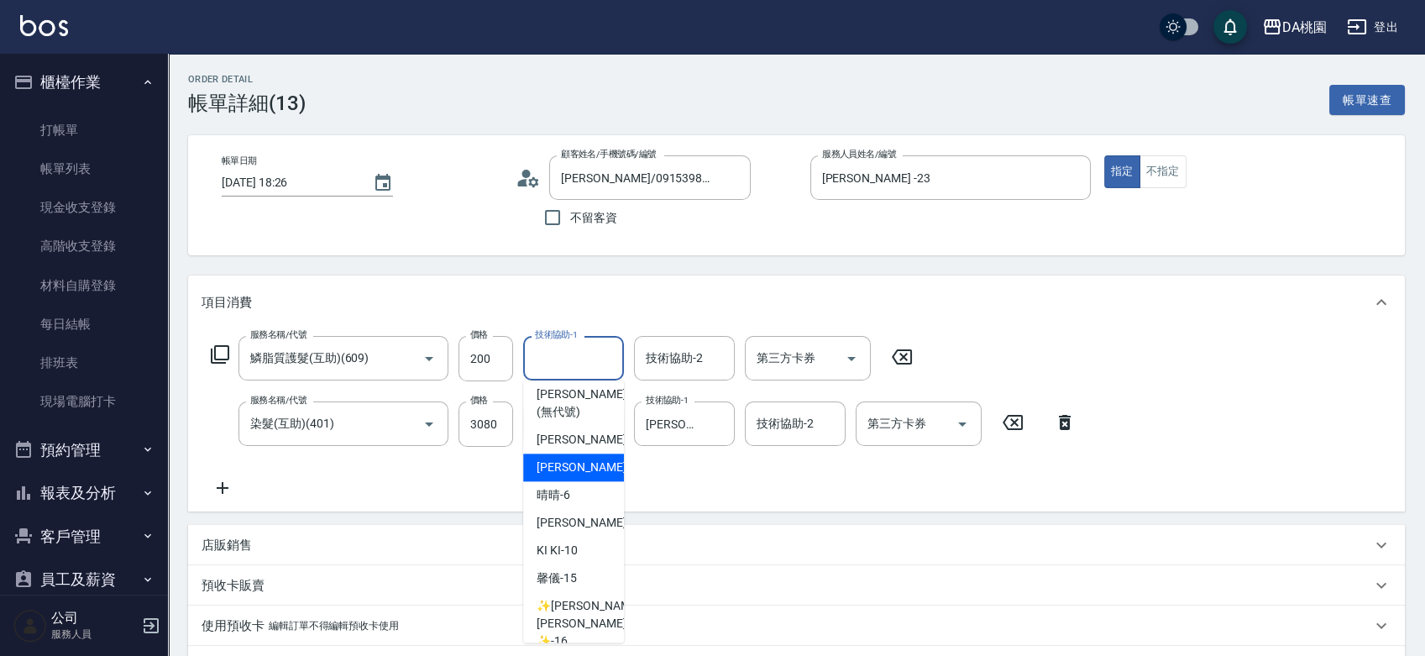
click at [692, 479] on div "服務名稱/代號 鱗脂質護髮(互助)(609) 服務名稱/代號 價格 200 價格 技術協助-1 技術協助-1 技術協助-2 技術協助-2 第三方卡券 第三方卡…" at bounding box center [644, 417] width 884 height 162
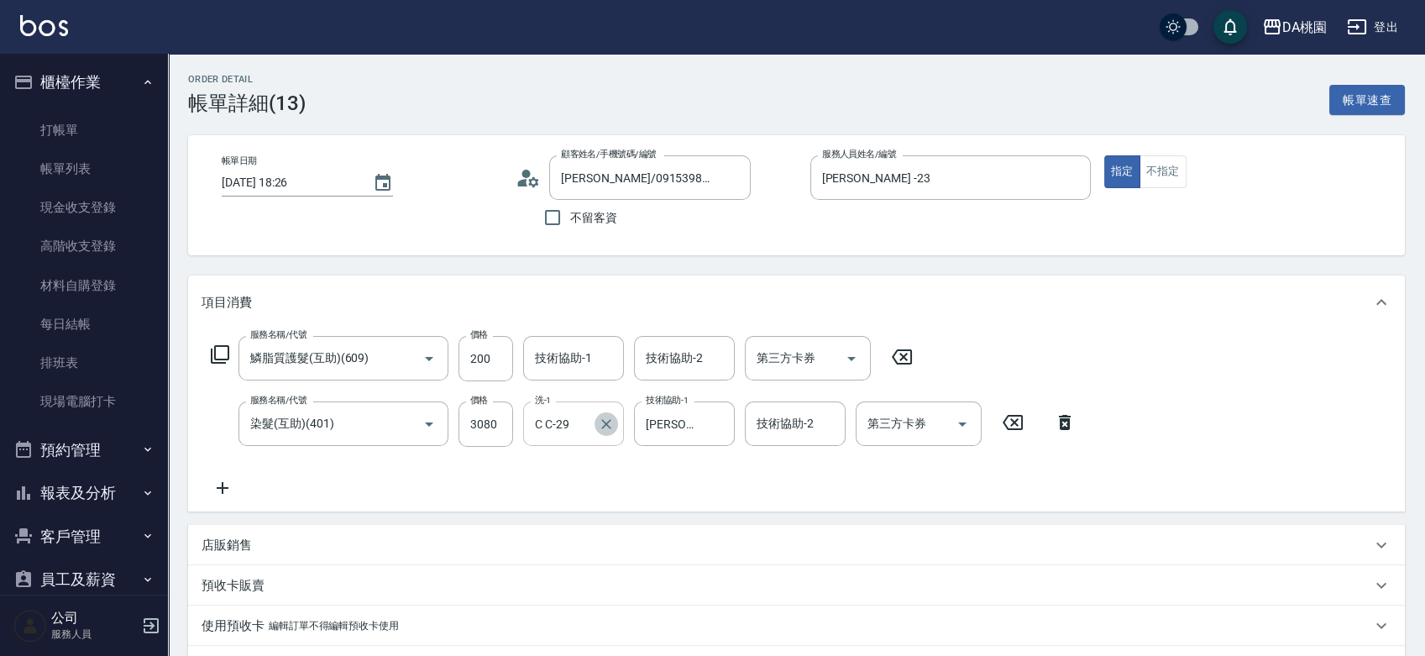
click at [607, 425] on icon "Clear" at bounding box center [606, 424] width 10 height 10
click at [584, 360] on input "技術協助-1" at bounding box center [574, 357] width 86 height 29
type input "19"
click at [578, 435] on input "洗-1" at bounding box center [574, 423] width 86 height 29
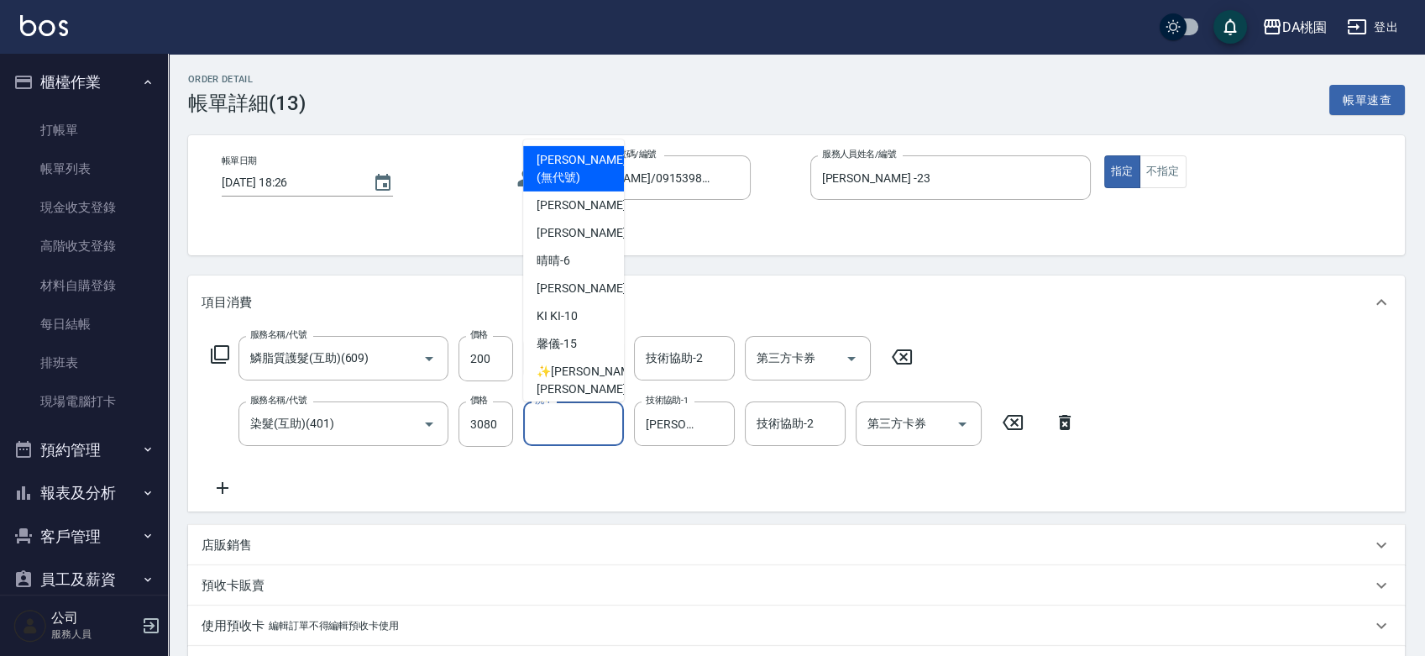
click at [578, 440] on div "洗-1" at bounding box center [573, 423] width 101 height 45
click at [585, 433] on input "洗-1" at bounding box center [574, 423] width 86 height 29
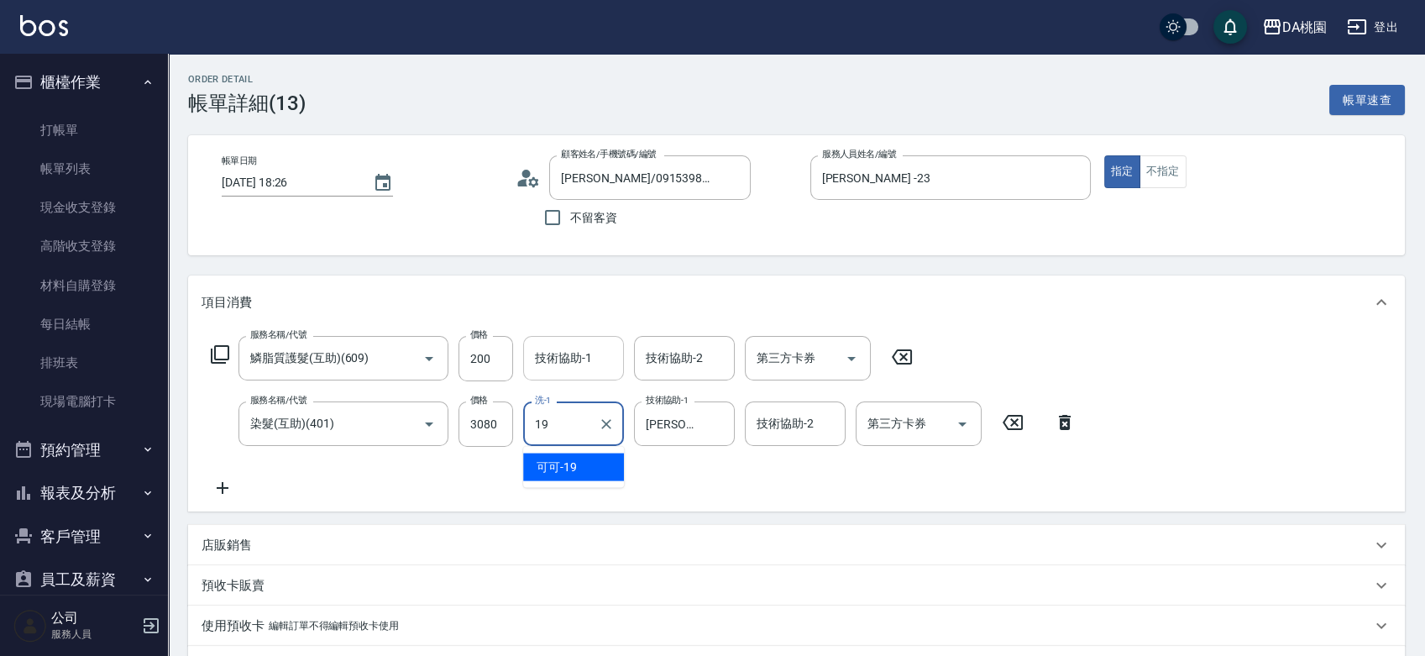
type input "19"
click at [563, 359] on div "技術協助-1 技術協助-1" at bounding box center [573, 358] width 101 height 45
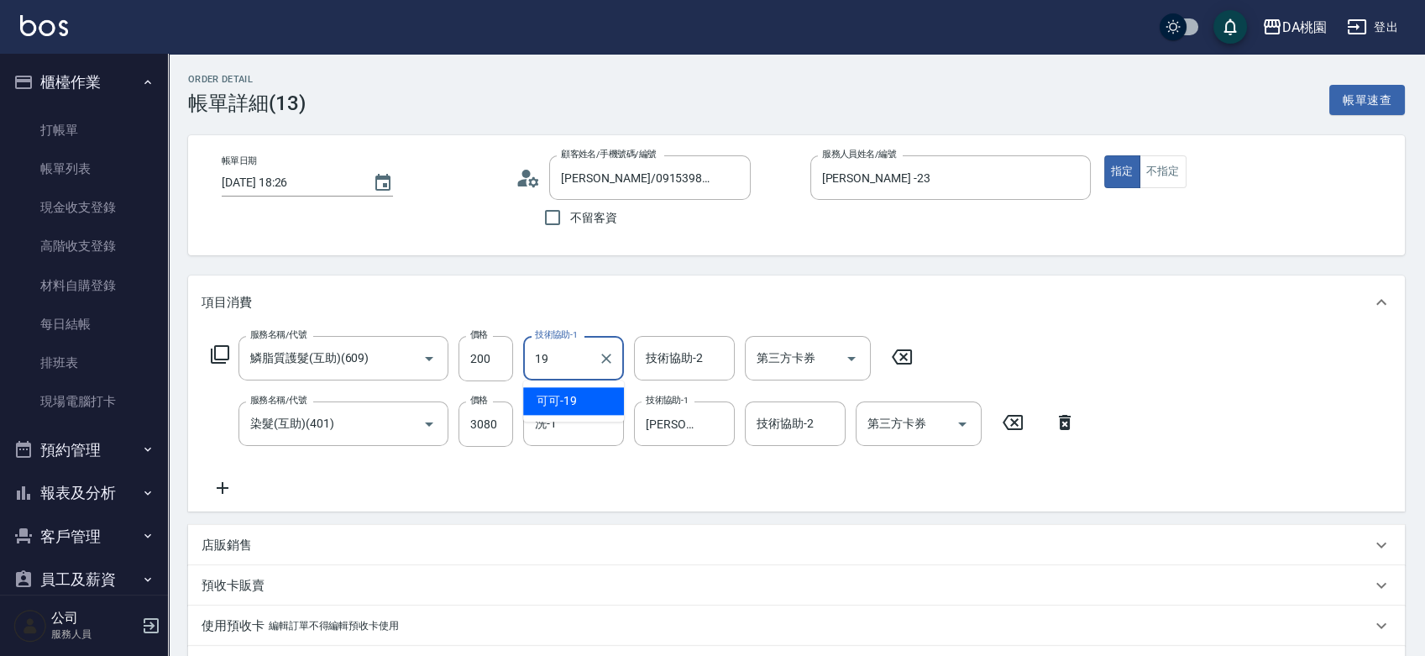
type input "19"
click at [647, 300] on div "項目消費" at bounding box center [787, 303] width 1170 height 18
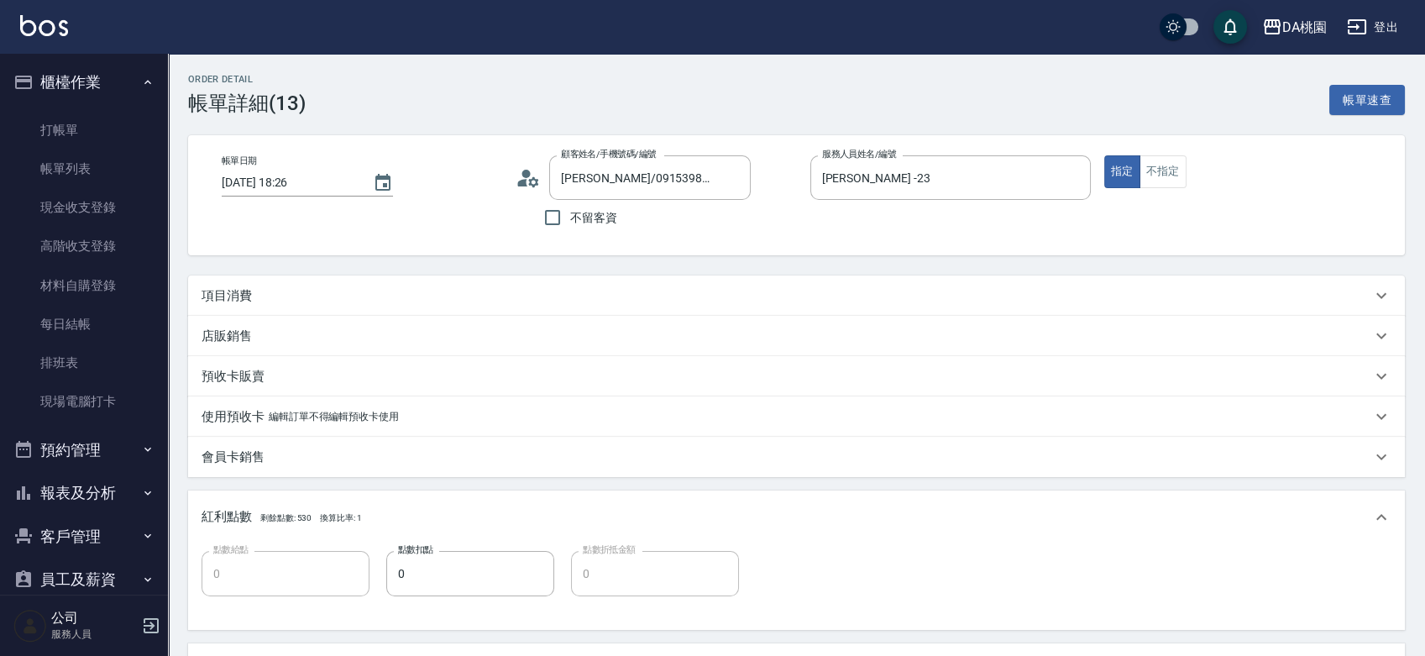
click at [400, 287] on div "項目消費" at bounding box center [787, 296] width 1170 height 18
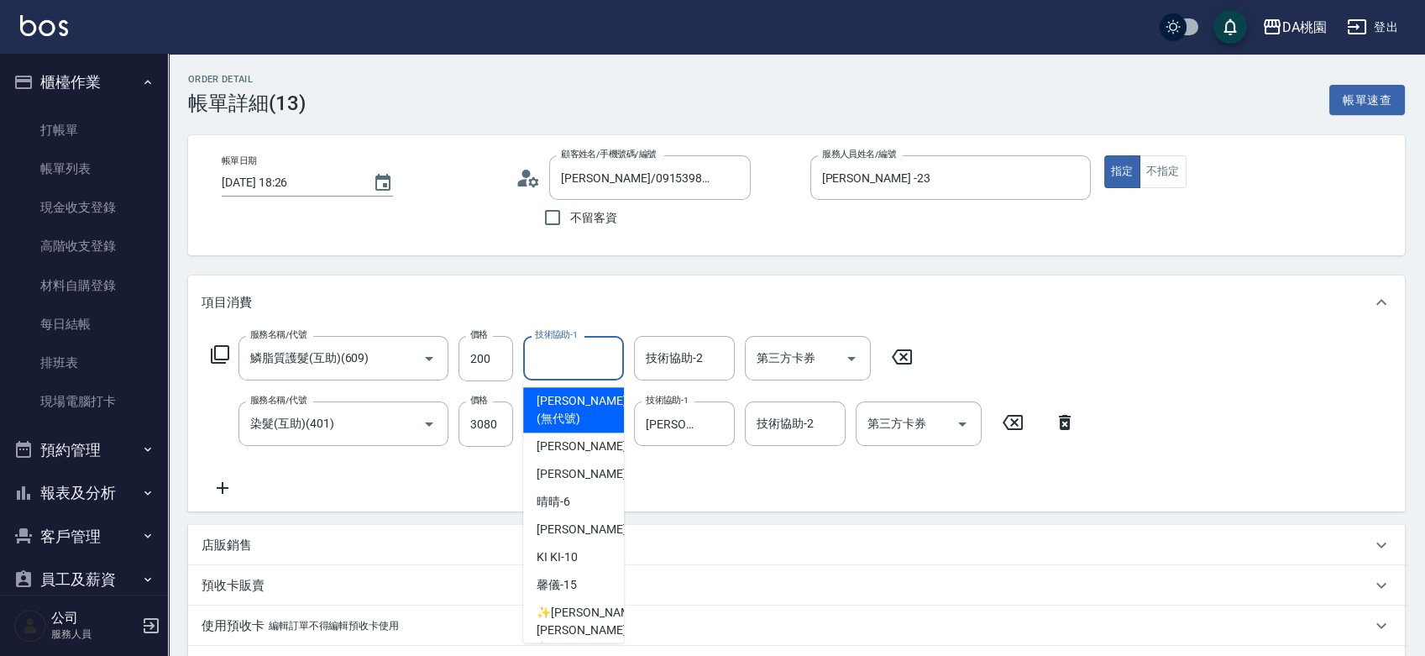
click at [553, 361] on input "技術協助-1" at bounding box center [574, 357] width 86 height 29
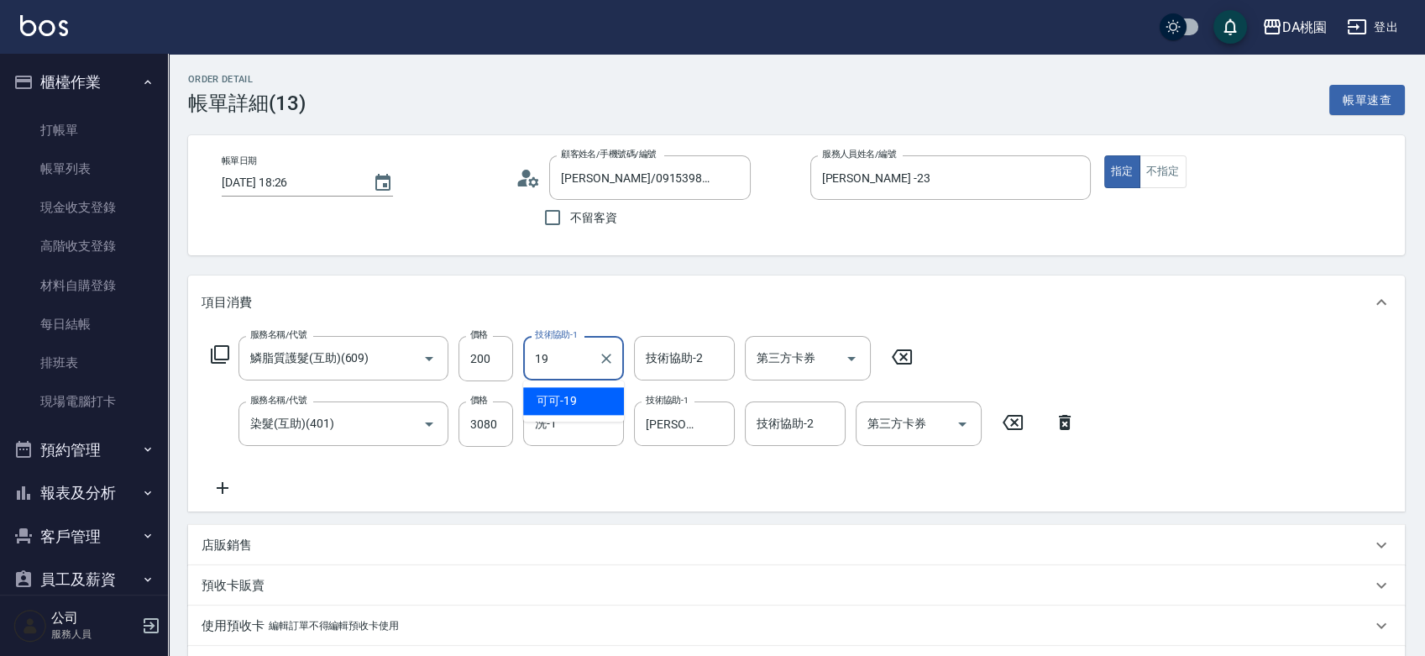
type input "可可-19"
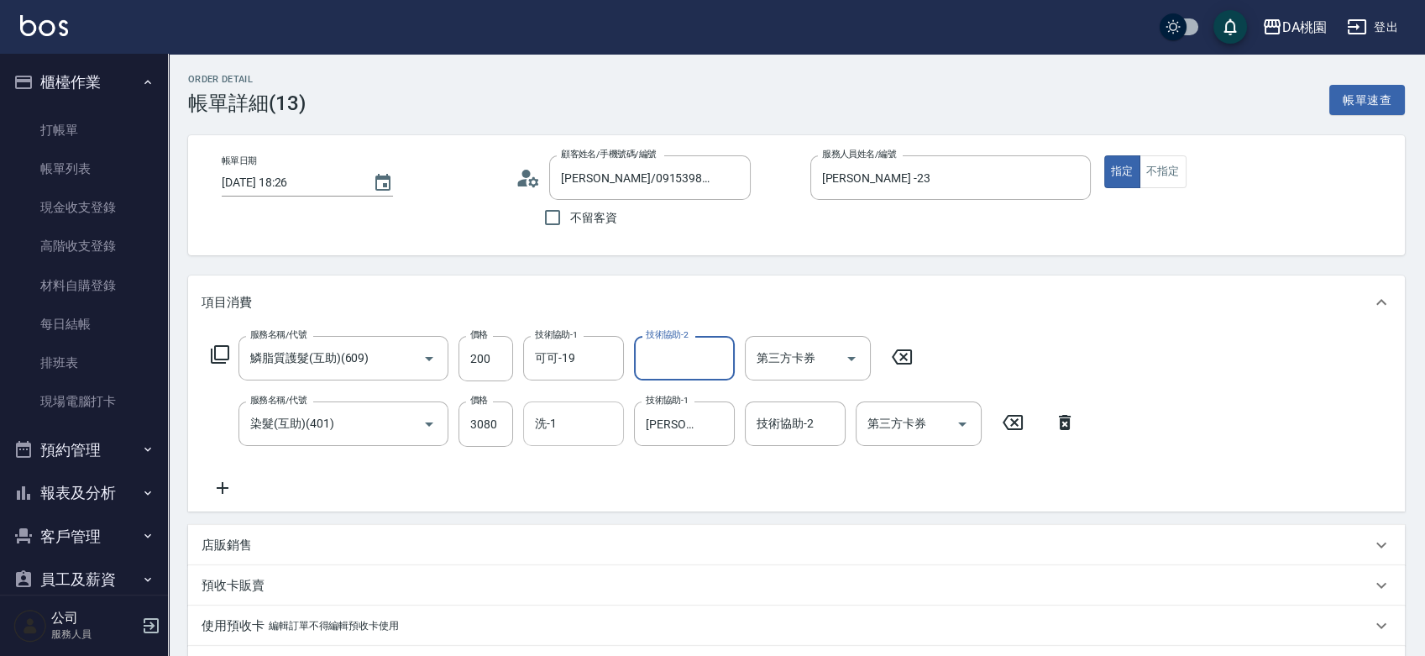
click at [558, 440] on div "洗-1" at bounding box center [573, 423] width 101 height 45
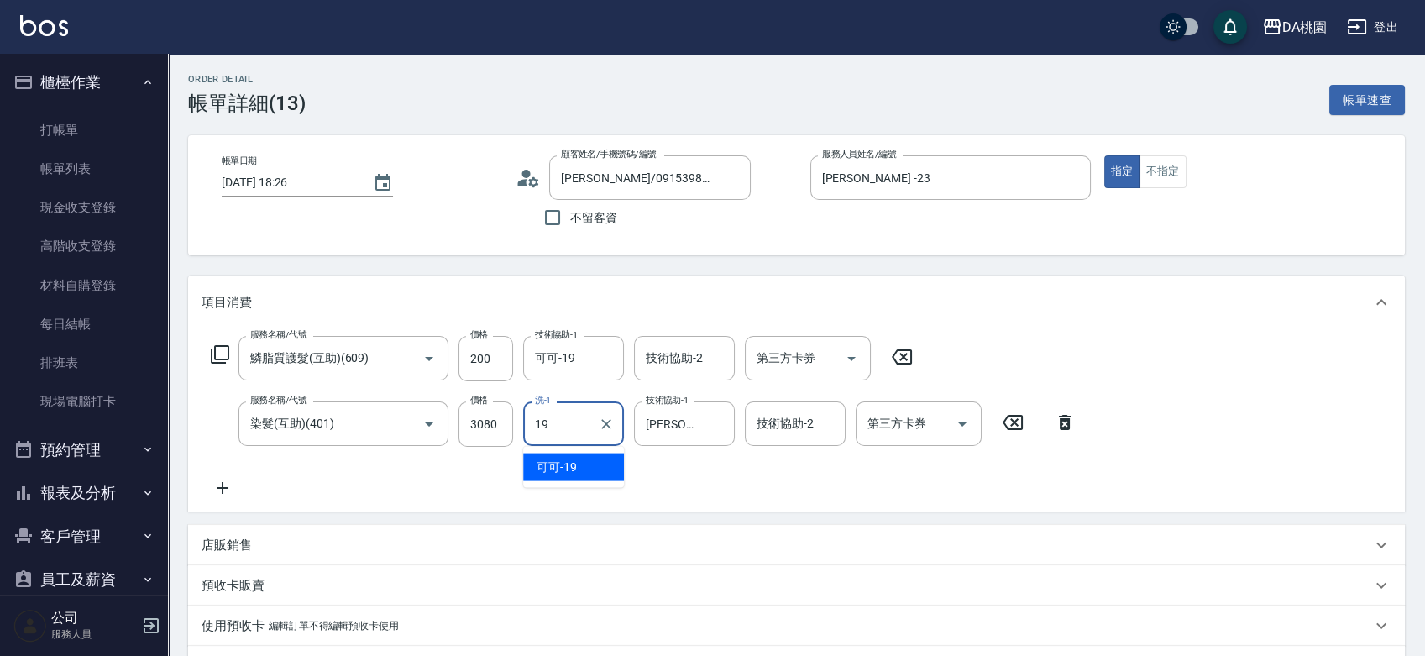
type input "可可-19"
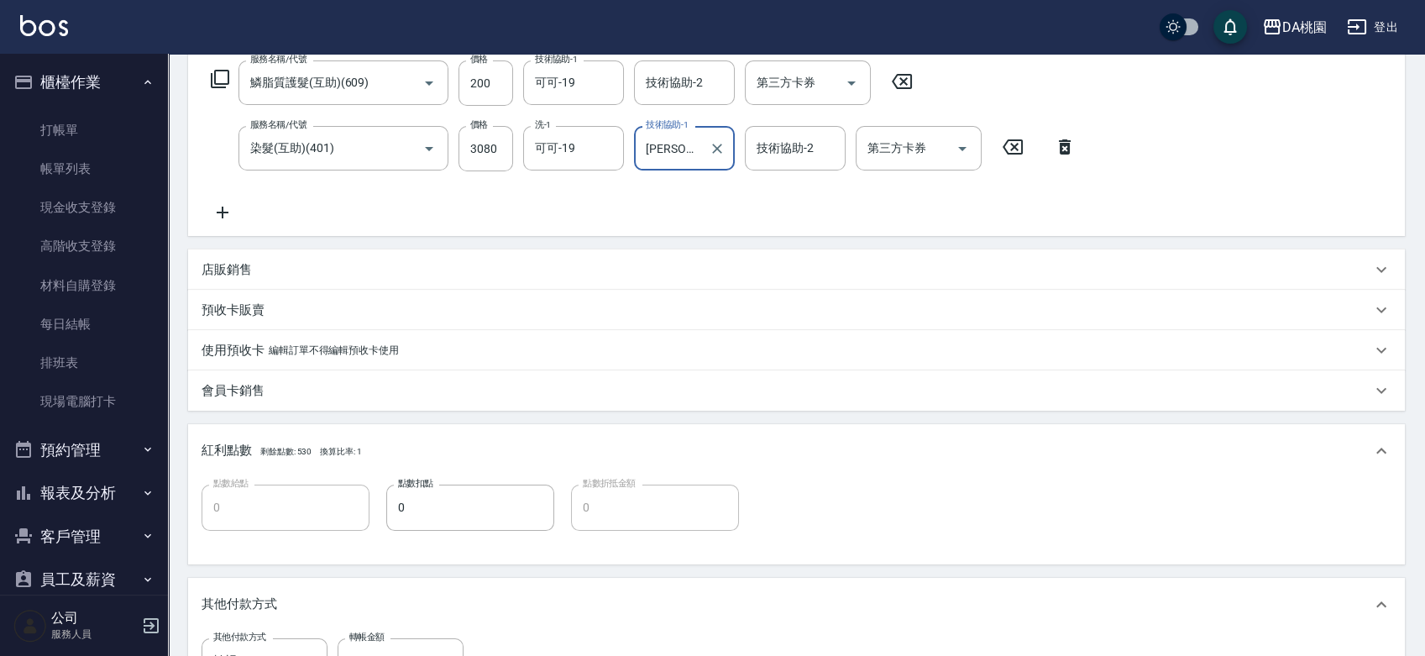
scroll to position [599, 0]
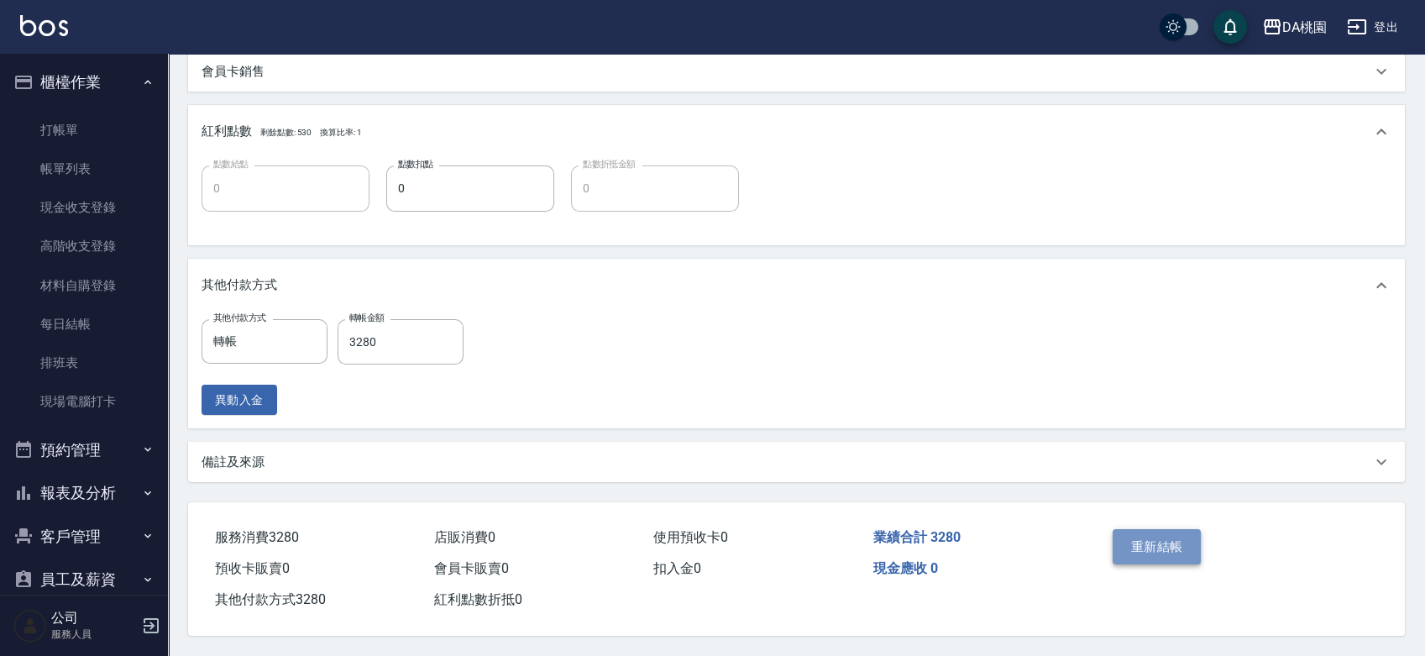
click at [1150, 541] on button "重新結帳" at bounding box center [1157, 546] width 89 height 35
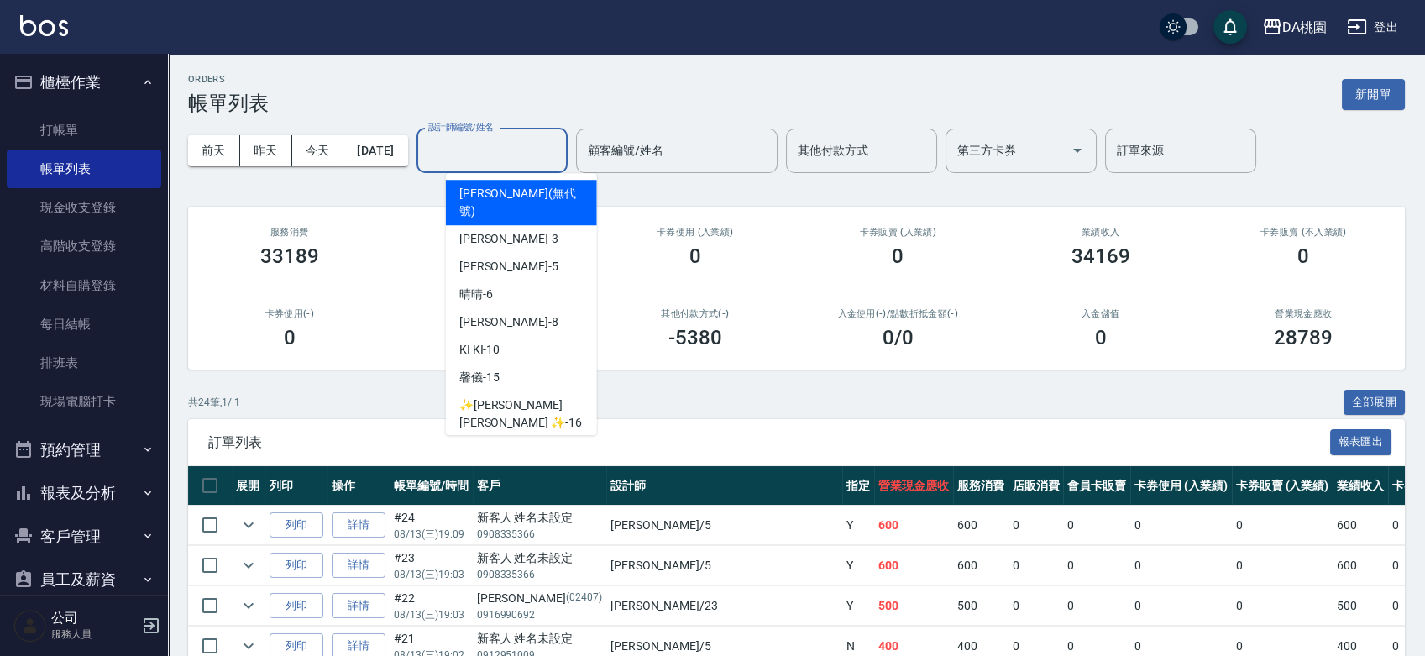
click at [560, 146] on input "設計師編號/姓名" at bounding box center [492, 150] width 136 height 29
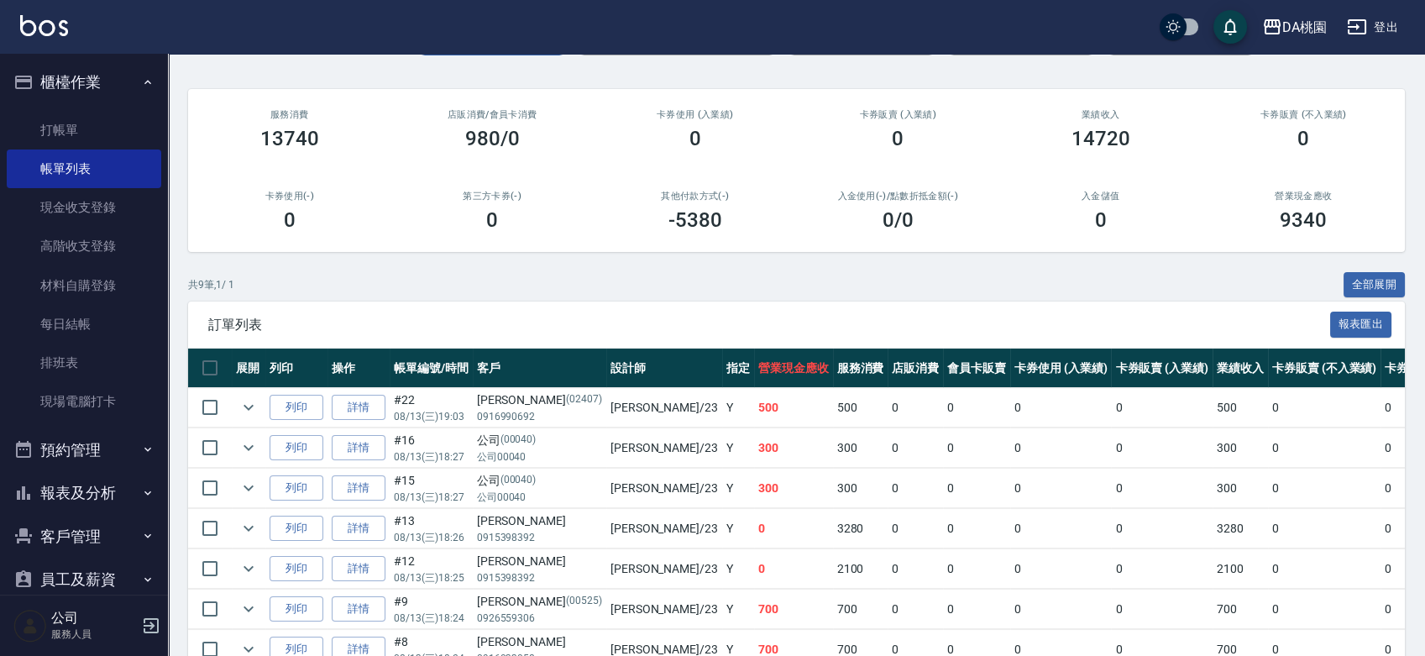
scroll to position [290, 0]
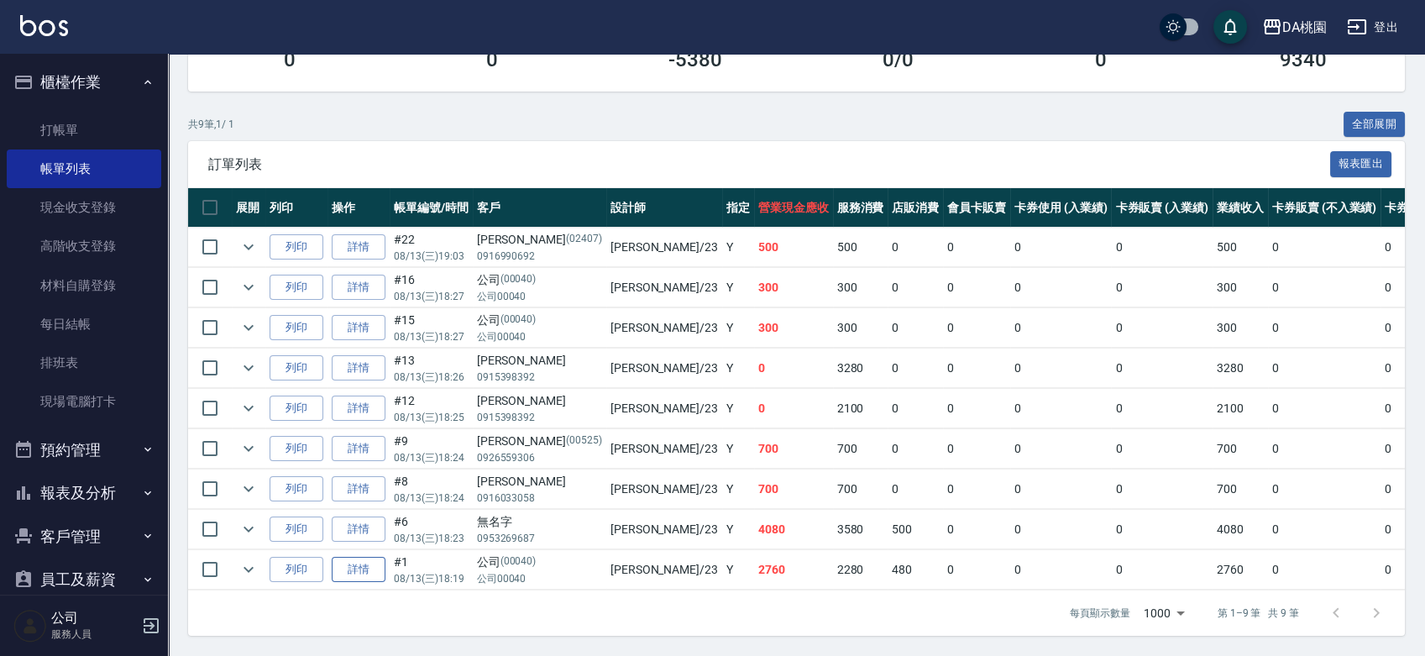
type input "亞瑟 -23"
click at [376, 557] on link "詳情" at bounding box center [359, 570] width 54 height 26
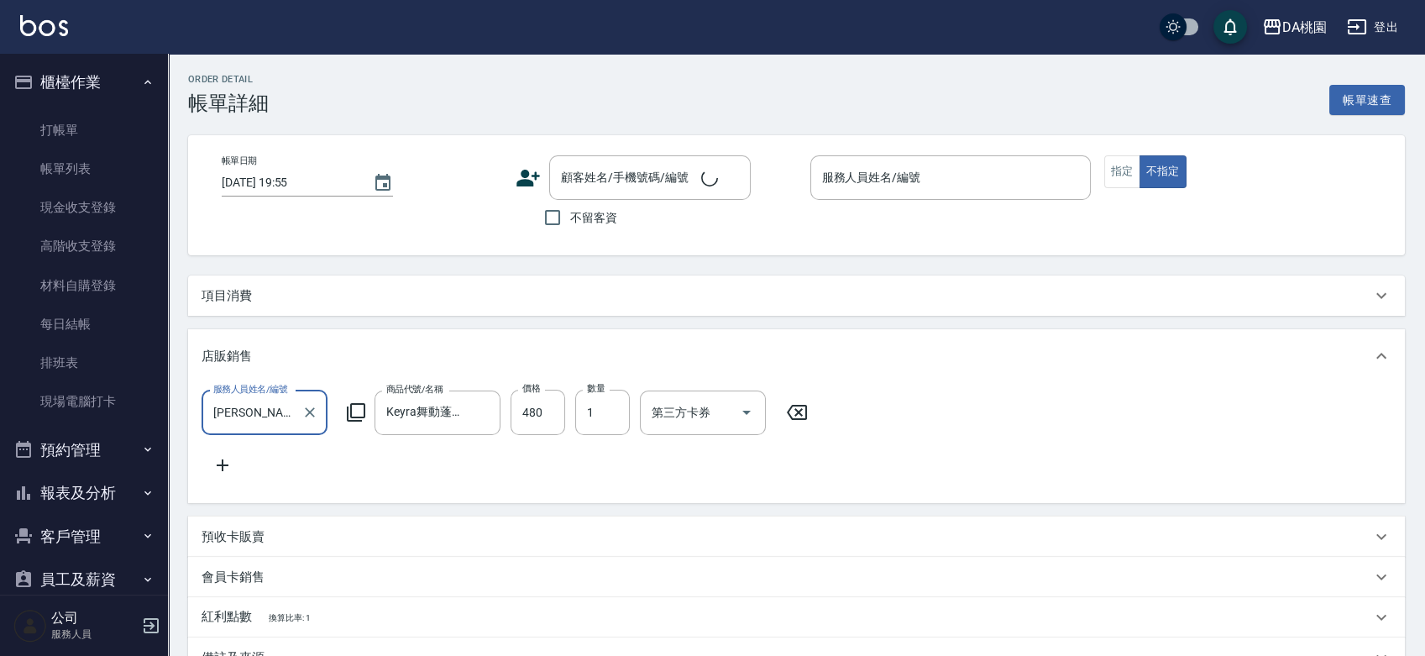
scroll to position [29, 0]
type input "2025/08/13 18:19"
type input "亞瑟 -23"
type input "270"
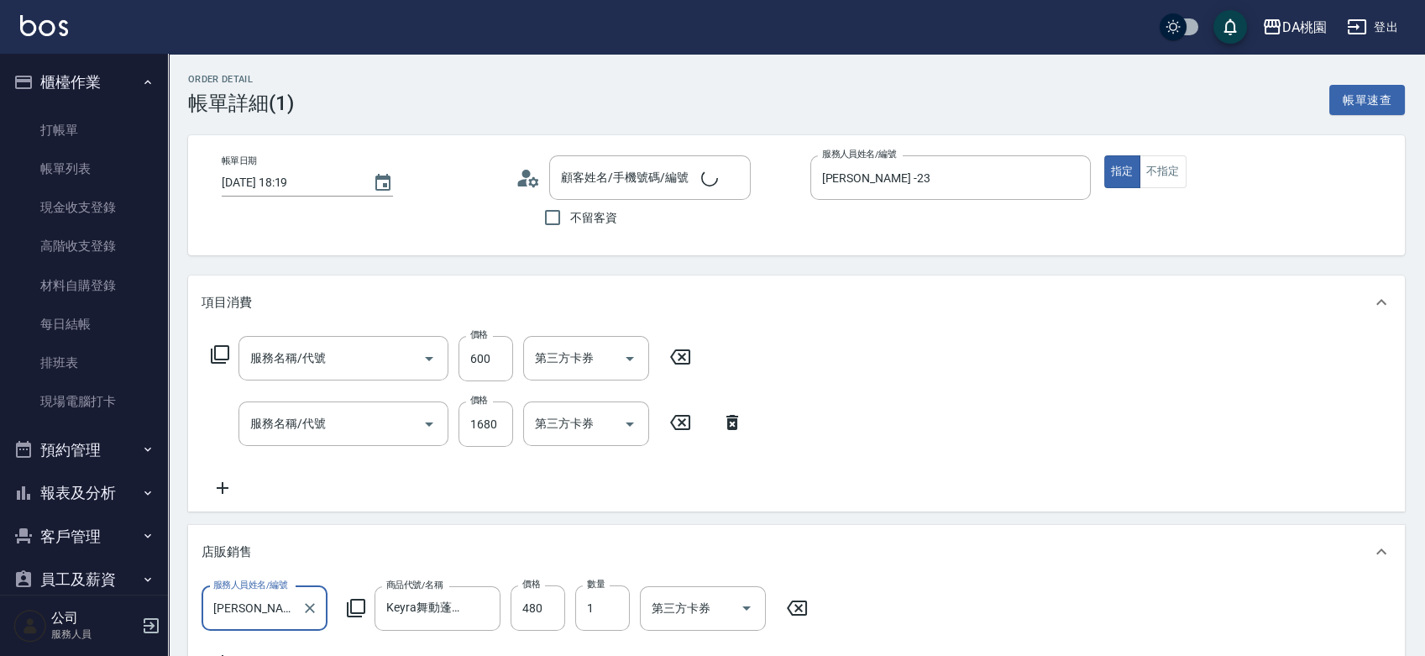
scroll to position [0, 0]
type input "公司/公司00040/00040"
type input "精油護髮(602)"
type input "離子燙(200)"
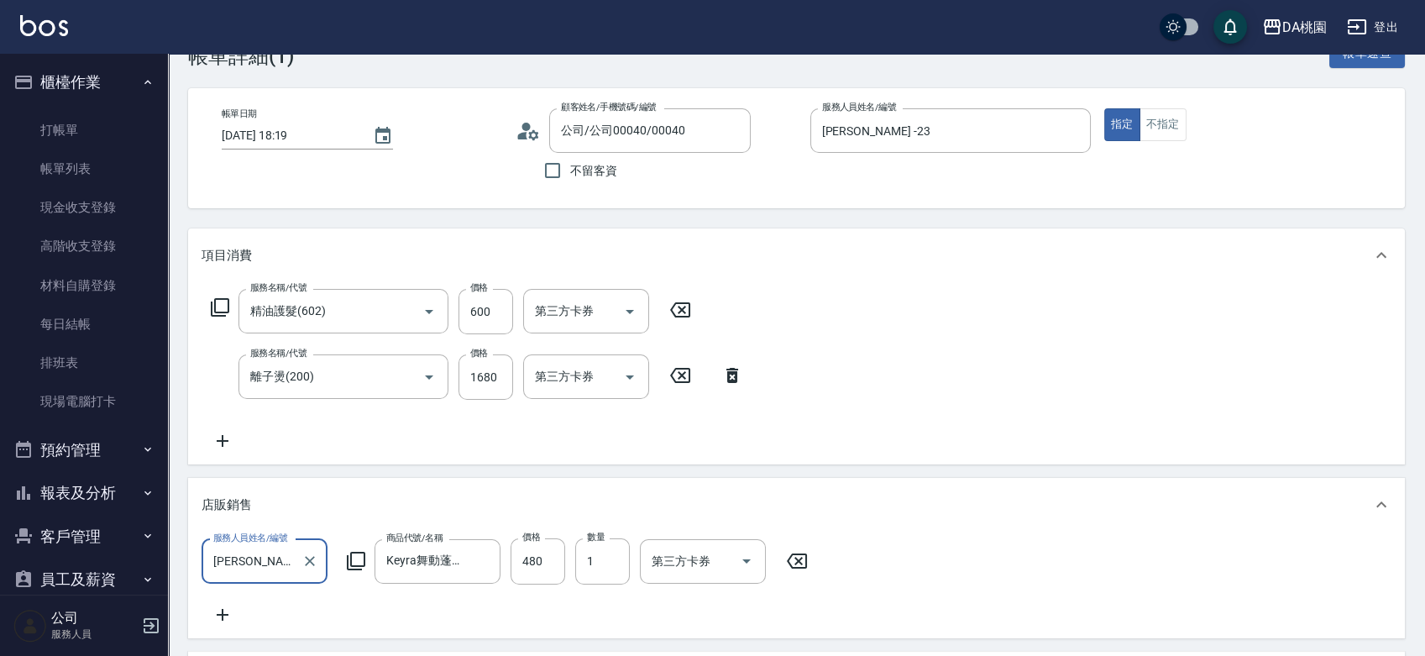
scroll to position [93, 0]
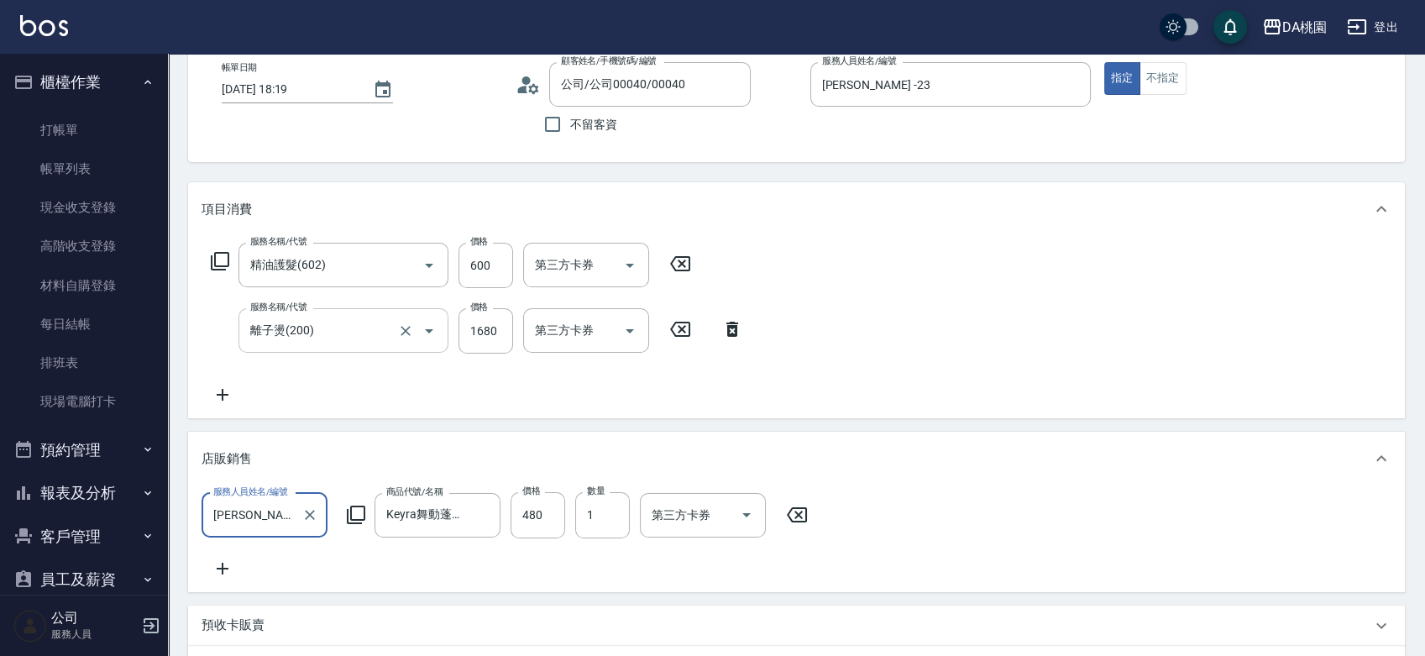
click at [312, 345] on div "離子燙(200) 服務名稱/代號" at bounding box center [343, 330] width 210 height 45
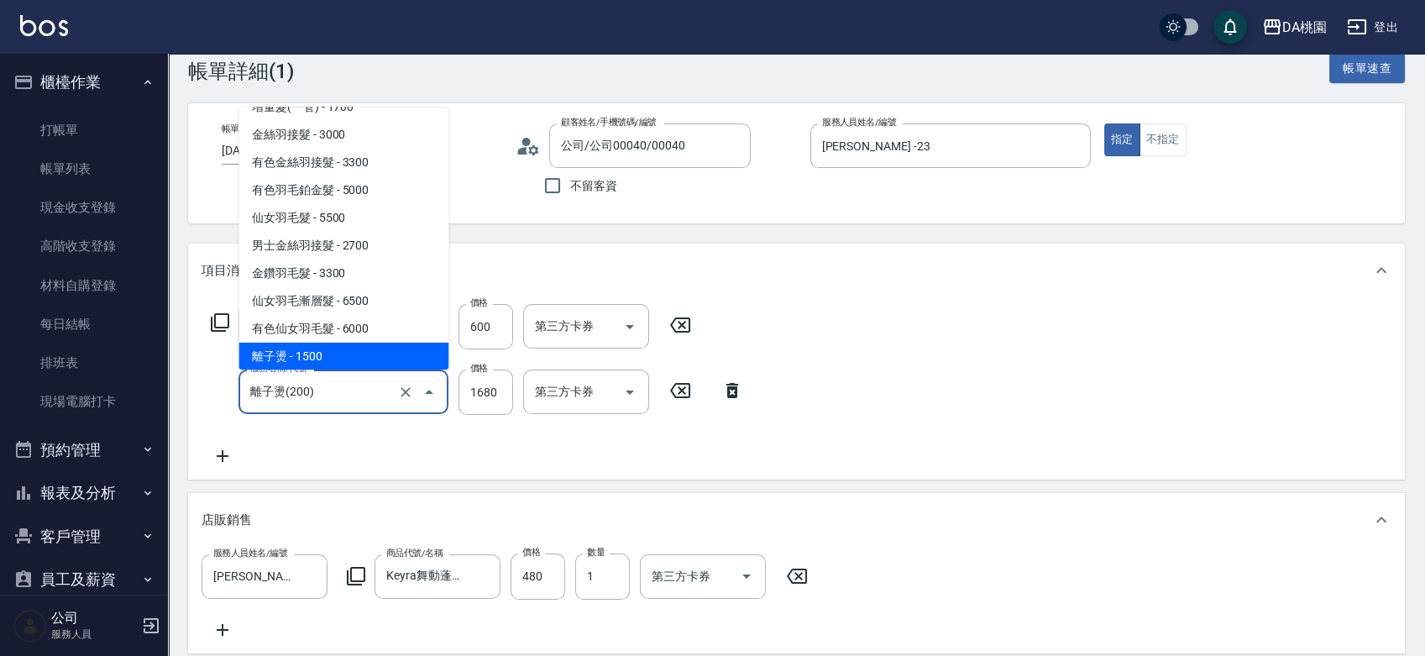
scroll to position [0, 0]
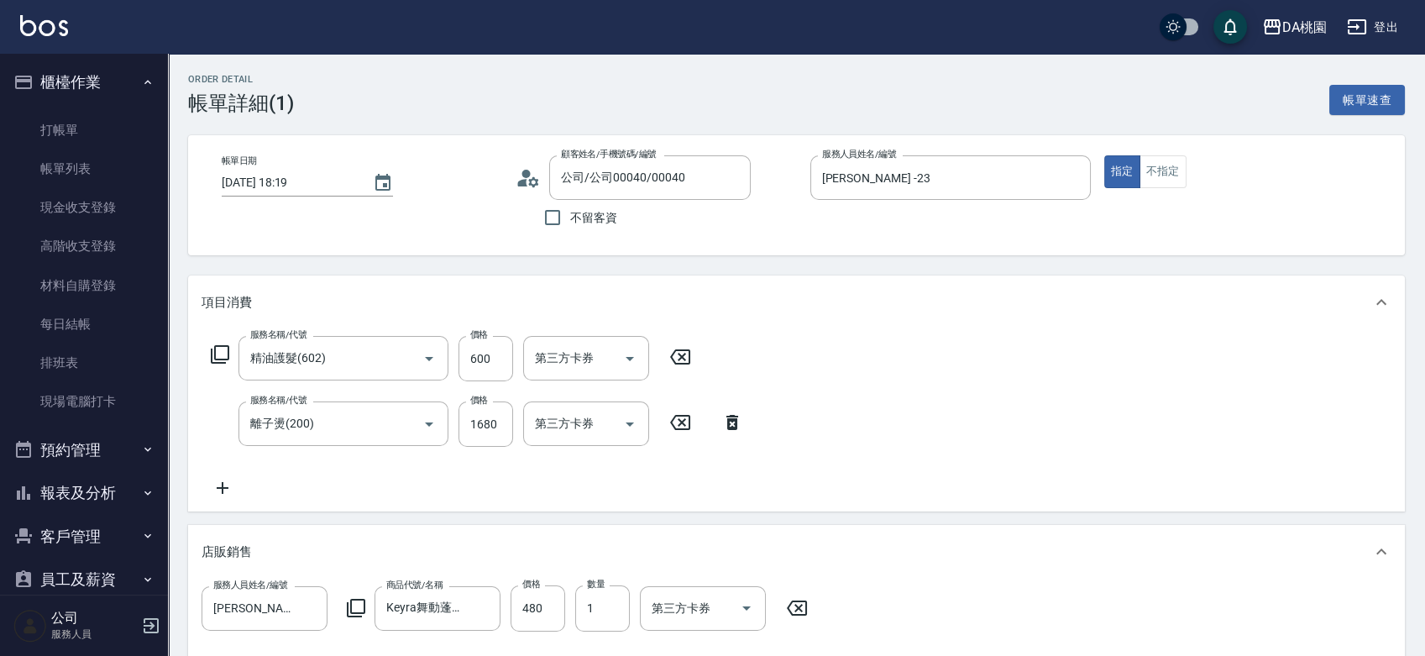
click at [809, 317] on div "項目消費" at bounding box center [796, 302] width 1217 height 54
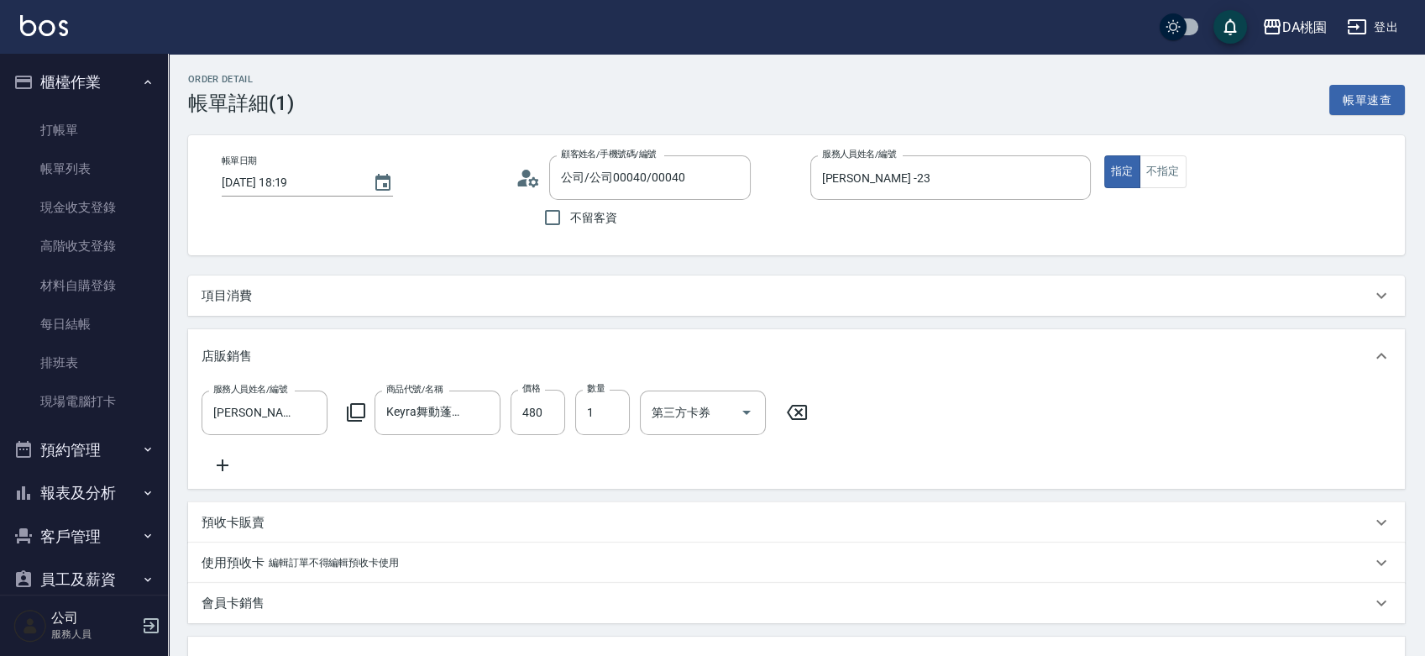
click at [819, 289] on div "項目消費" at bounding box center [787, 296] width 1170 height 18
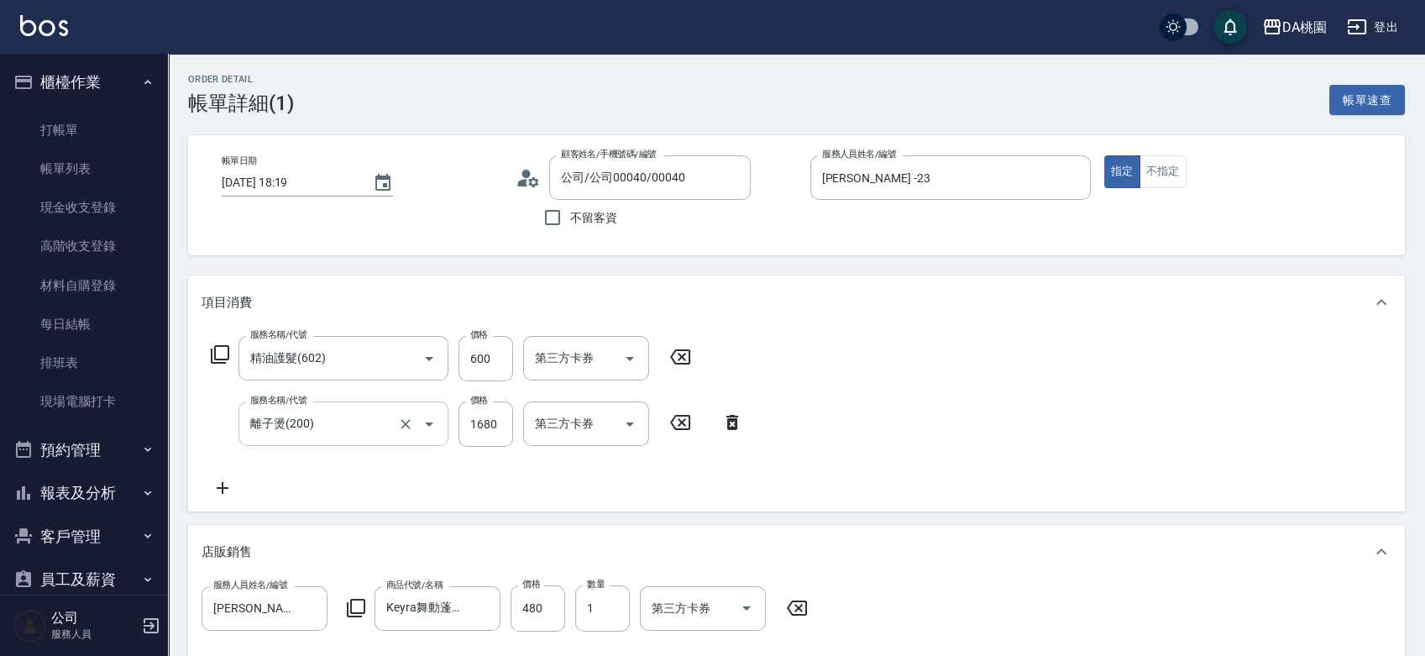
click at [369, 420] on input "離子燙(200)" at bounding box center [320, 423] width 148 height 29
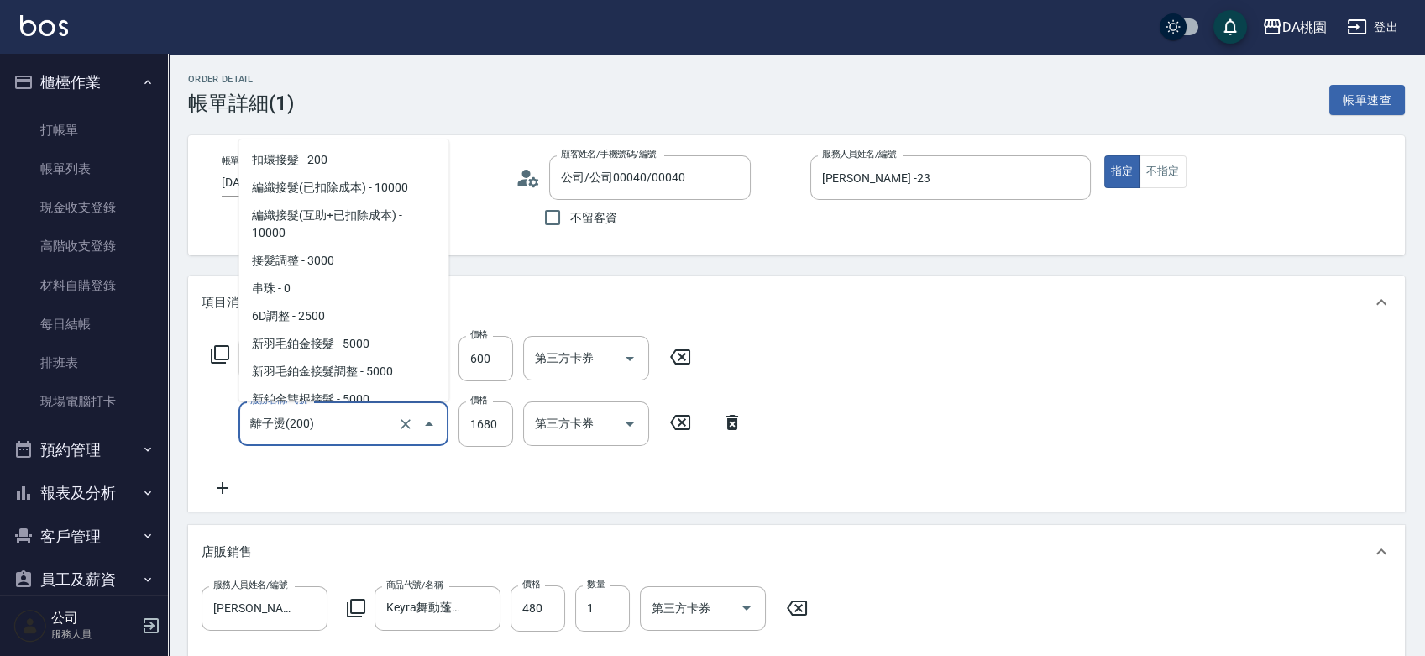
scroll to position [454, 0]
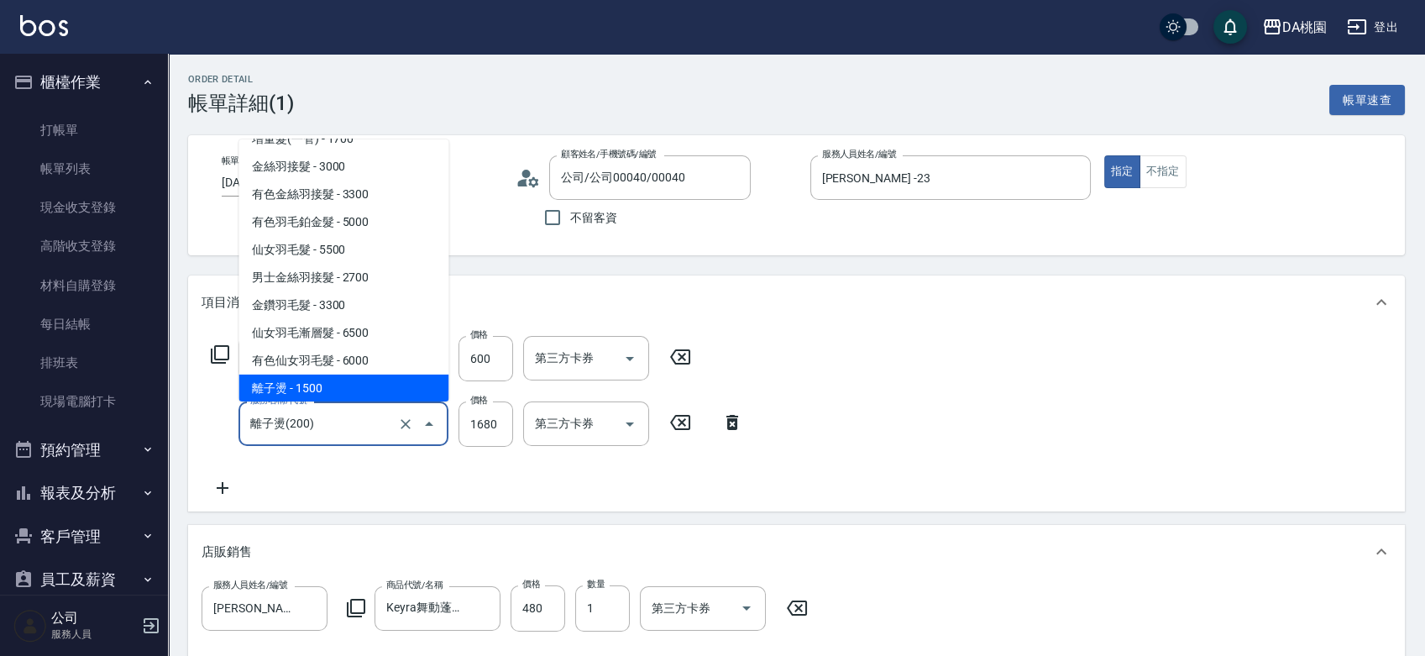
click at [369, 420] on input "離子燙(200)" at bounding box center [320, 423] width 148 height 29
type input "100"
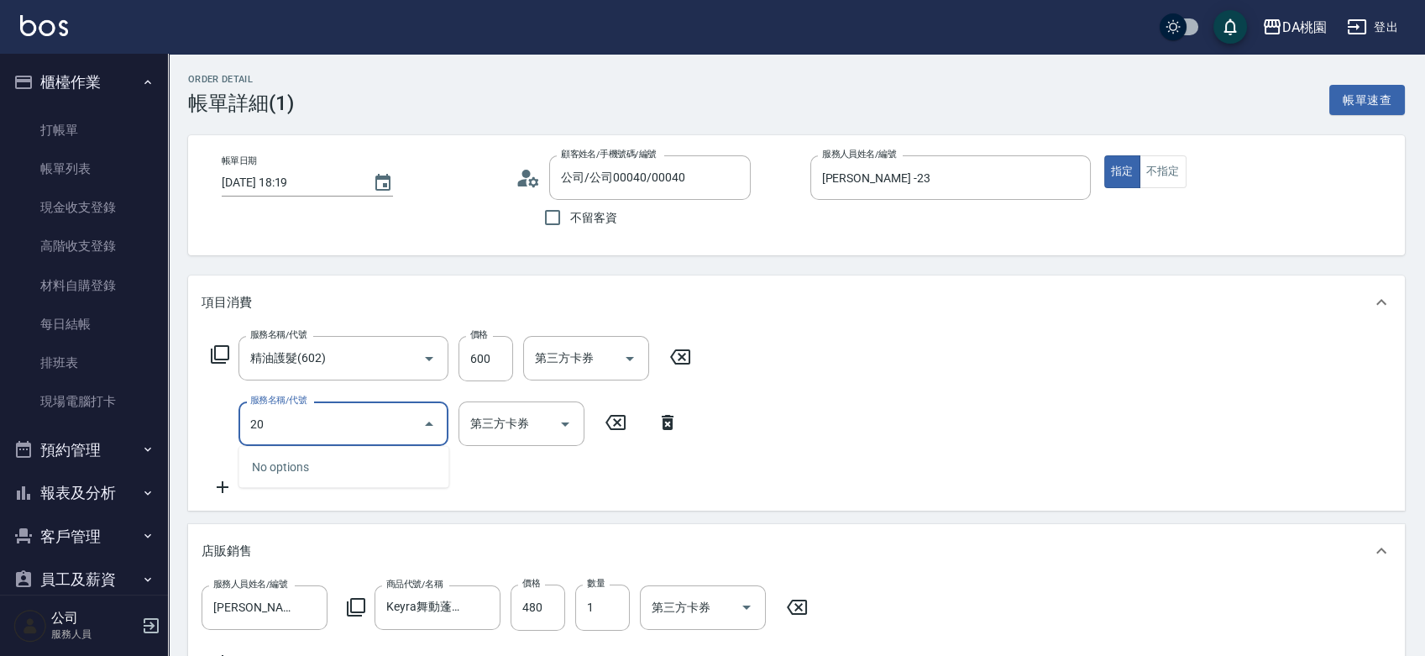
type input "201"
type input "250"
type input "201"
type input "1"
click at [481, 428] on input "1" at bounding box center [486, 423] width 55 height 45
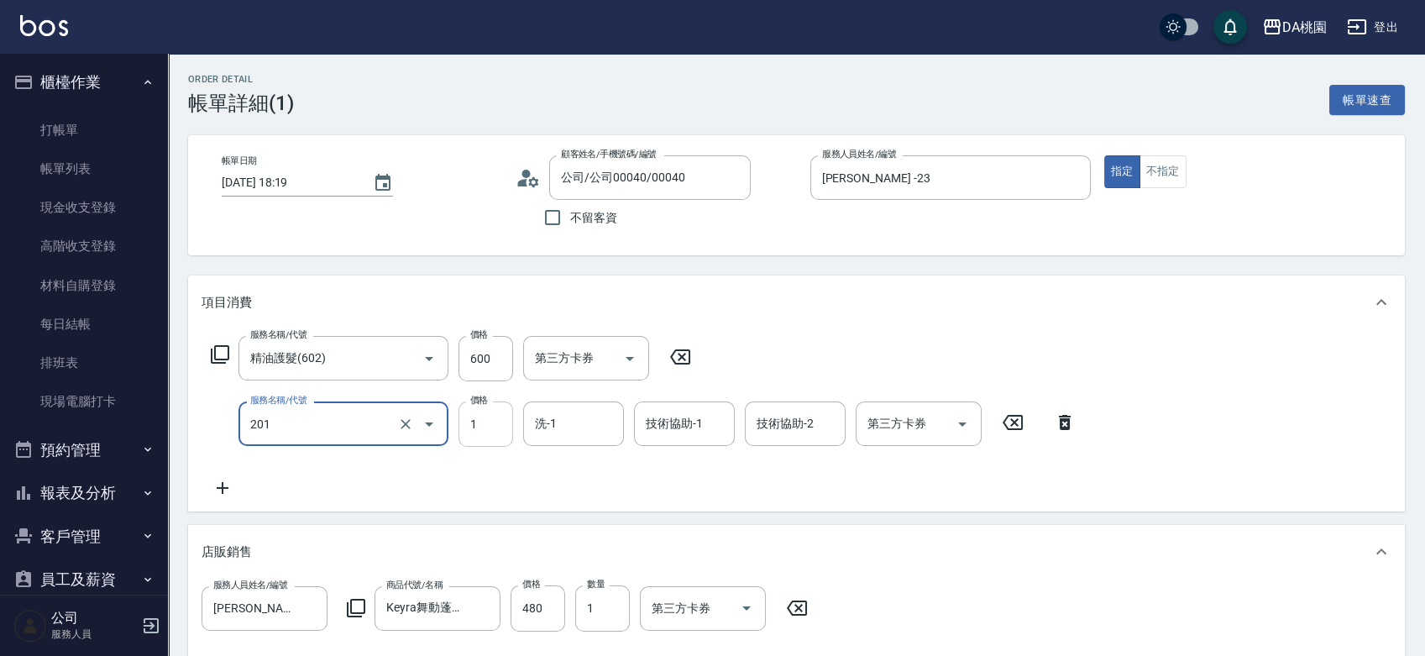
type input "100"
type input "離子燙-互助(201)"
click at [465, 419] on input "1" at bounding box center [486, 423] width 55 height 45
type input "16"
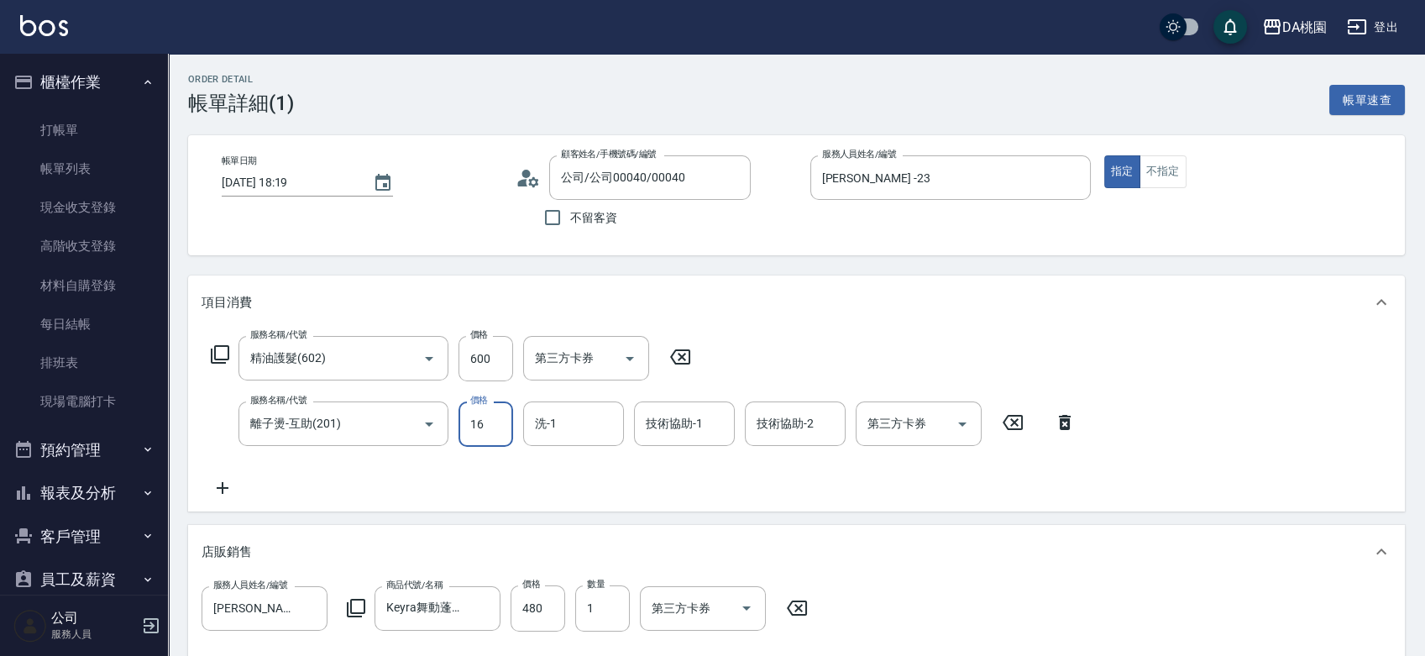
type input "120"
type input "168"
type input "270"
type input "1680"
type input "cherry-25"
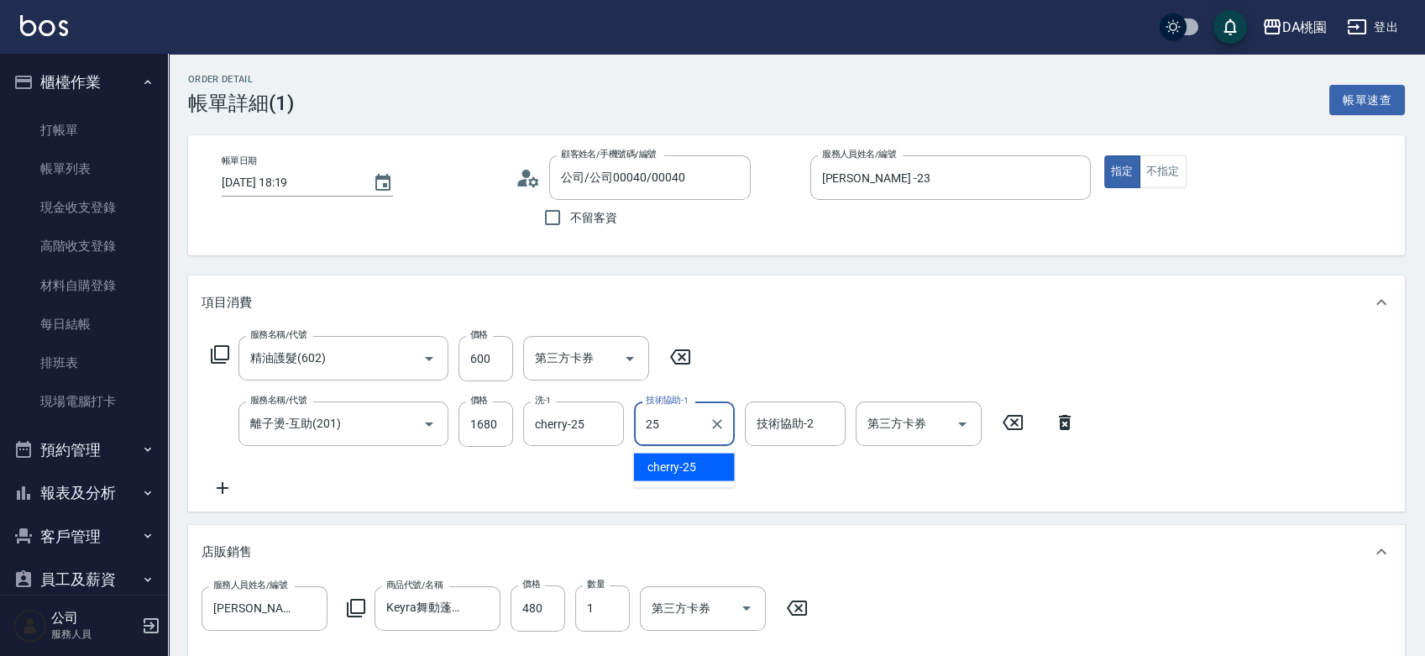
type input "cherry-25"
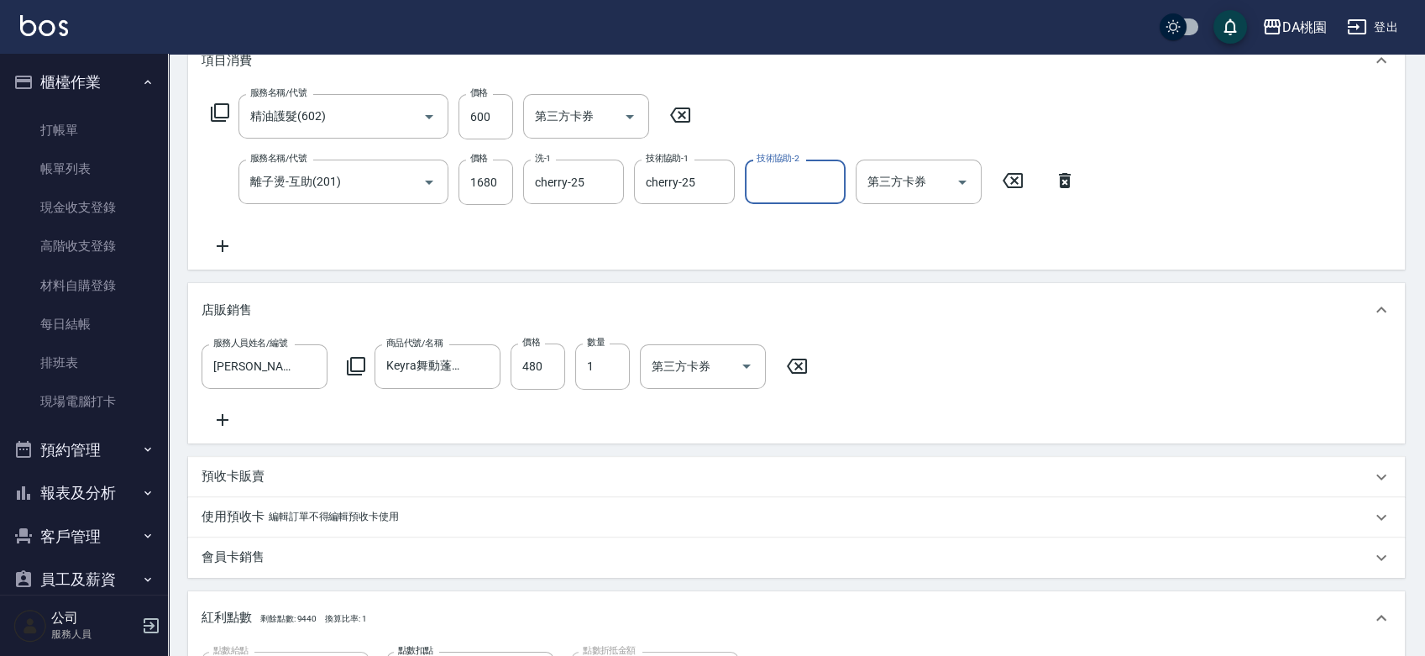
scroll to position [559, 0]
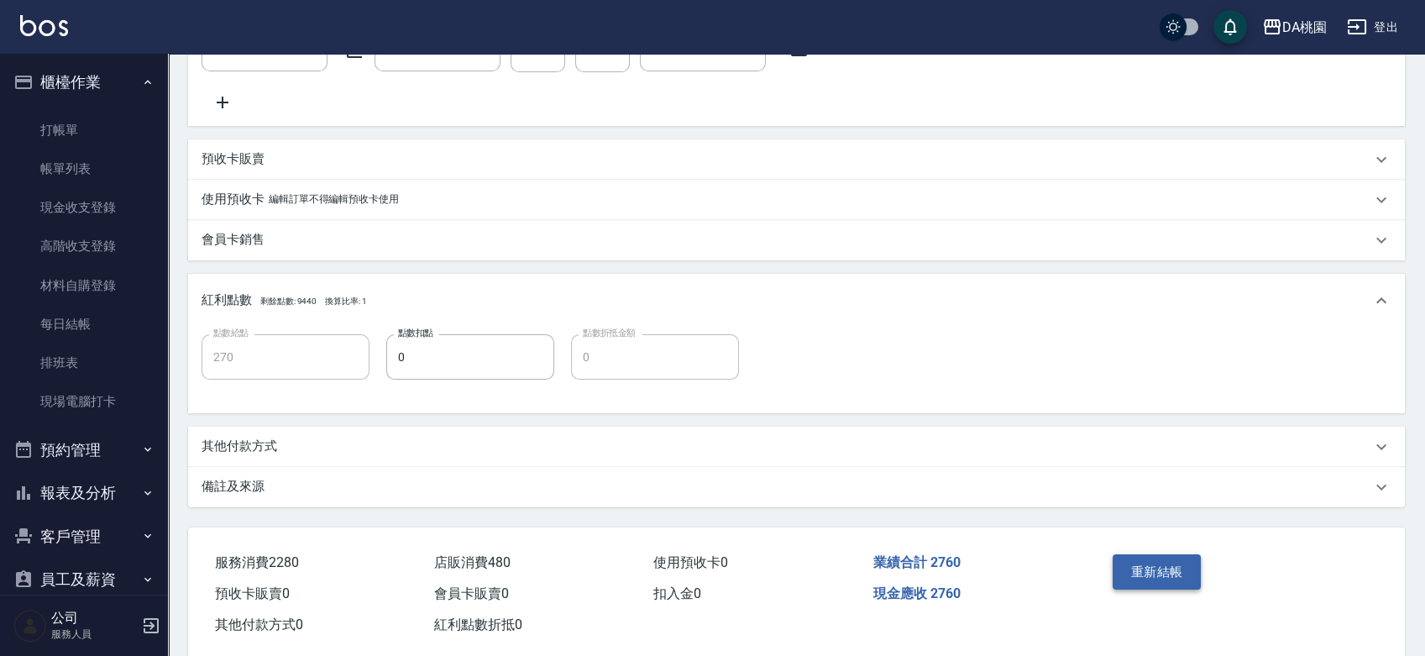
click at [1135, 575] on button "重新結帳" at bounding box center [1157, 571] width 89 height 35
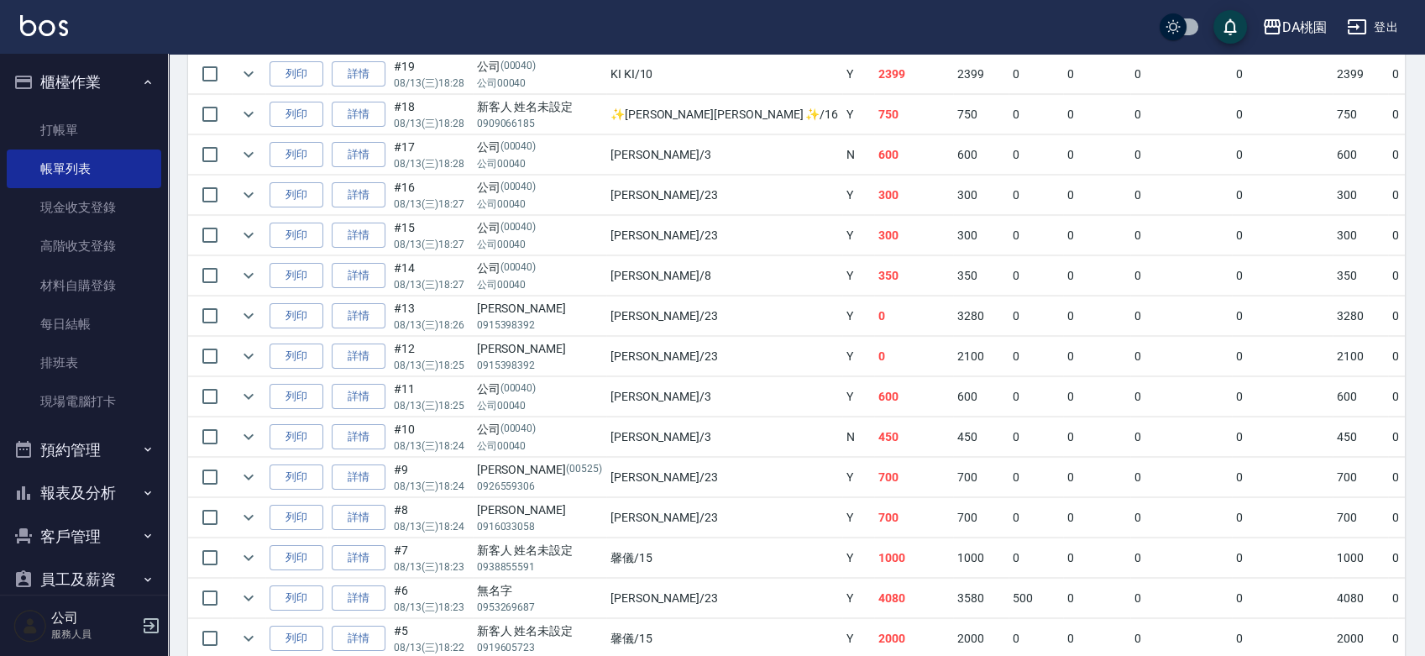
scroll to position [93, 0]
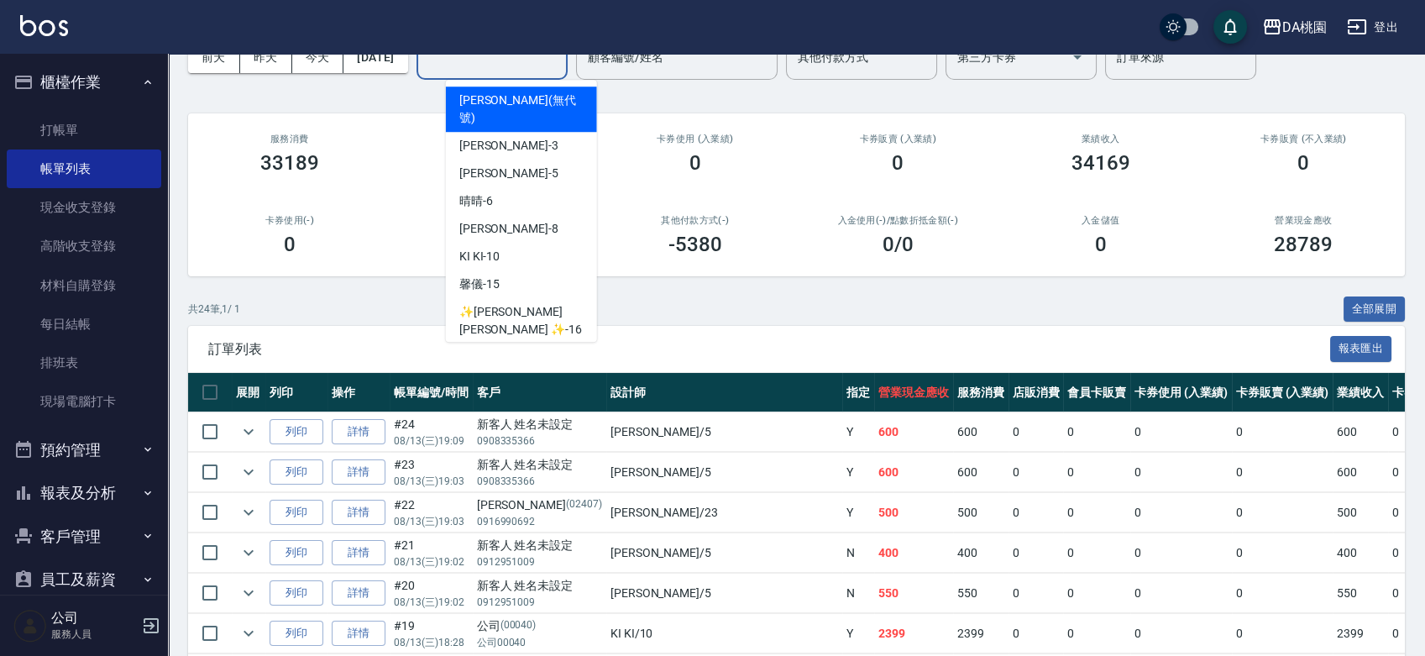
click at [500, 71] on input "設計師編號/姓名" at bounding box center [492, 57] width 136 height 29
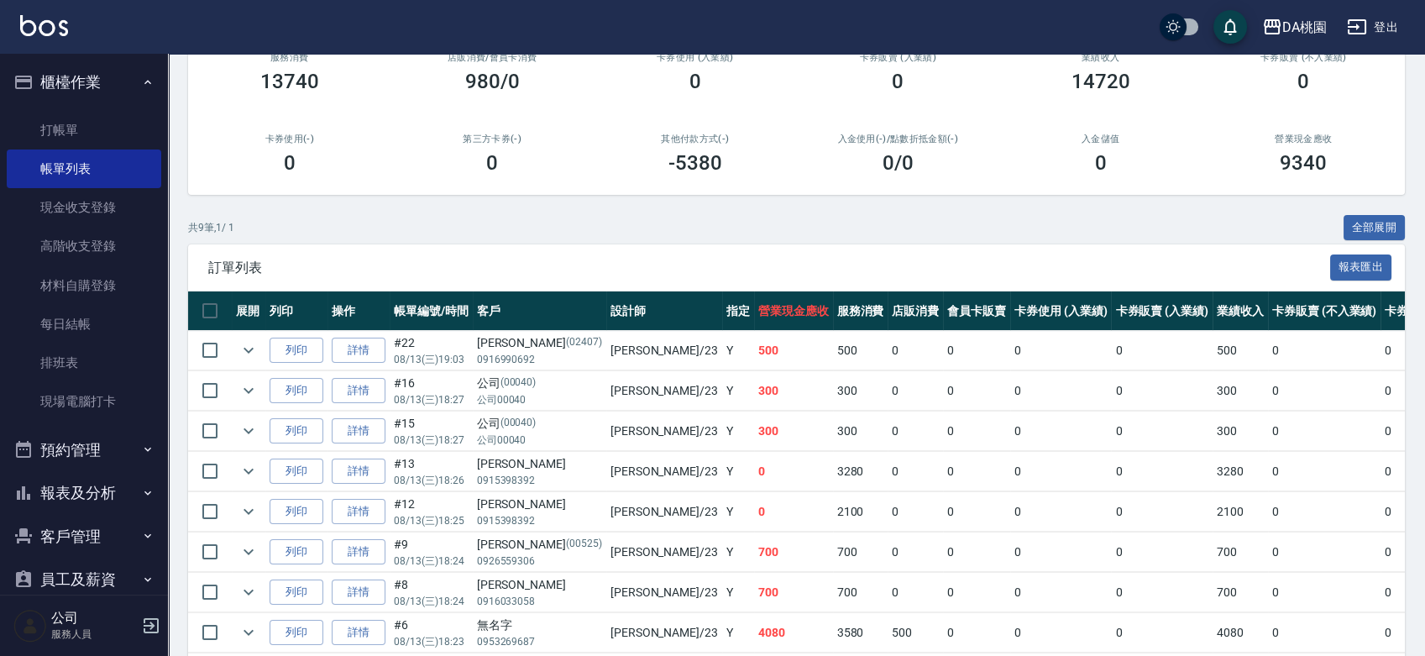
scroll to position [290, 0]
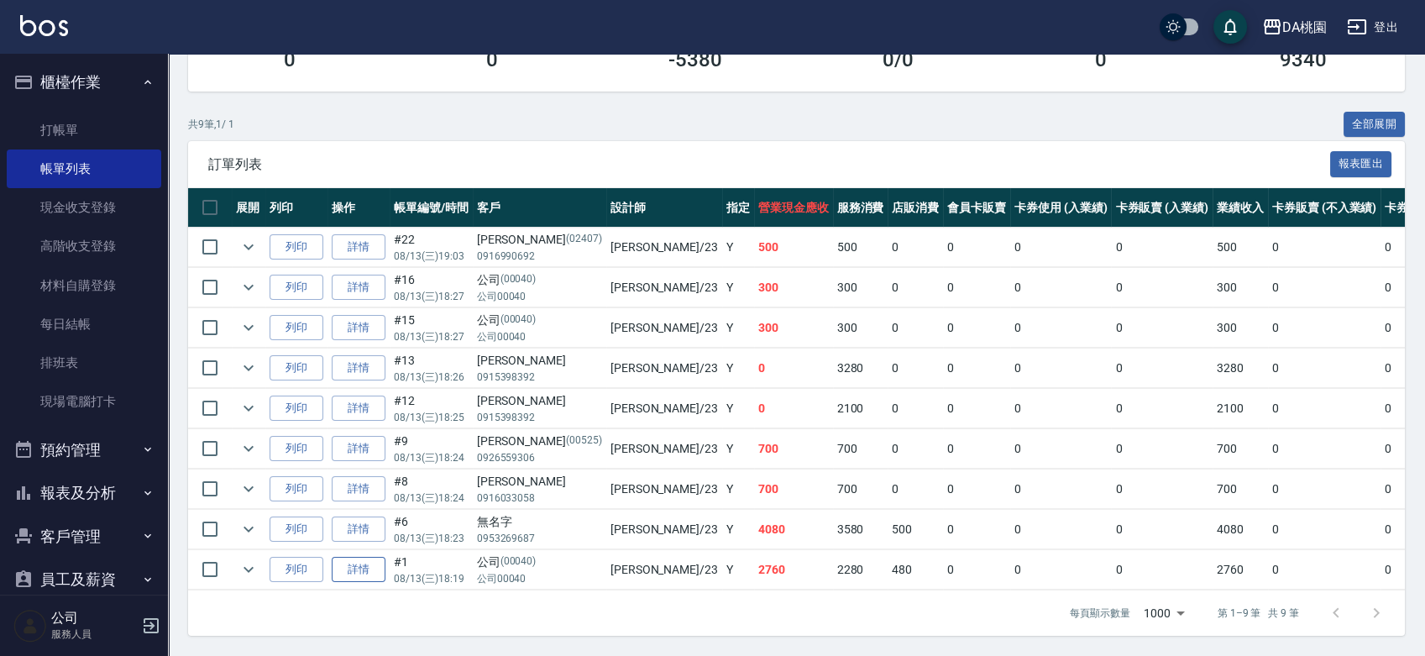
type input "亞瑟 -23"
click at [340, 557] on link "詳情" at bounding box center [359, 570] width 54 height 26
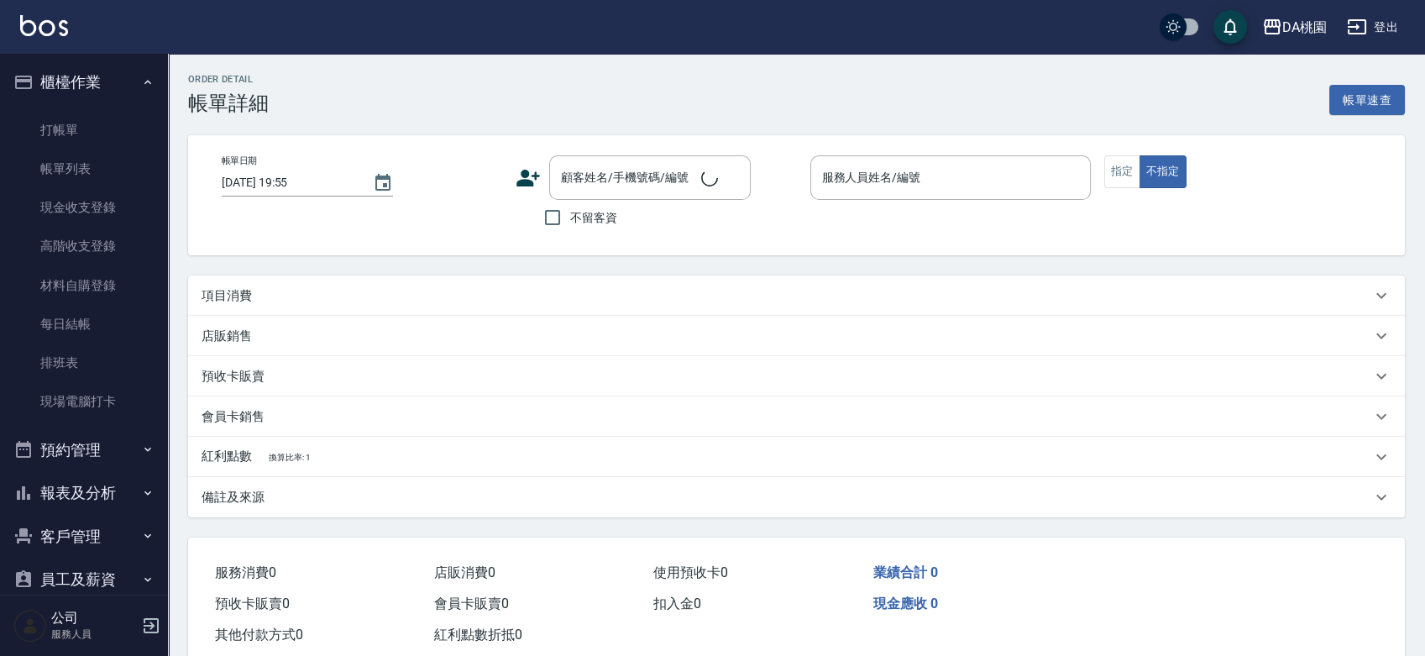
type input "2025/08/13 18:19"
type input "亞瑟 -23"
type input "270"
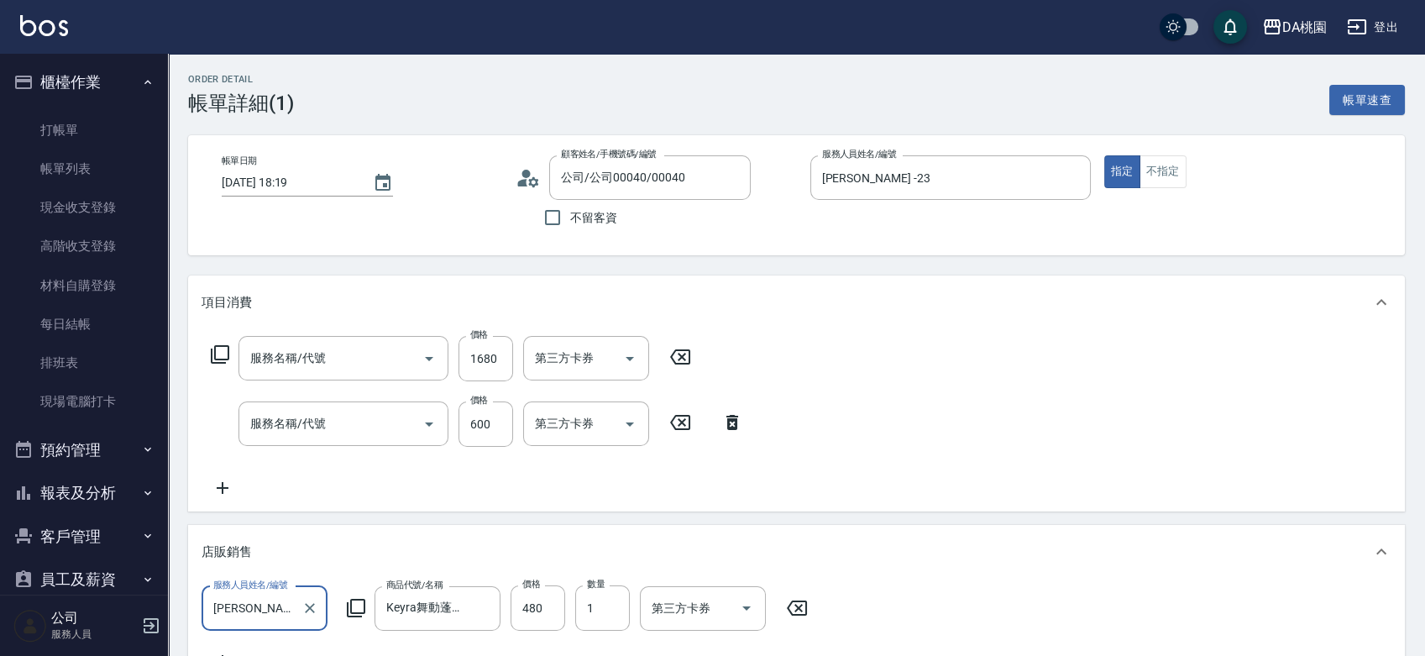
type input "公司/公司00040/00040"
type input "離子燙-互助(201)"
type input "精油護髮(602)"
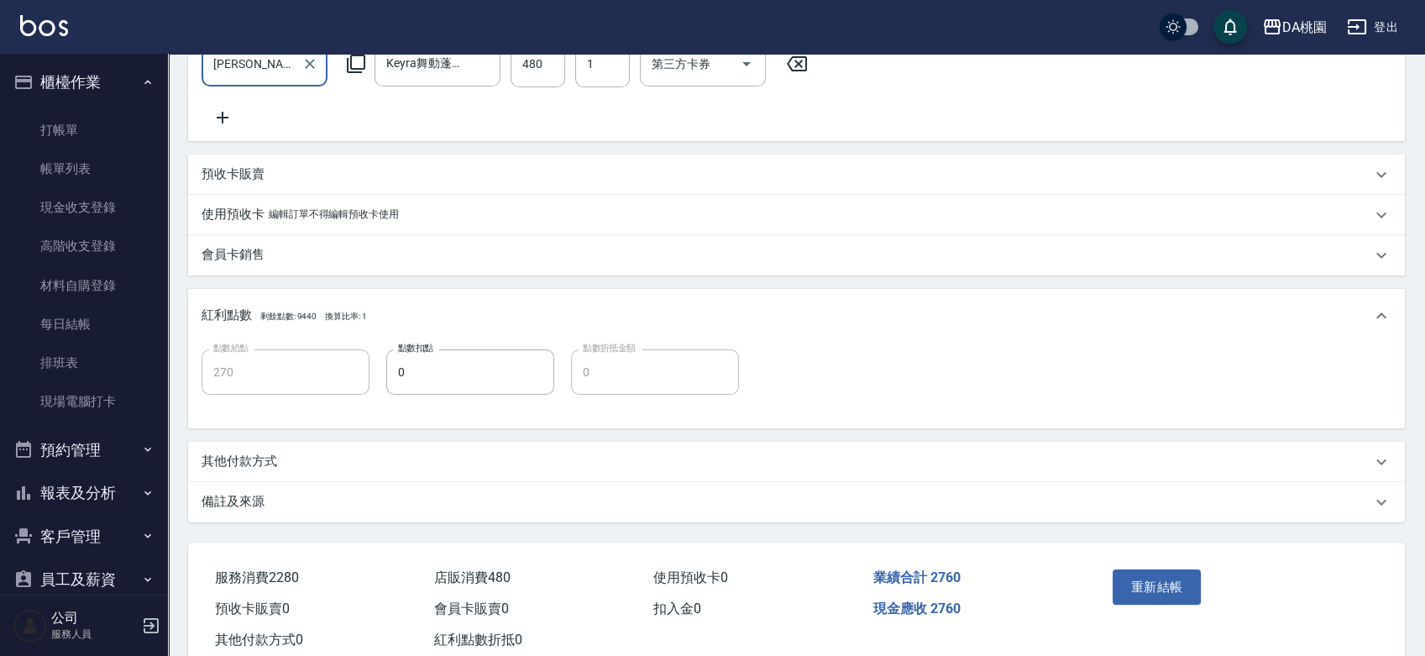
scroll to position [603, 0]
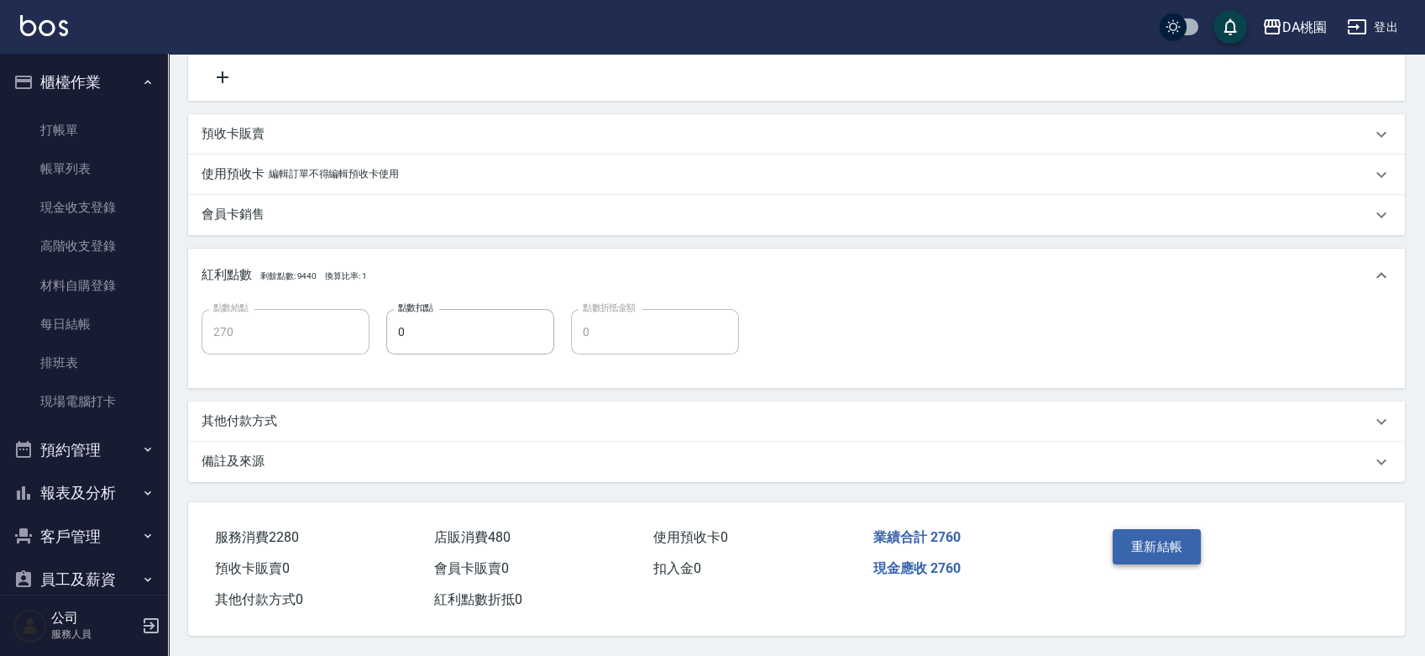
click at [1150, 549] on button "重新結帳" at bounding box center [1157, 546] width 89 height 35
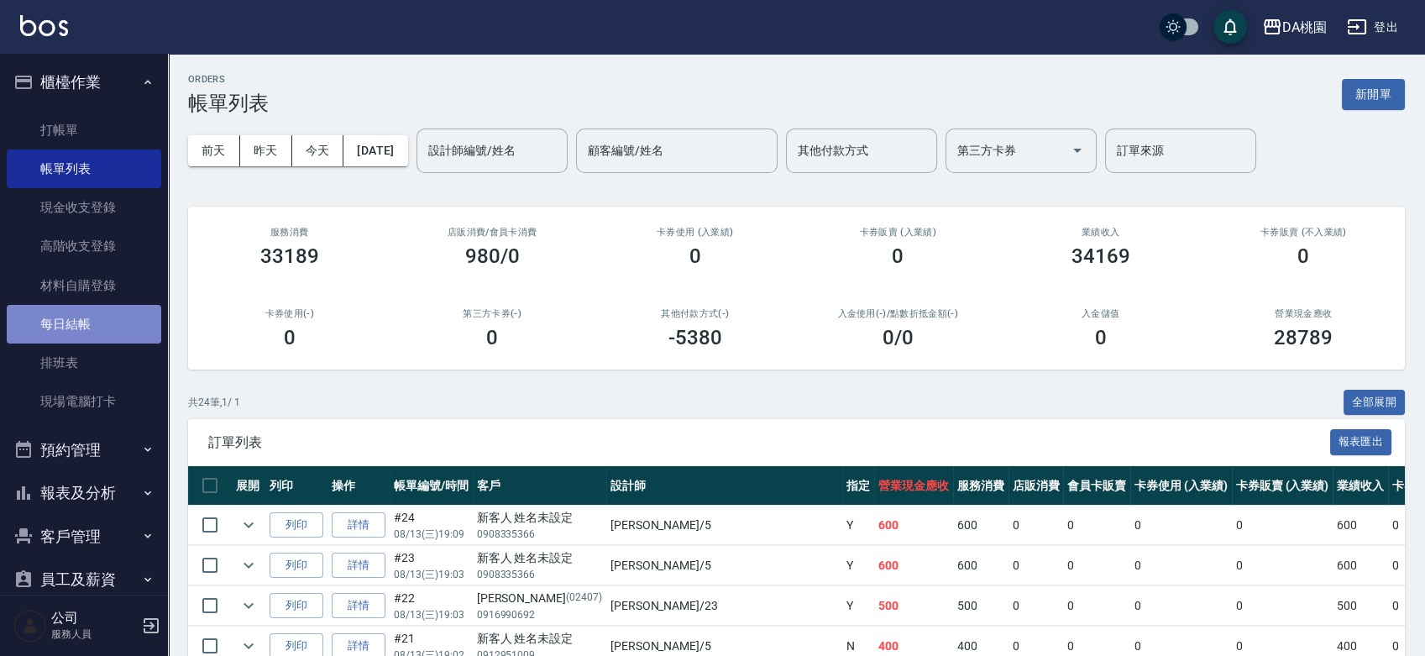
click at [83, 322] on link "每日結帳" at bounding box center [84, 324] width 155 height 39
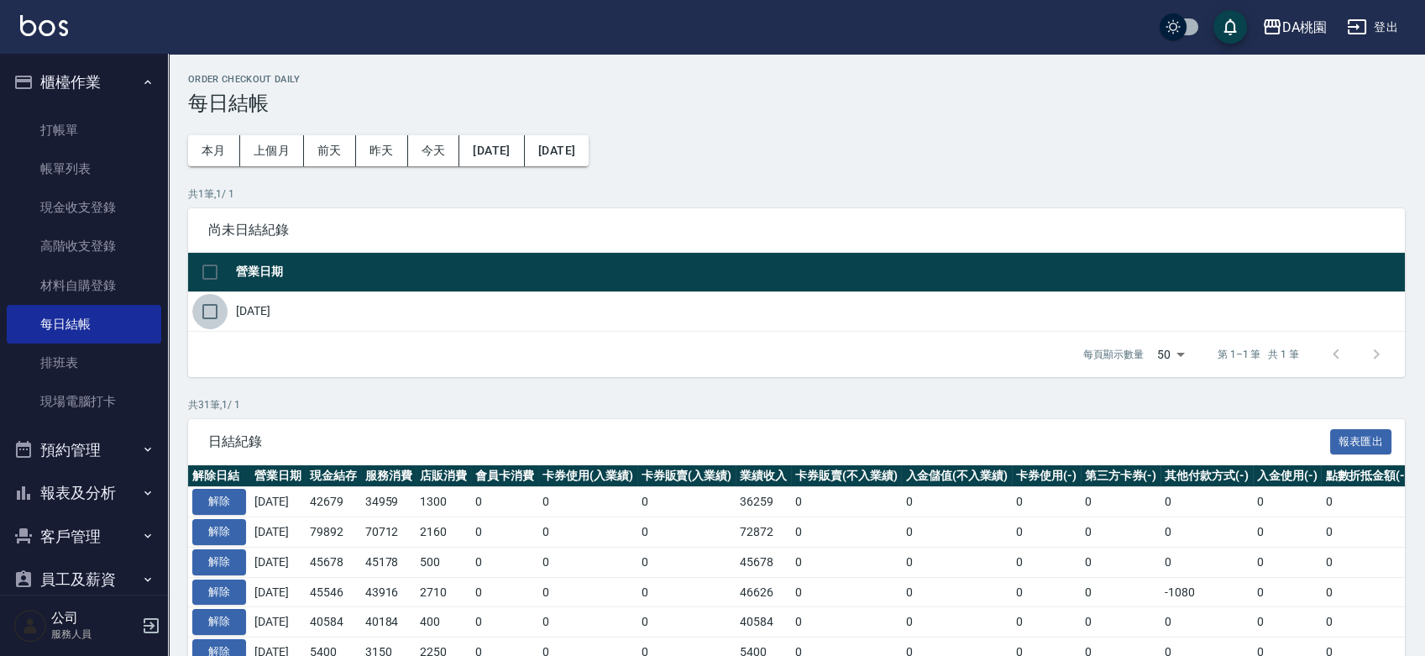
click at [206, 306] on input "checkbox" at bounding box center [209, 311] width 35 height 35
checkbox input "true"
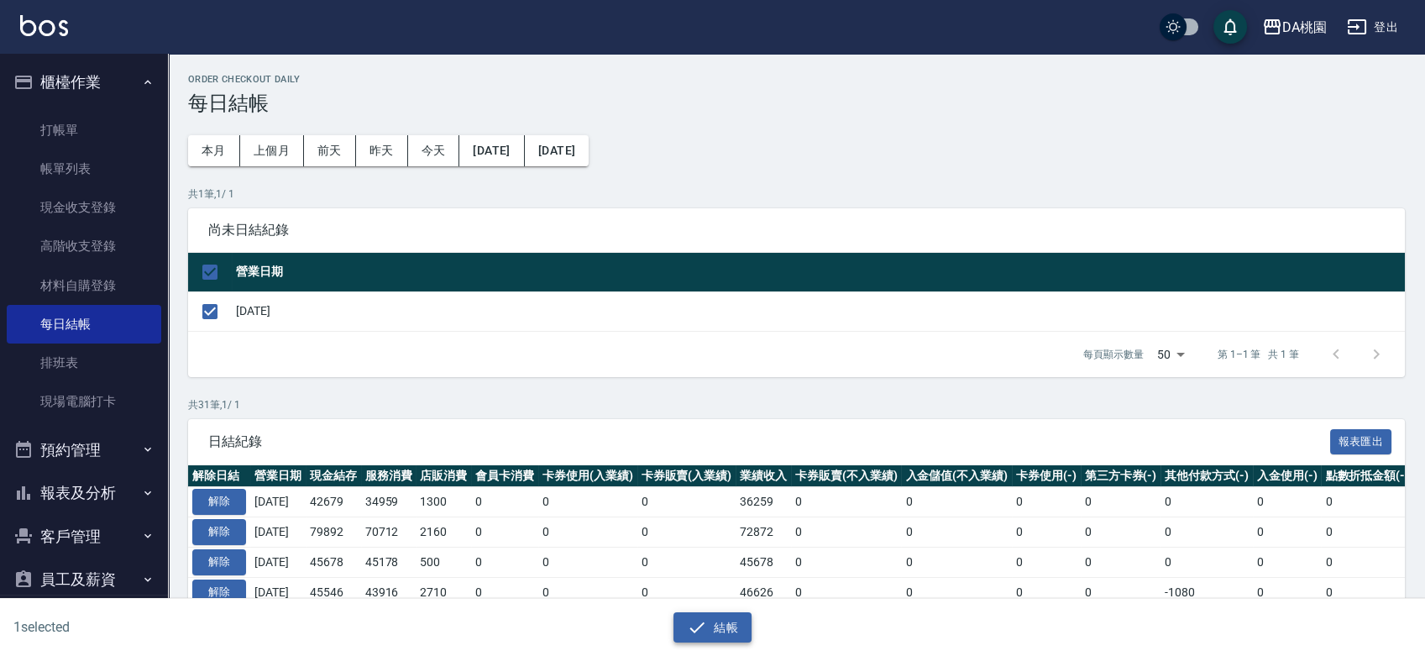
click at [720, 638] on button "結帳" at bounding box center [712, 627] width 78 height 31
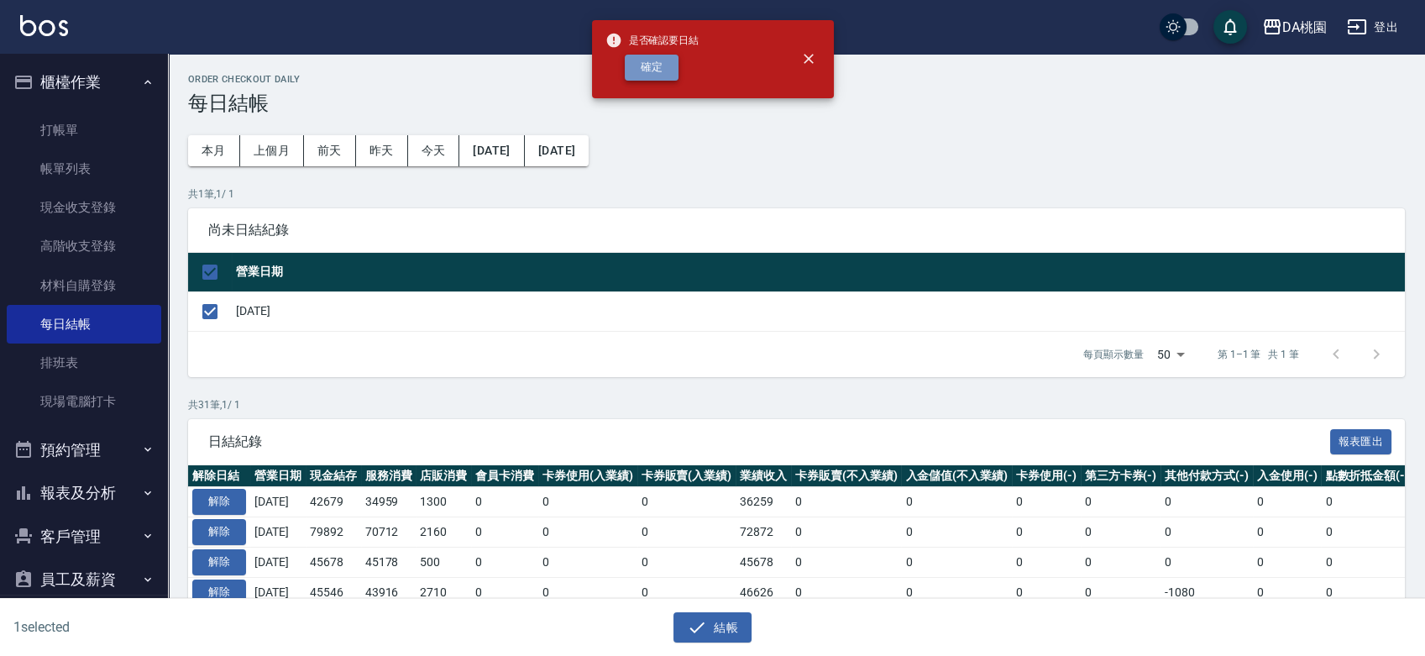
click at [636, 71] on button "確定" at bounding box center [652, 68] width 54 height 26
checkbox input "false"
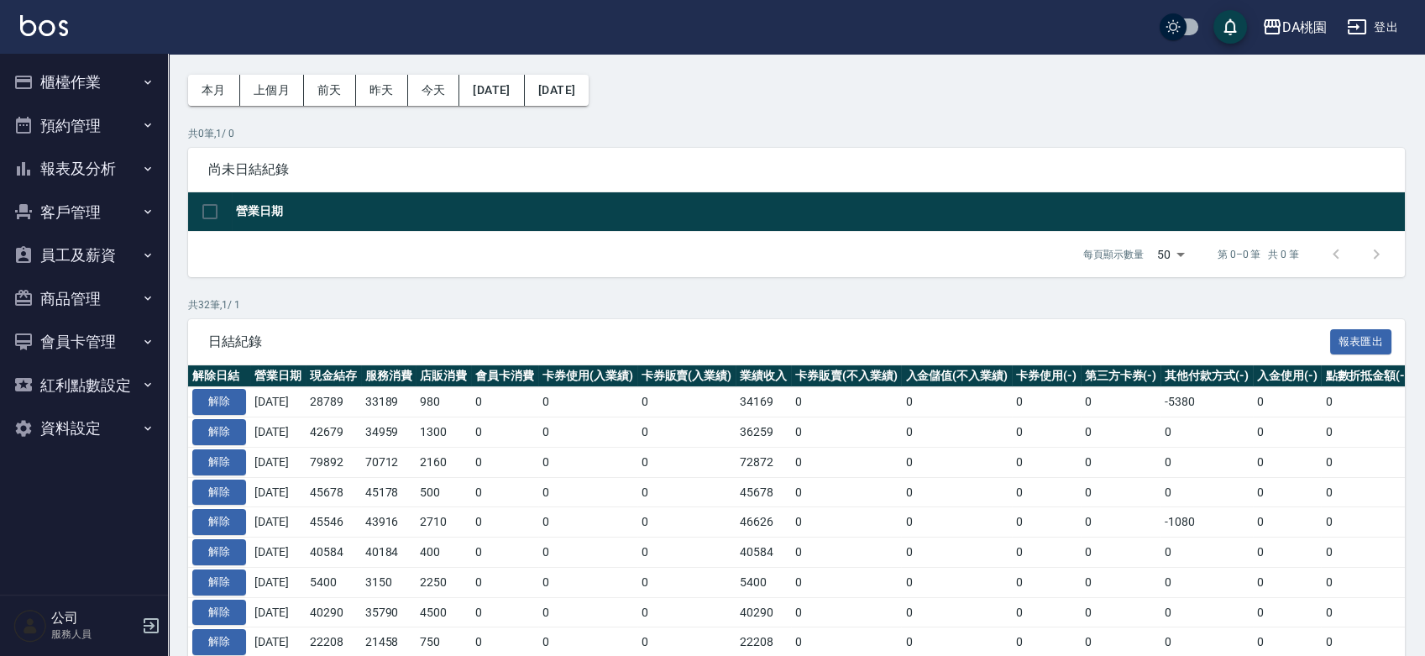
scroll to position [93, 0]
